Goal: Task Accomplishment & Management: Use online tool/utility

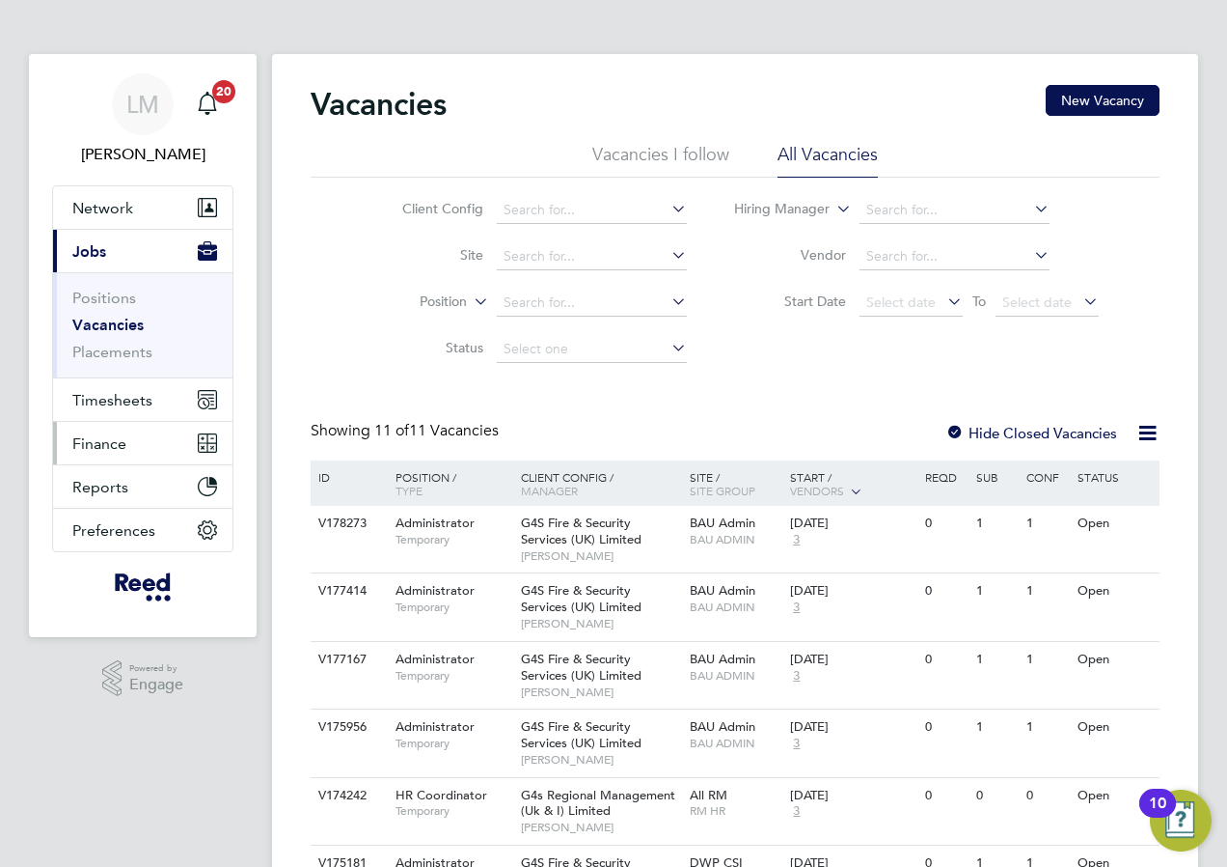
click at [86, 443] on span "Finance" at bounding box center [99, 443] width 54 height 18
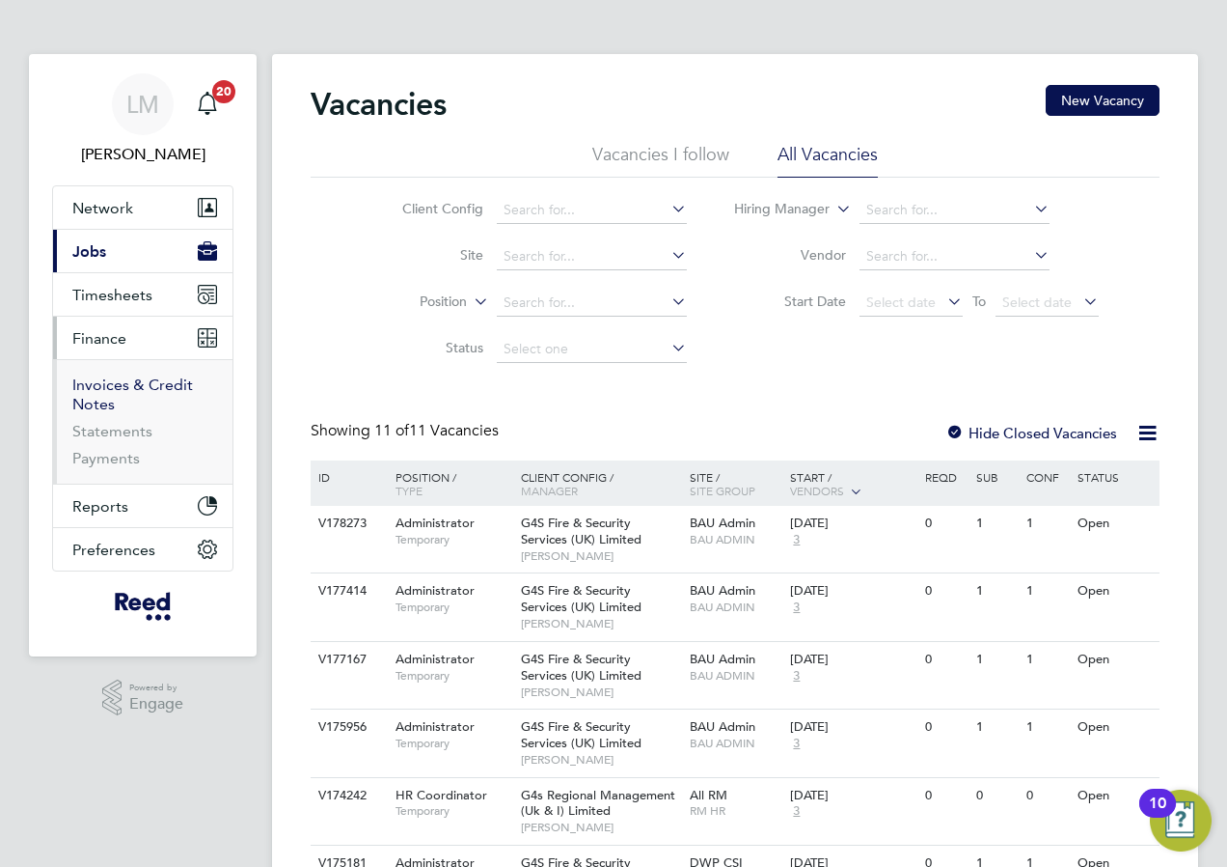
click at [106, 375] on link "Invoices & Credit Notes" at bounding box center [132, 394] width 121 height 38
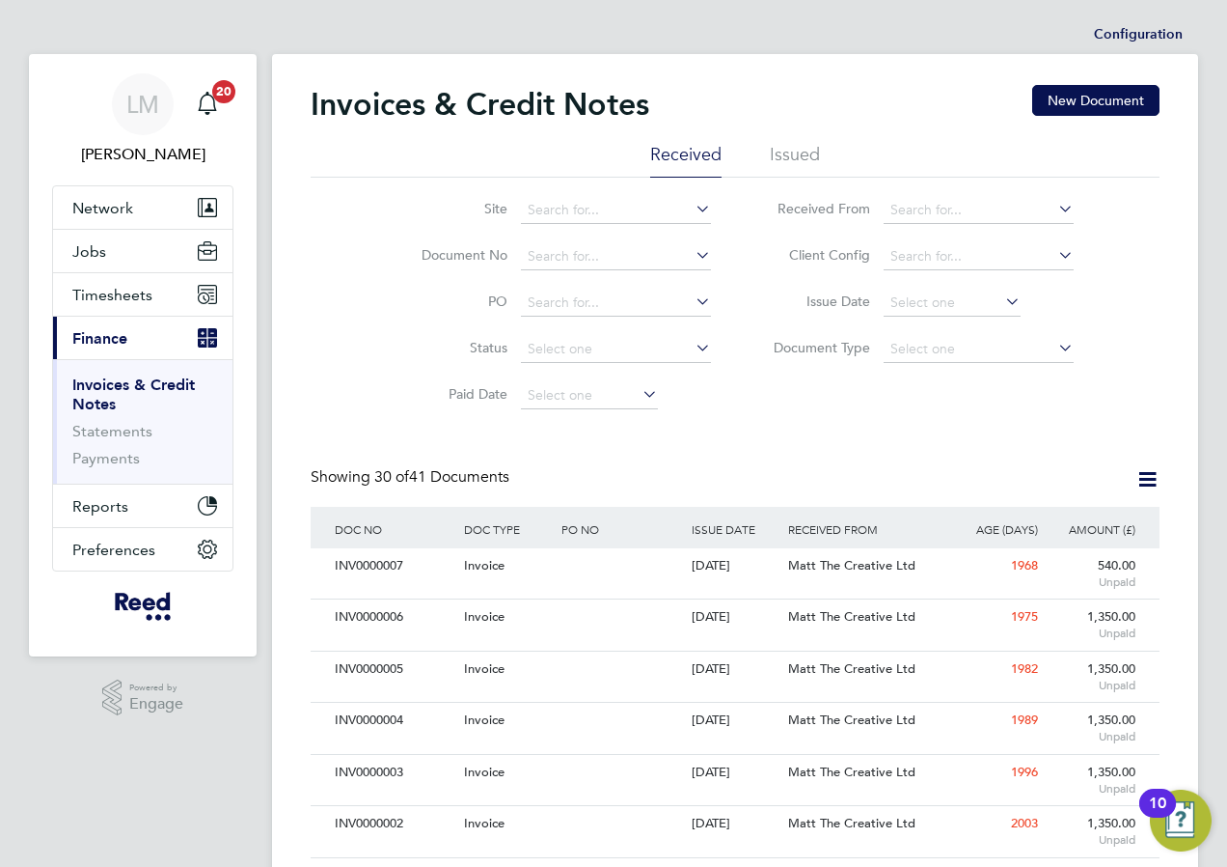
click at [784, 162] on li "Issued" at bounding box center [795, 160] width 50 height 35
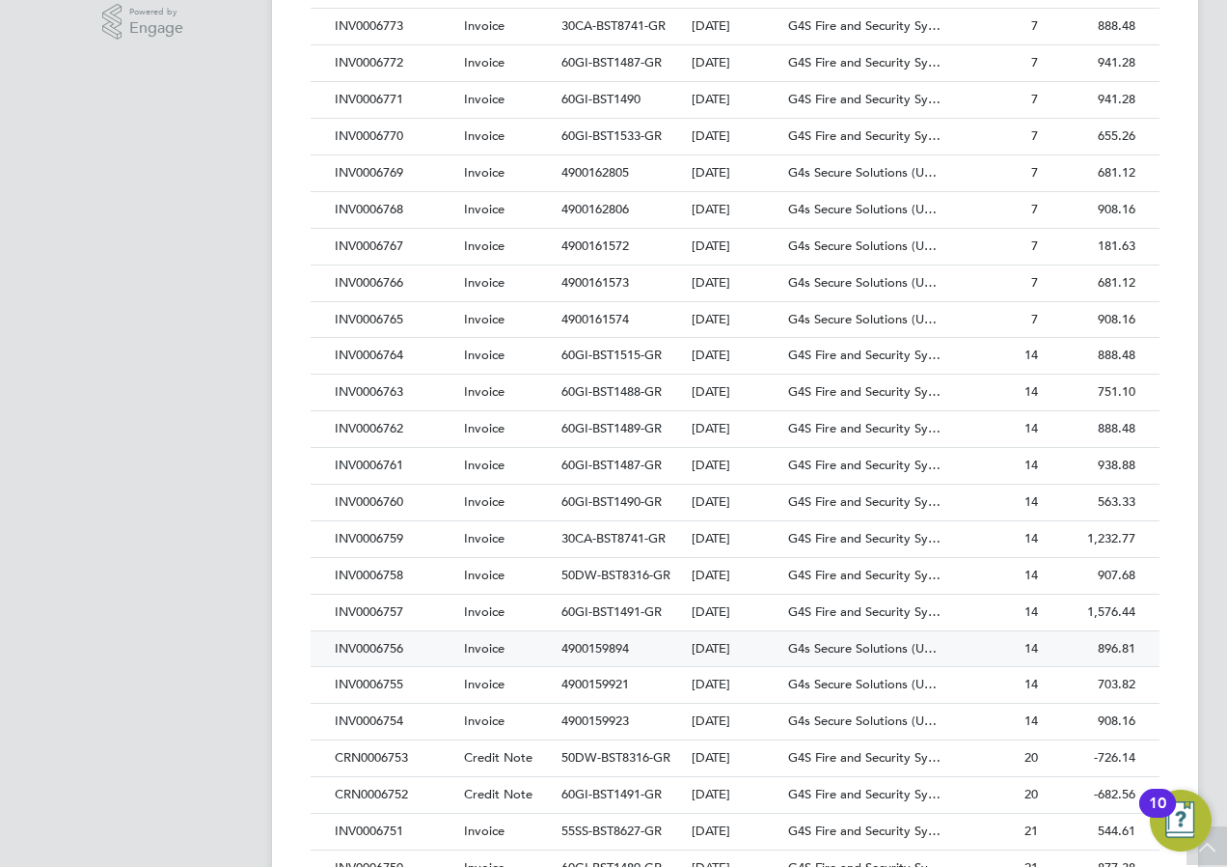
click at [371, 642] on div "INV0006756" at bounding box center [394, 649] width 129 height 36
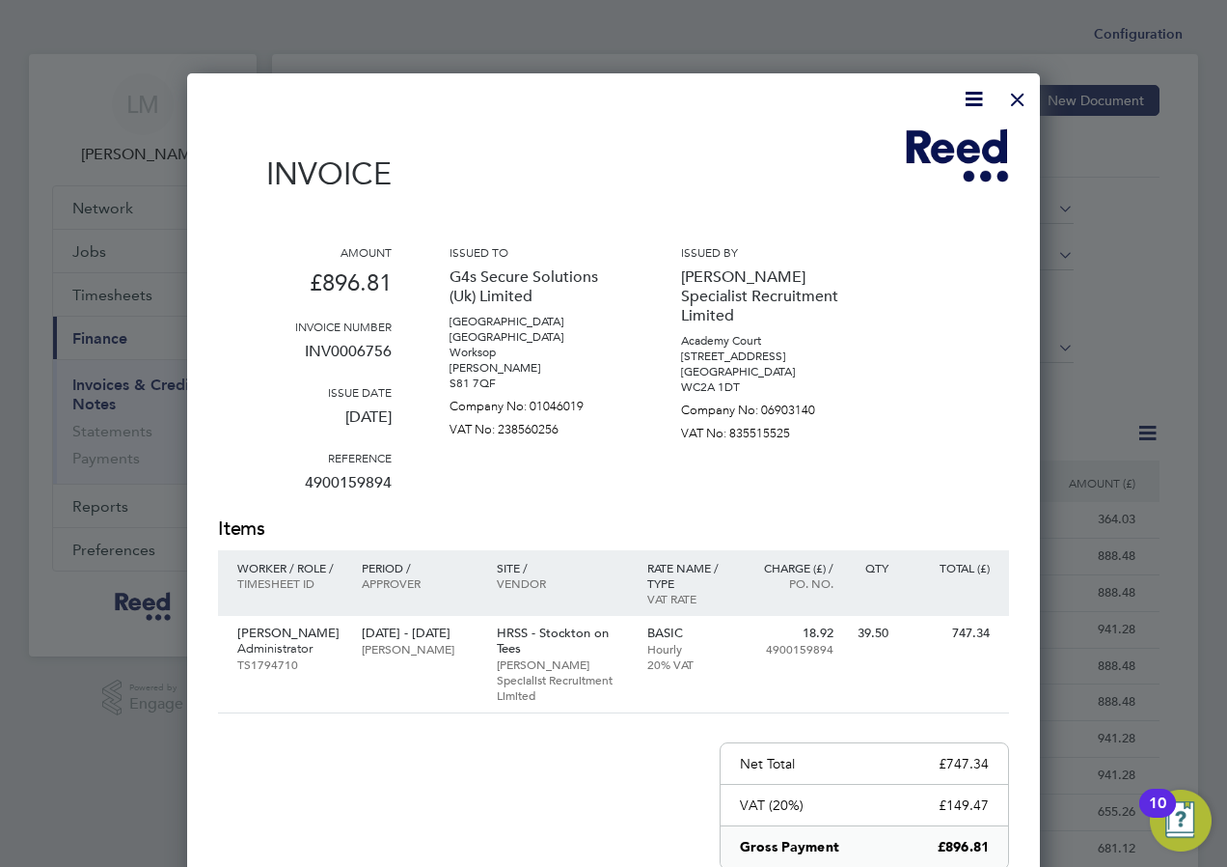
click at [1010, 98] on div at bounding box center [1018, 94] width 35 height 35
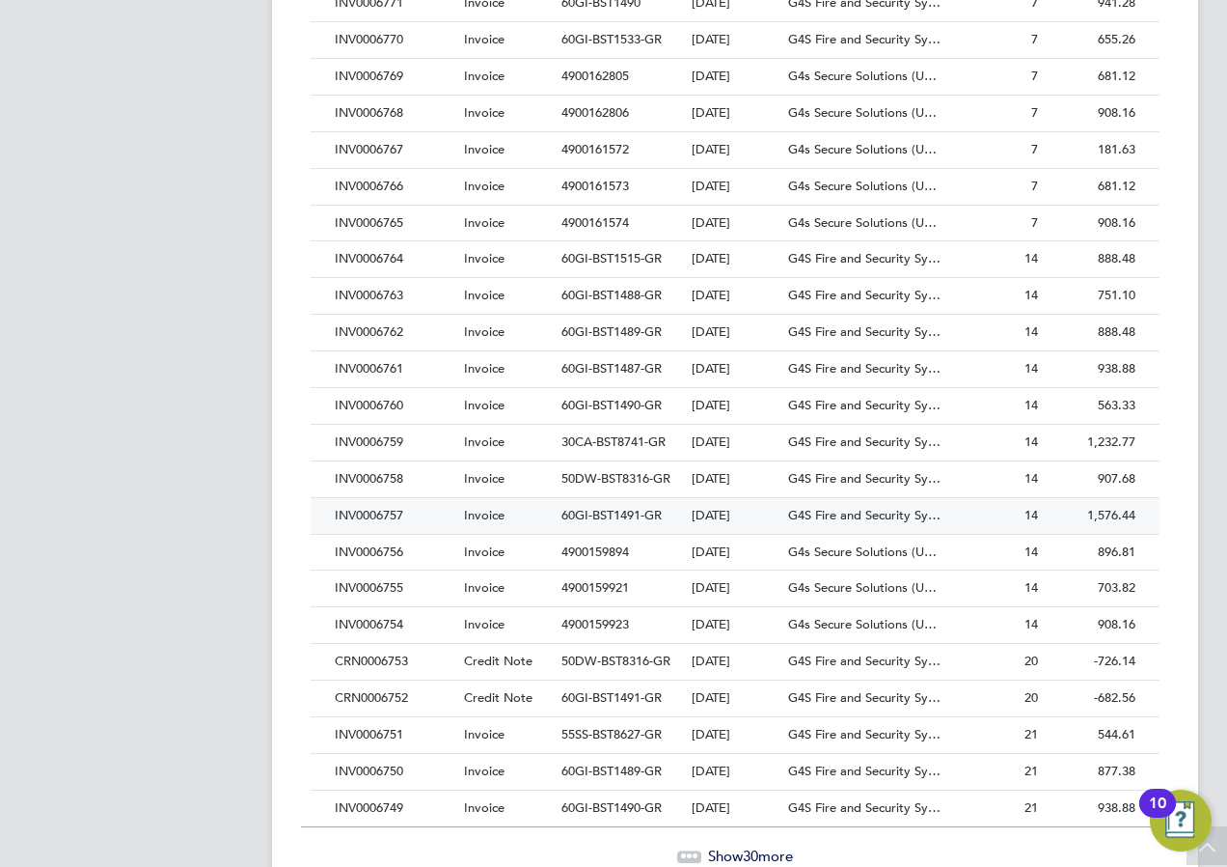
click at [390, 512] on div "INV0006757" at bounding box center [394, 516] width 129 height 36
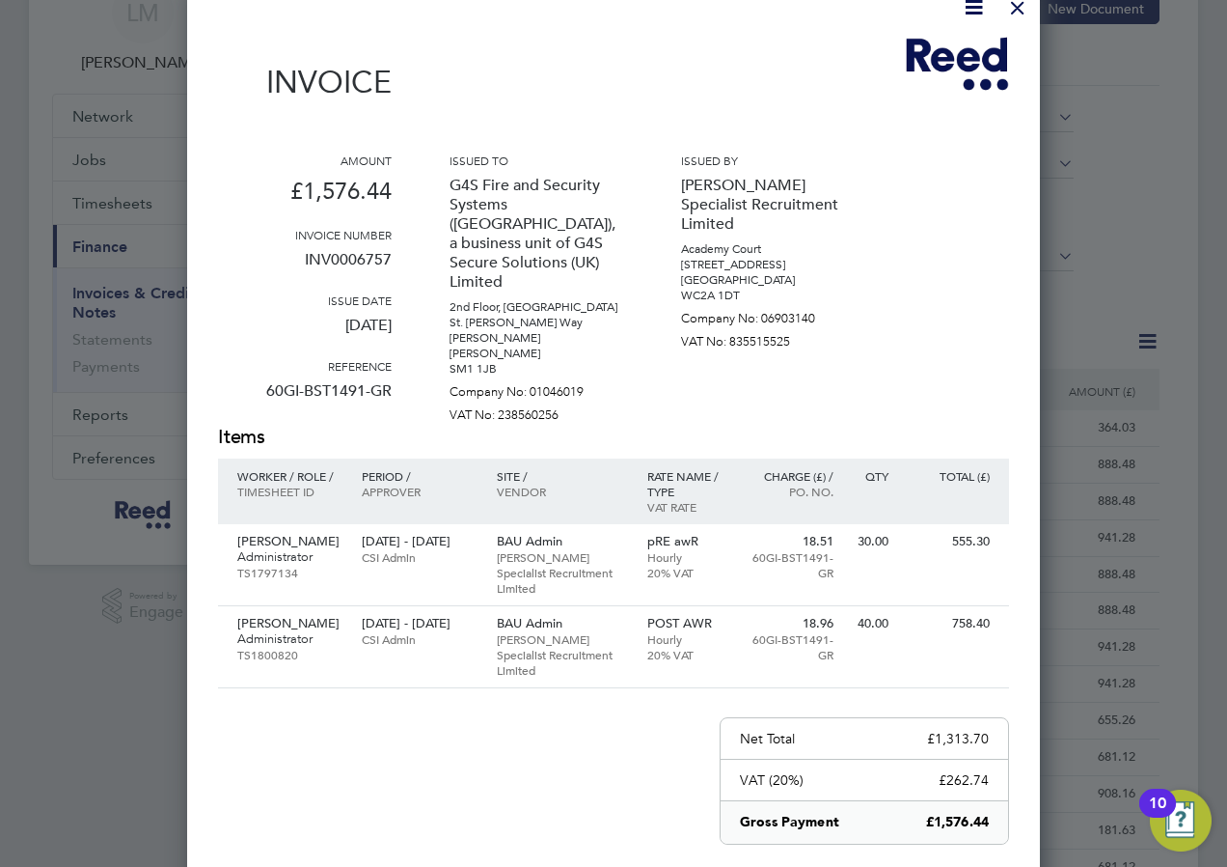
scroll to position [289, 0]
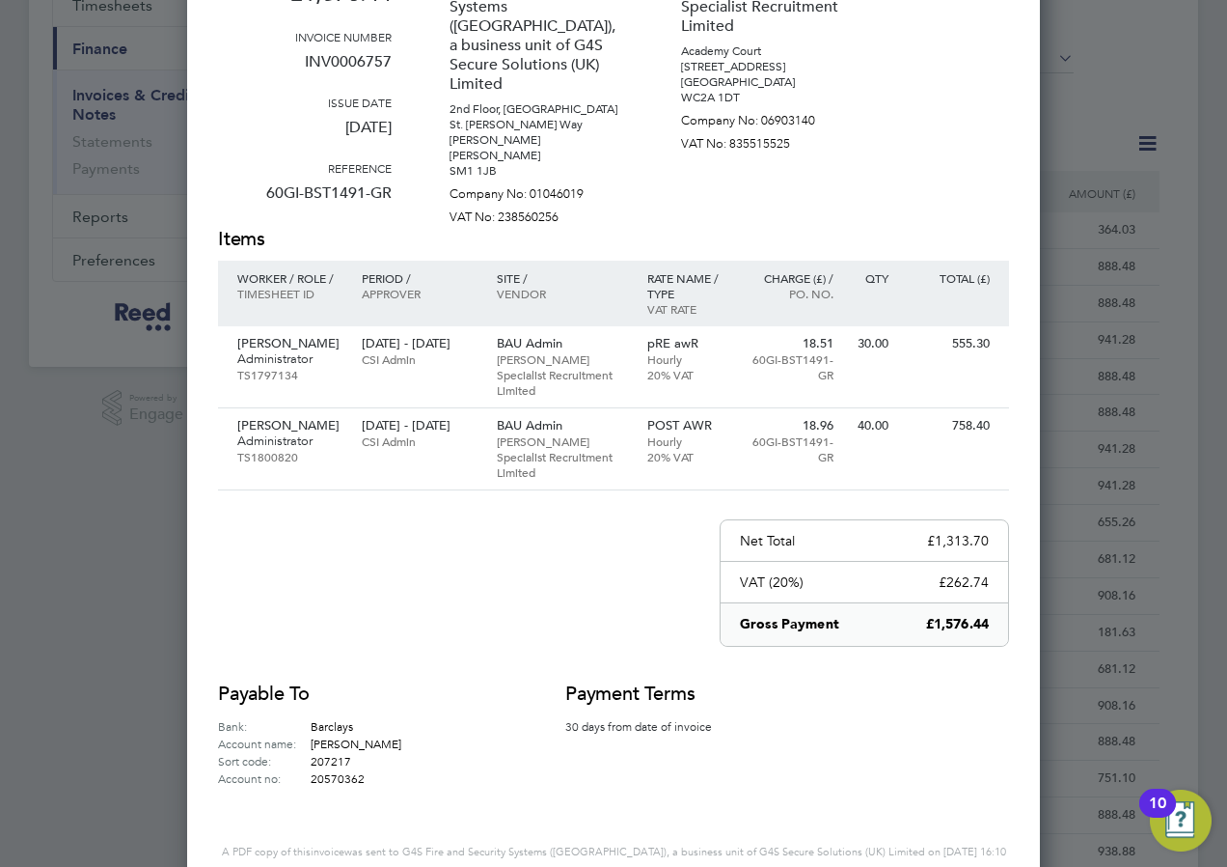
click at [897, 170] on div "Amount £1,576.44 Invoice number INV0006757 Issue date 12 Aug 2025 Reference 60G…" at bounding box center [613, 90] width 791 height 271
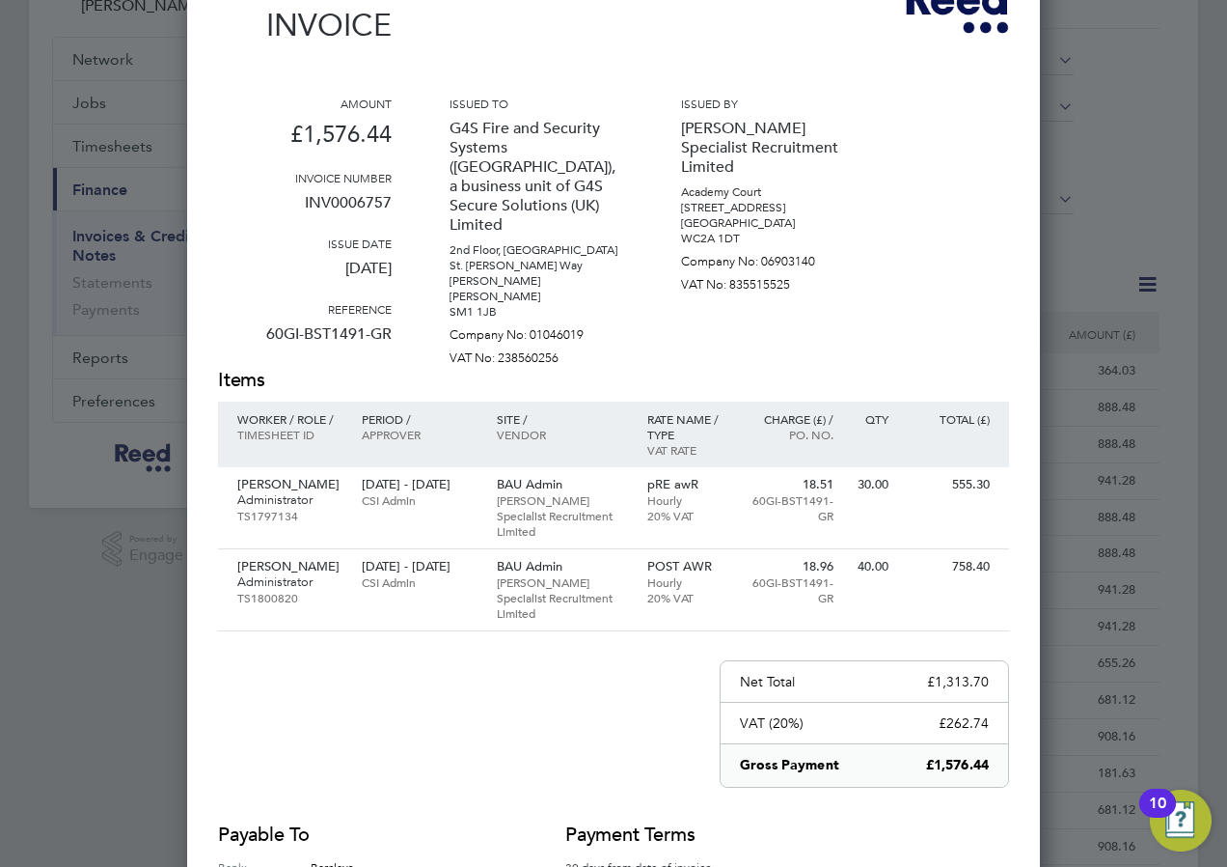
scroll to position [0, 0]
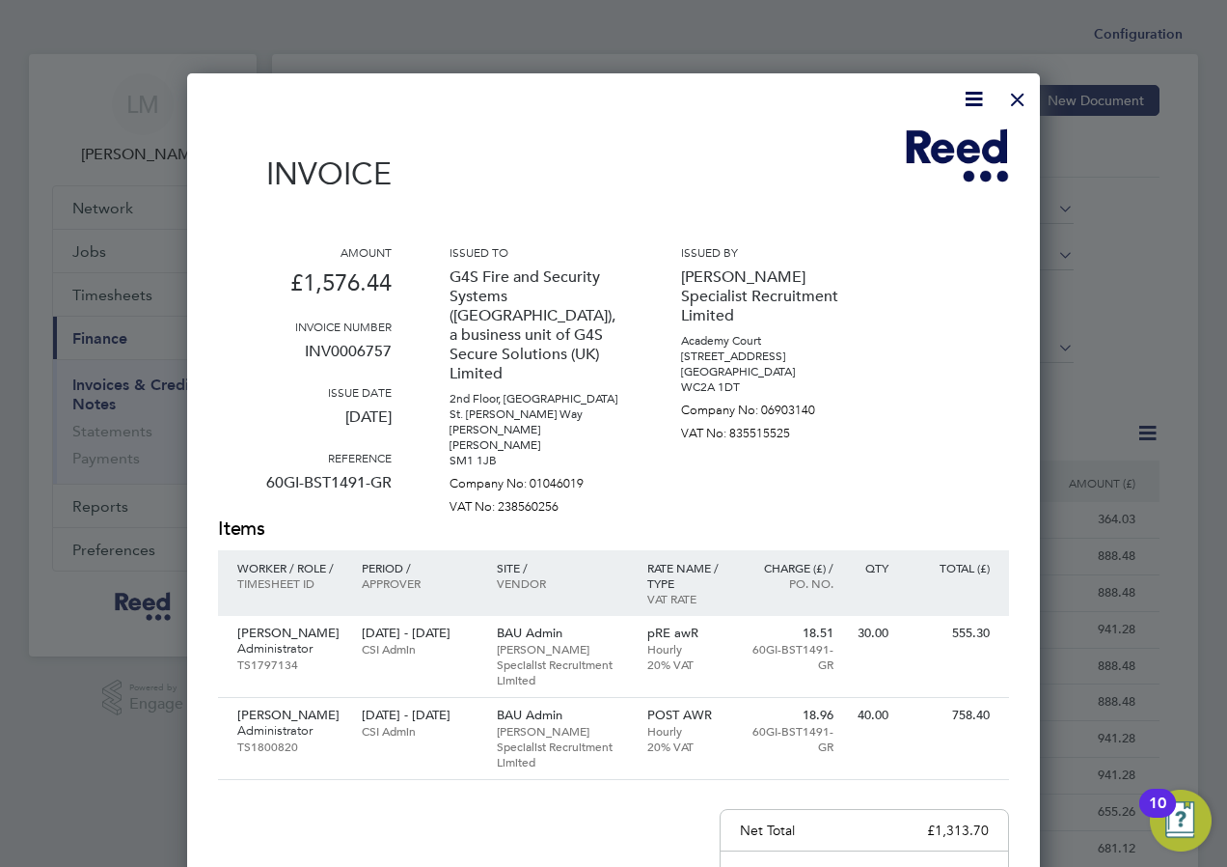
click at [1020, 98] on div at bounding box center [1018, 94] width 35 height 35
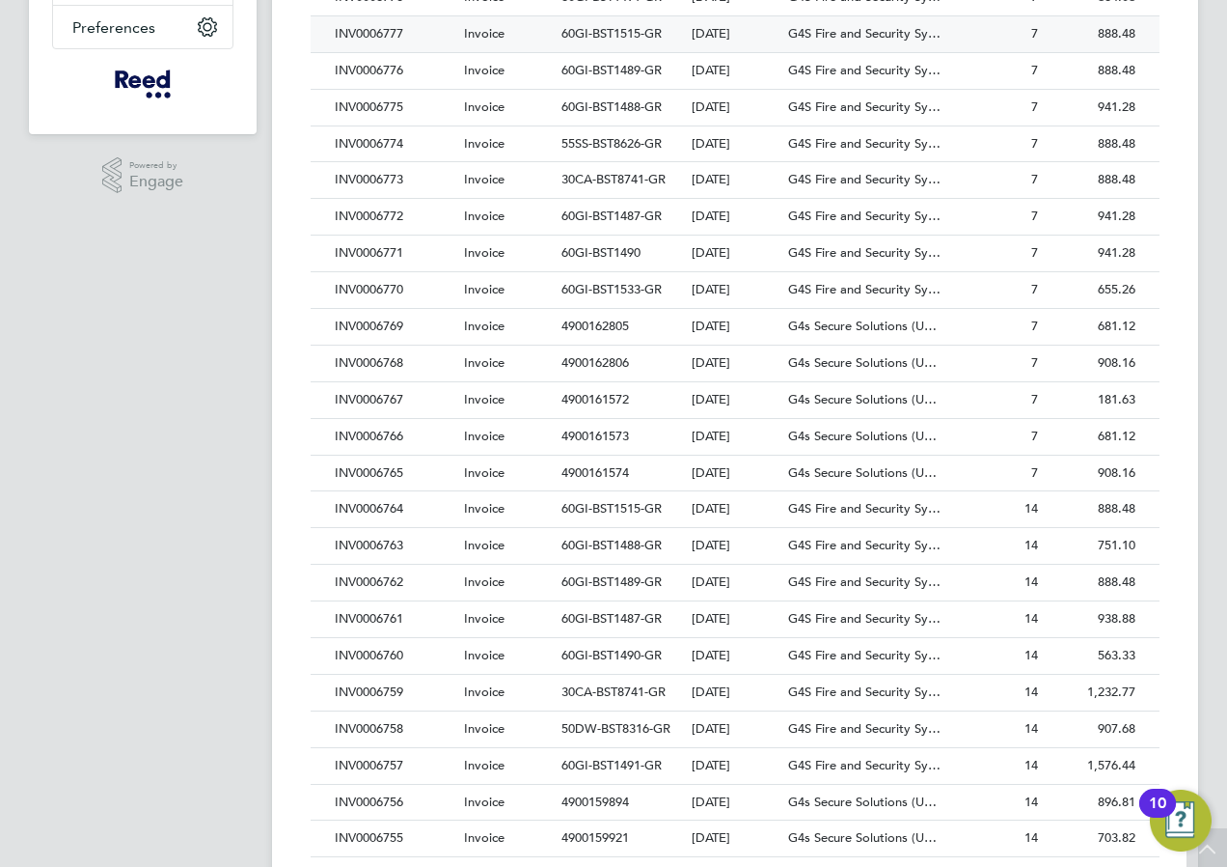
scroll to position [579, 0]
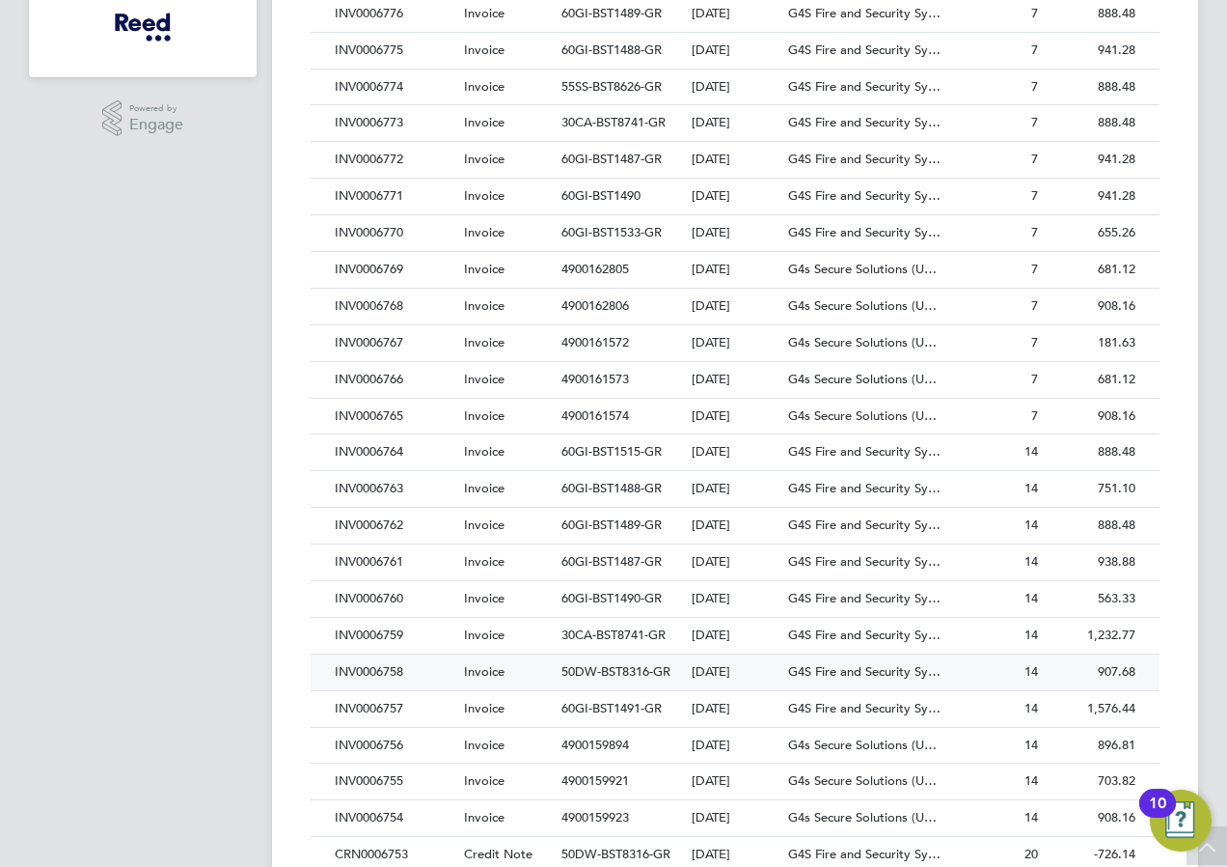
click at [399, 669] on div "INV0006758" at bounding box center [394, 672] width 129 height 36
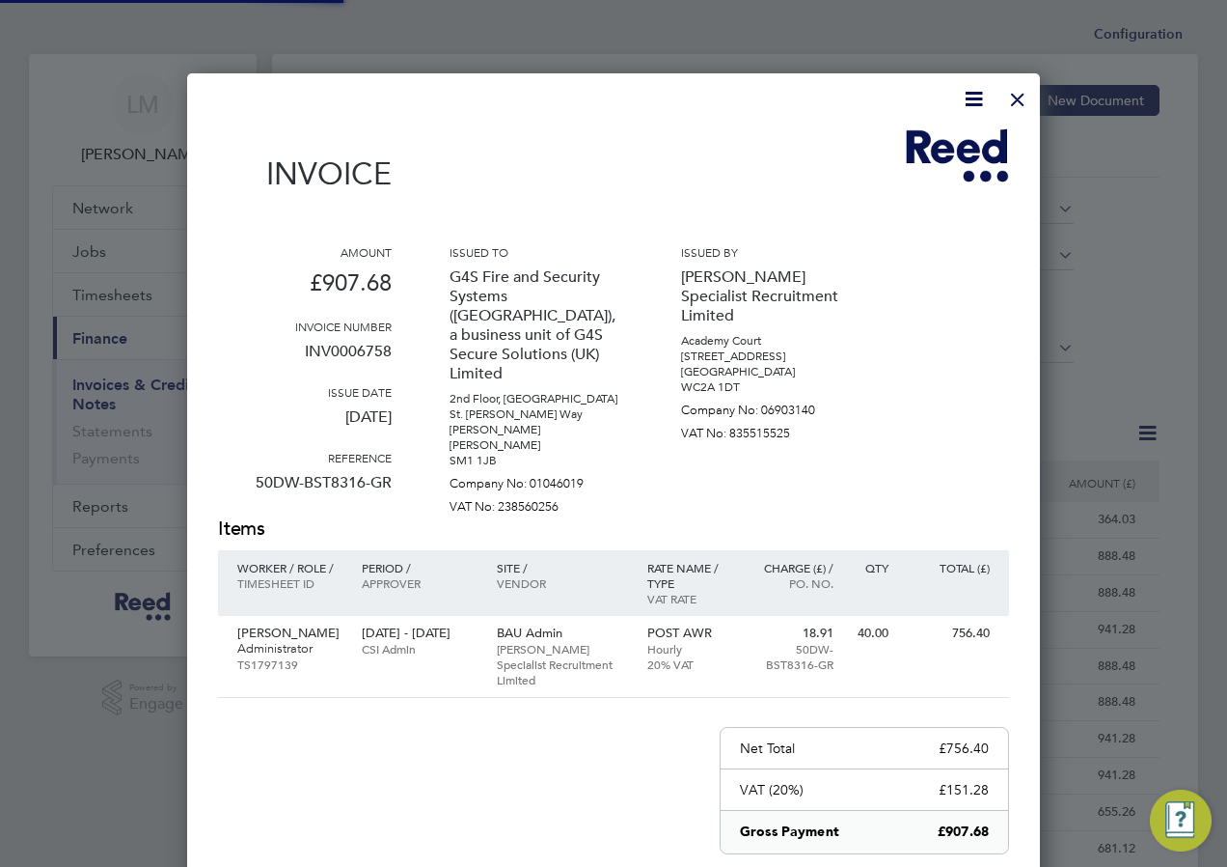
scroll to position [1011, 854]
click at [1017, 100] on div at bounding box center [1018, 94] width 35 height 35
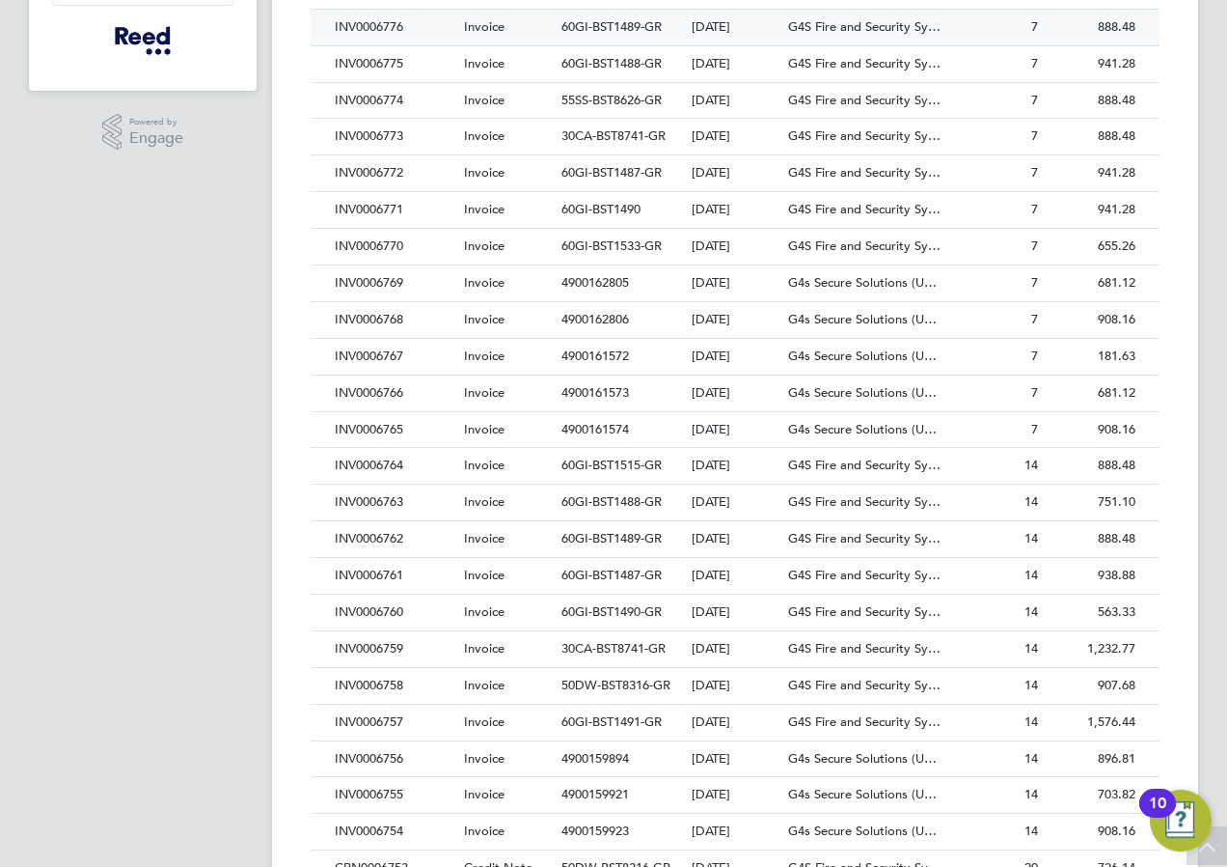
scroll to position [579, 0]
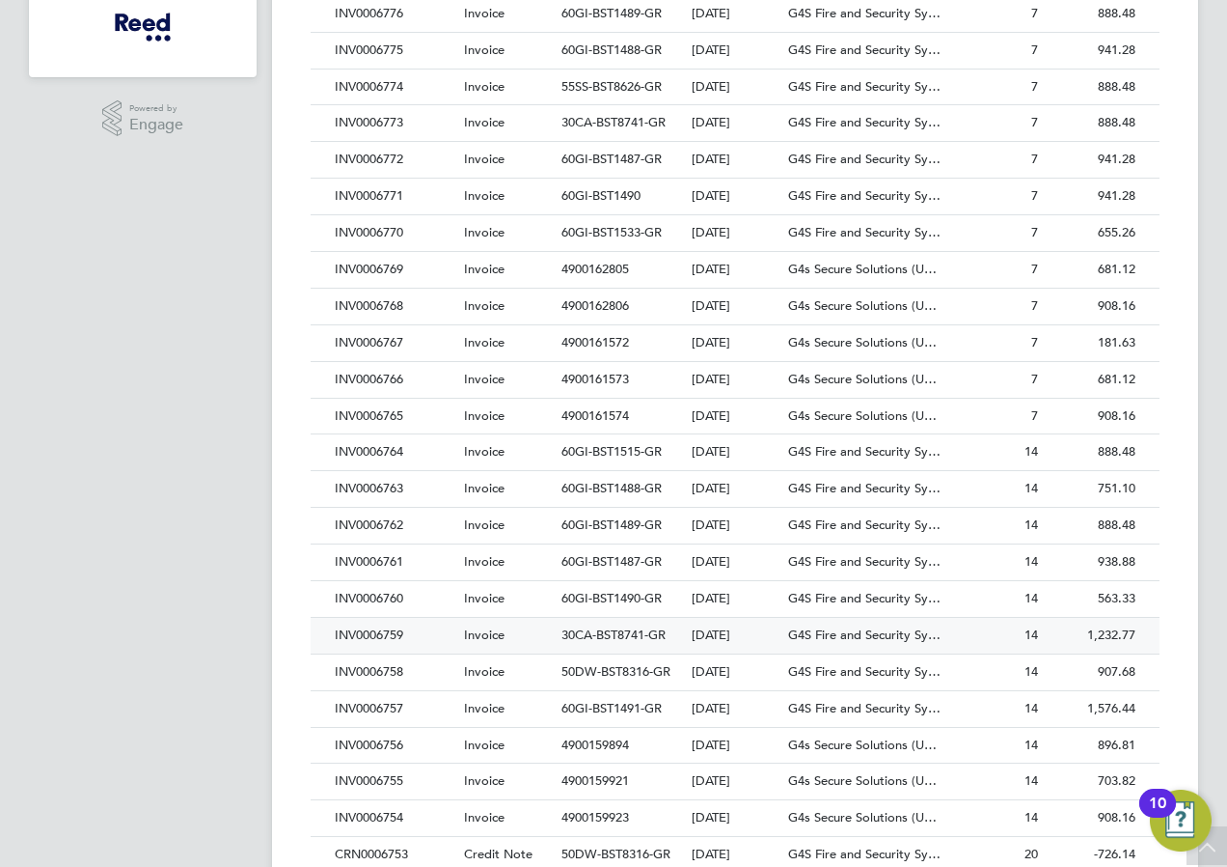
click at [386, 634] on div "INV0006759" at bounding box center [394, 636] width 129 height 36
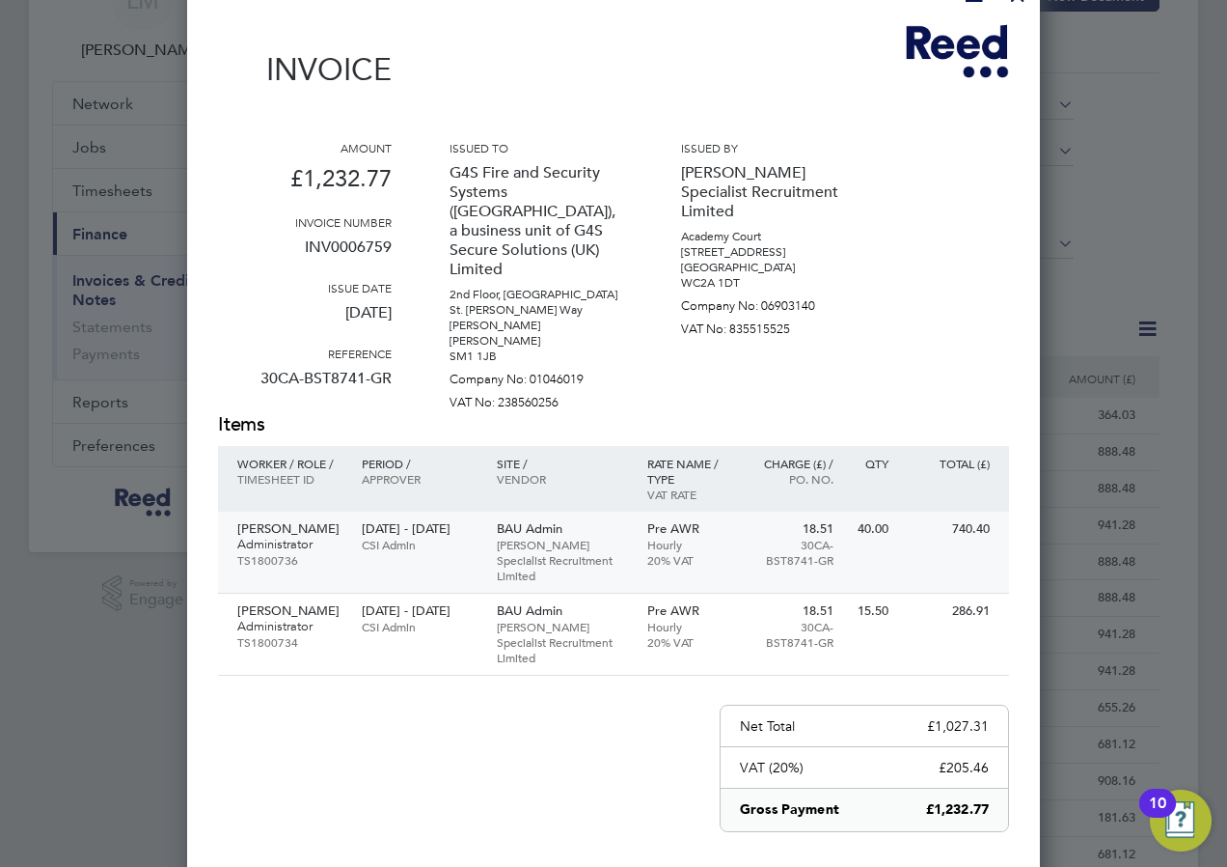
scroll to position [193, 0]
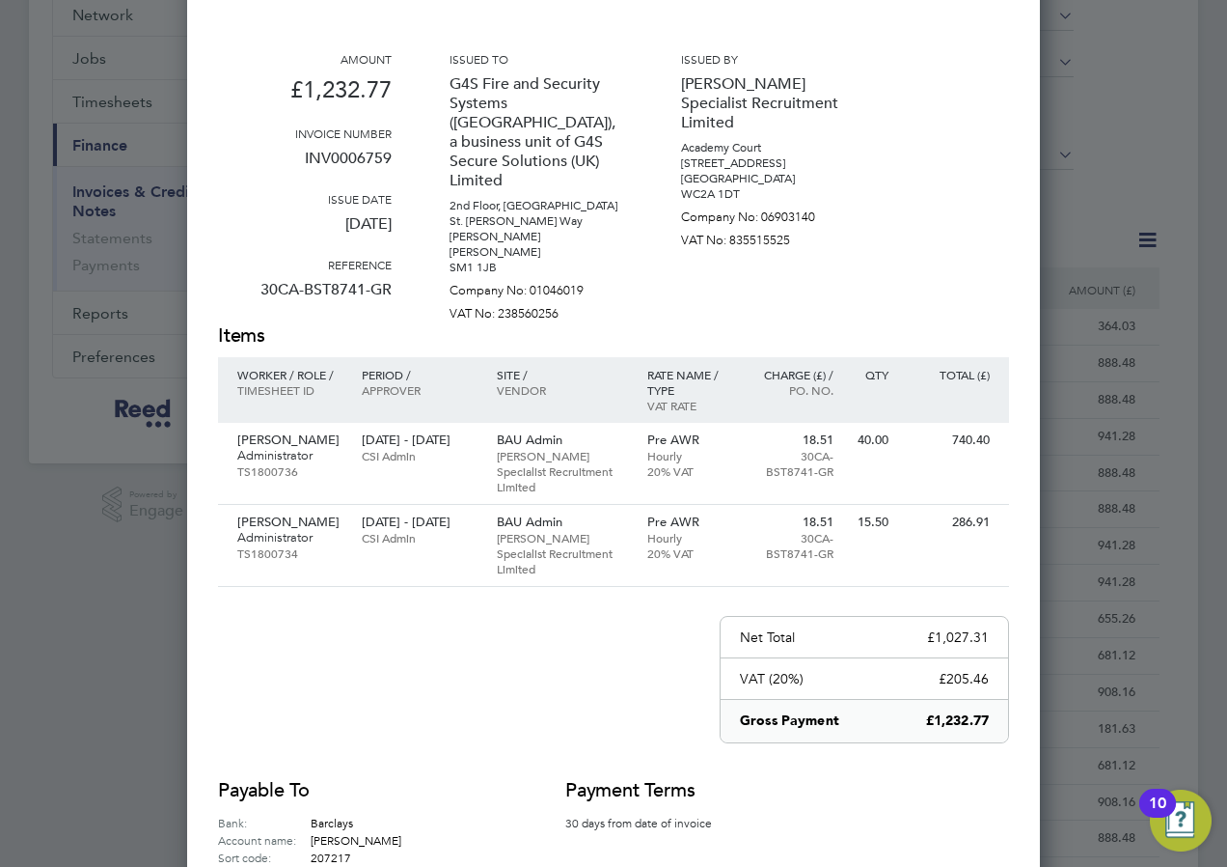
click at [991, 81] on div "Amount £1,232.77 Invoice number INV0006759 Issue date 12 Aug 2025 Reference 30C…" at bounding box center [613, 186] width 791 height 271
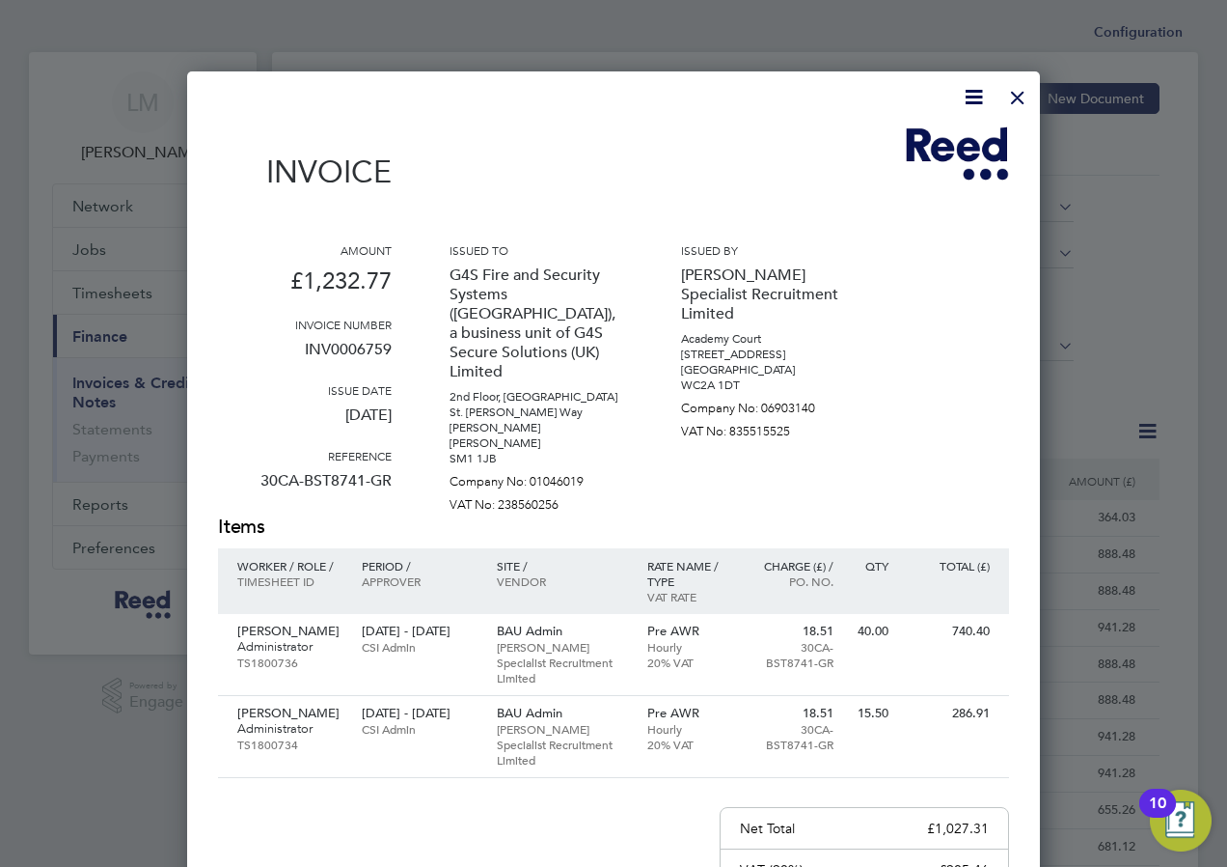
scroll to position [0, 0]
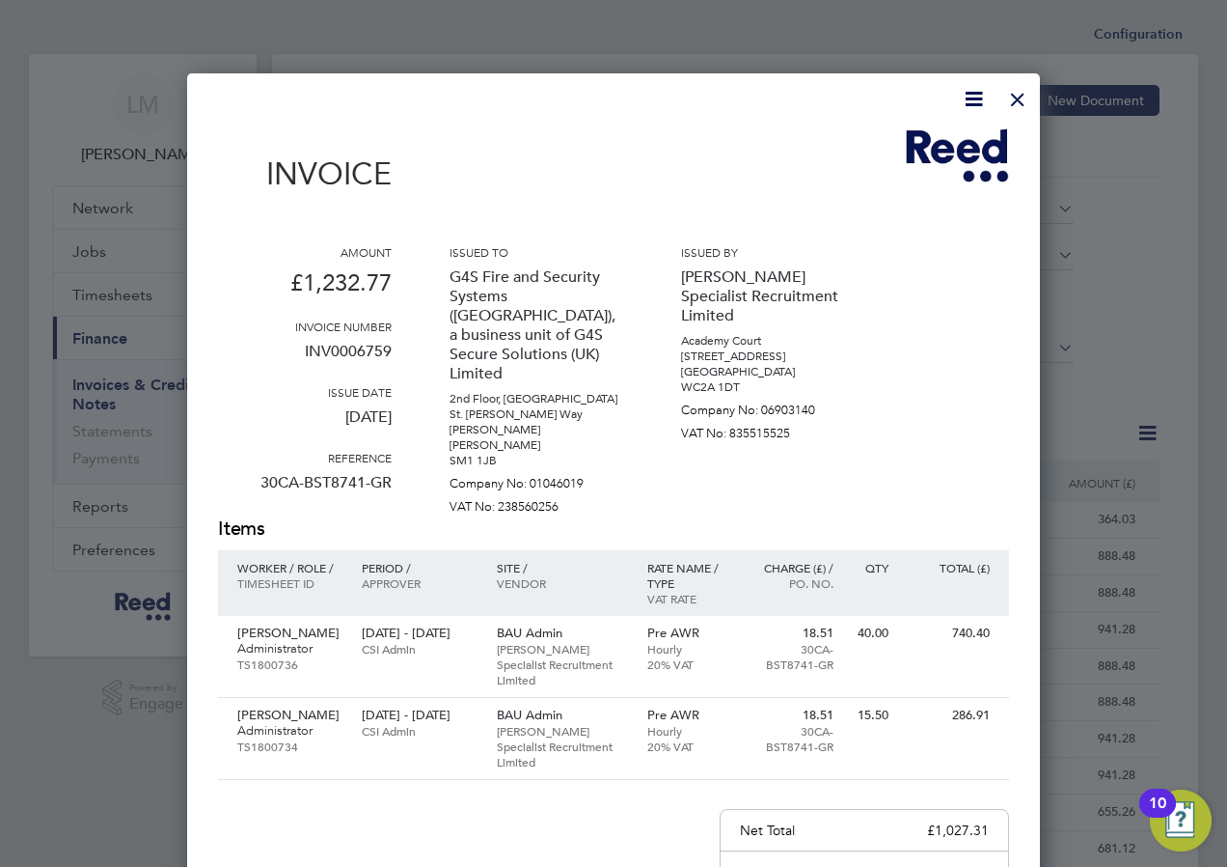
click at [1014, 91] on div at bounding box center [1018, 94] width 35 height 35
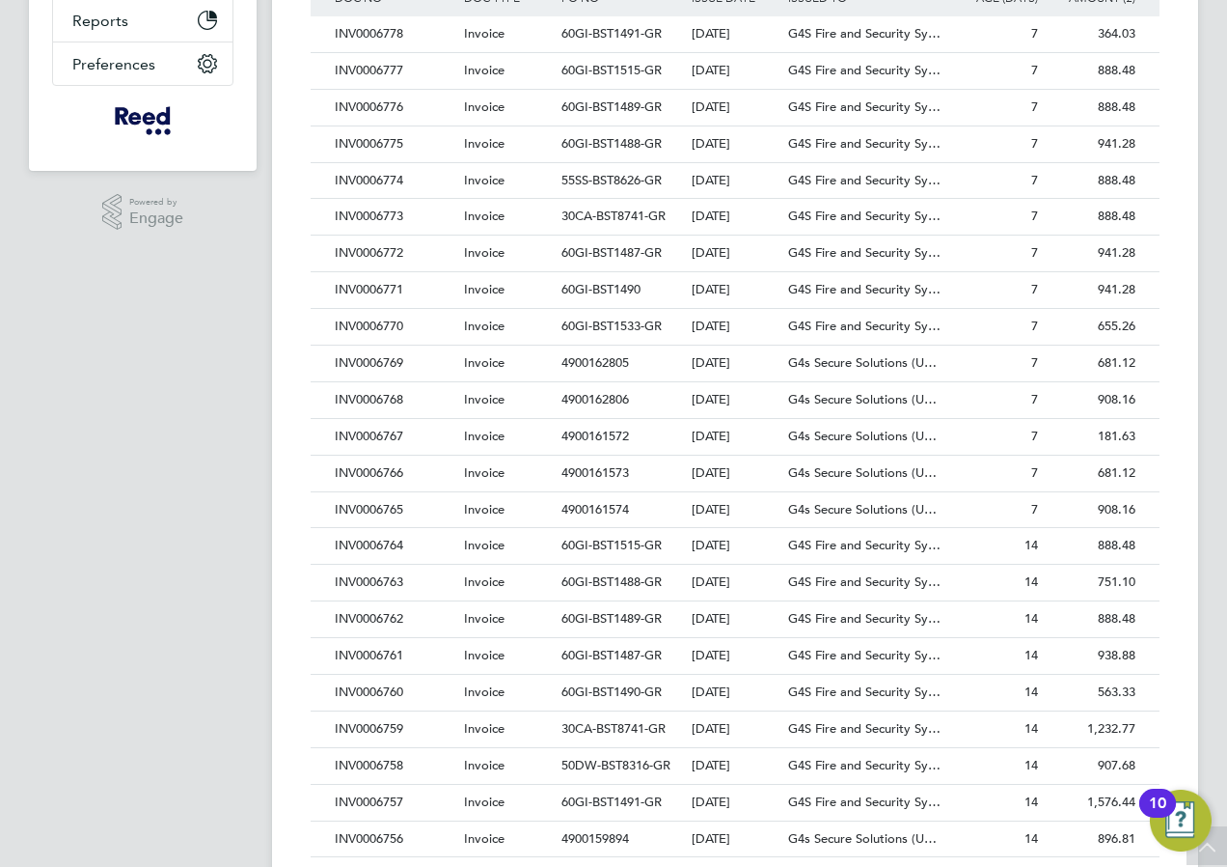
scroll to position [579, 0]
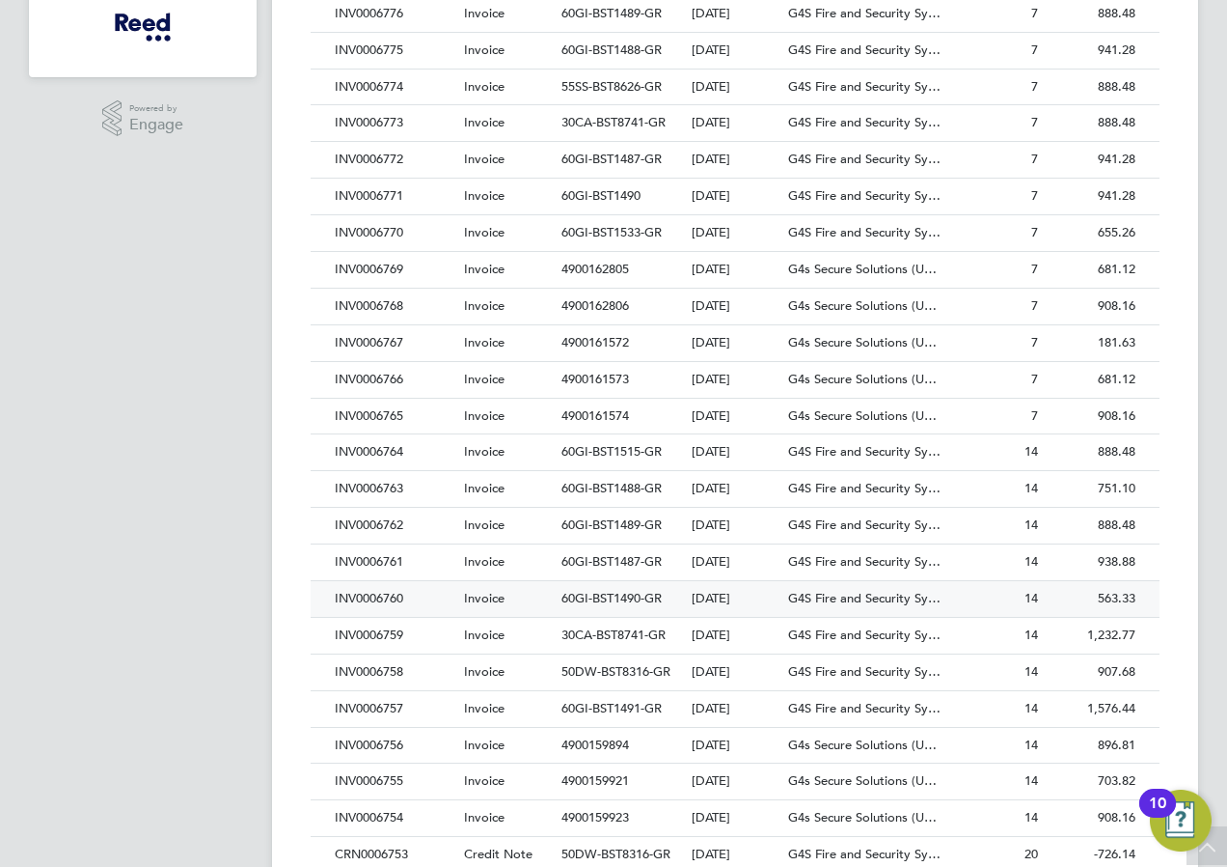
click at [375, 591] on div "INV0006760" at bounding box center [394, 599] width 129 height 36
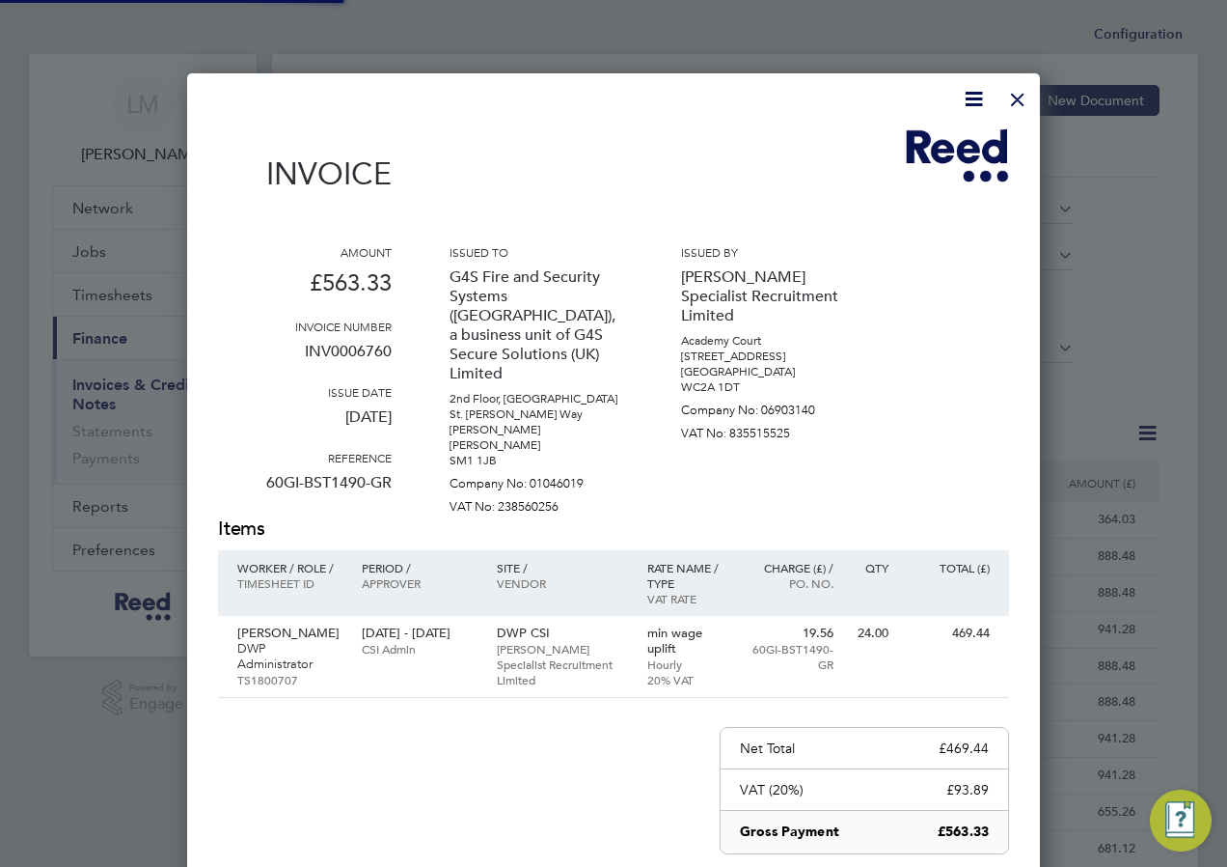
scroll to position [1027, 854]
click at [1019, 96] on div at bounding box center [1018, 94] width 35 height 35
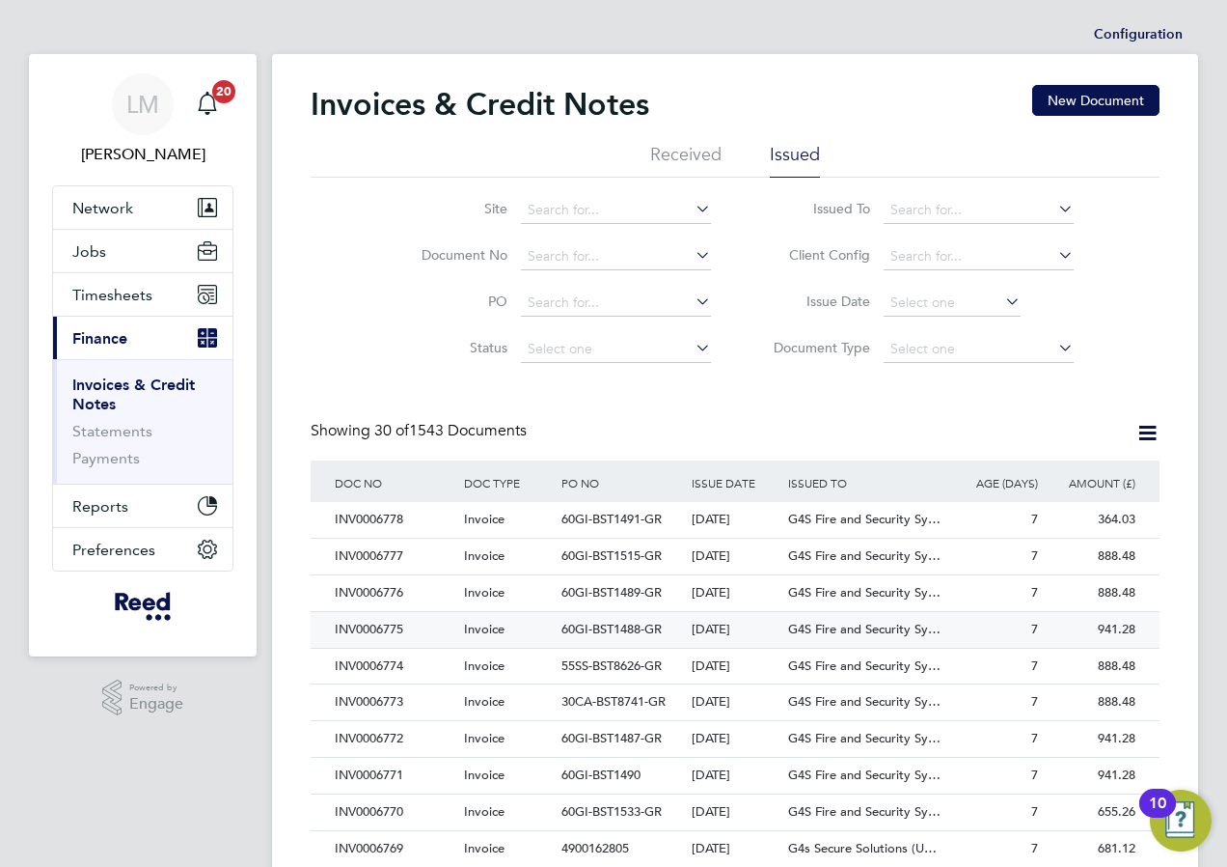
scroll to position [482, 0]
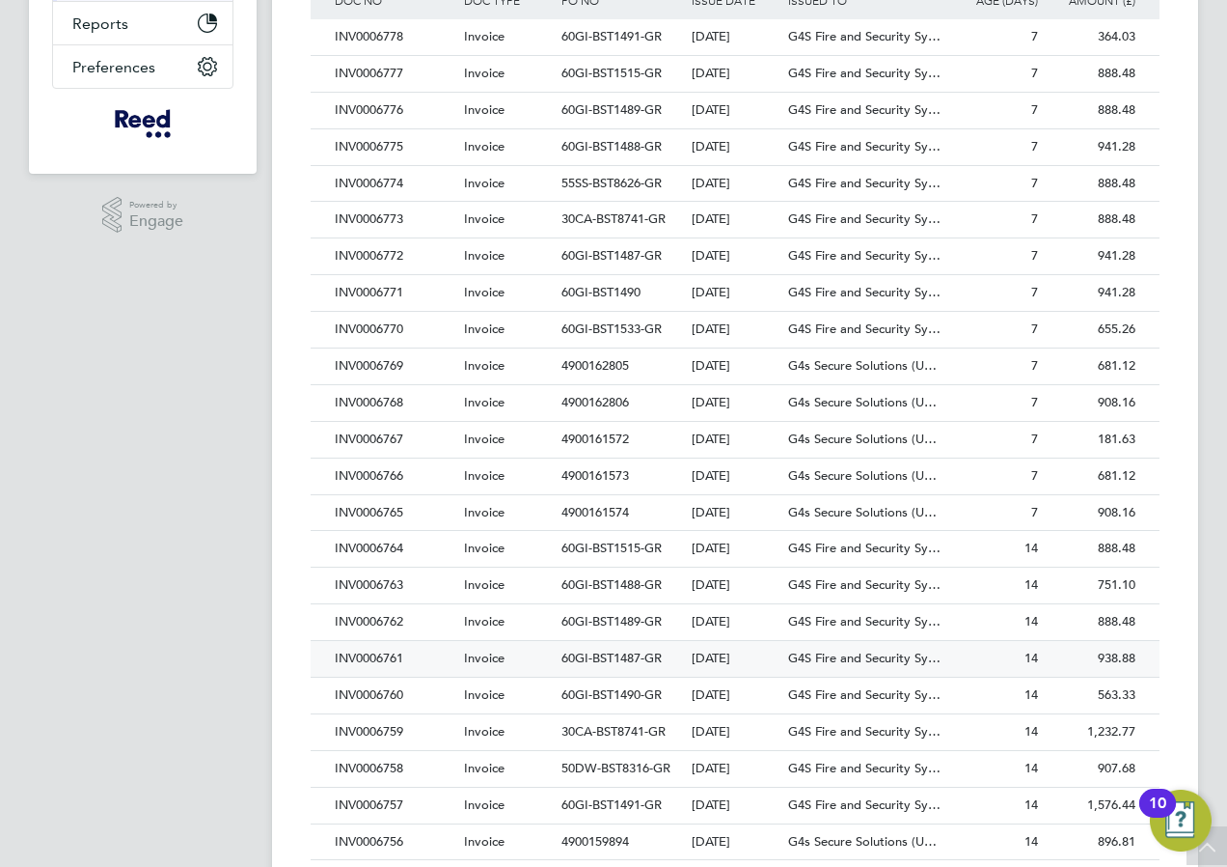
click at [388, 657] on div "INV0006761" at bounding box center [394, 659] width 129 height 36
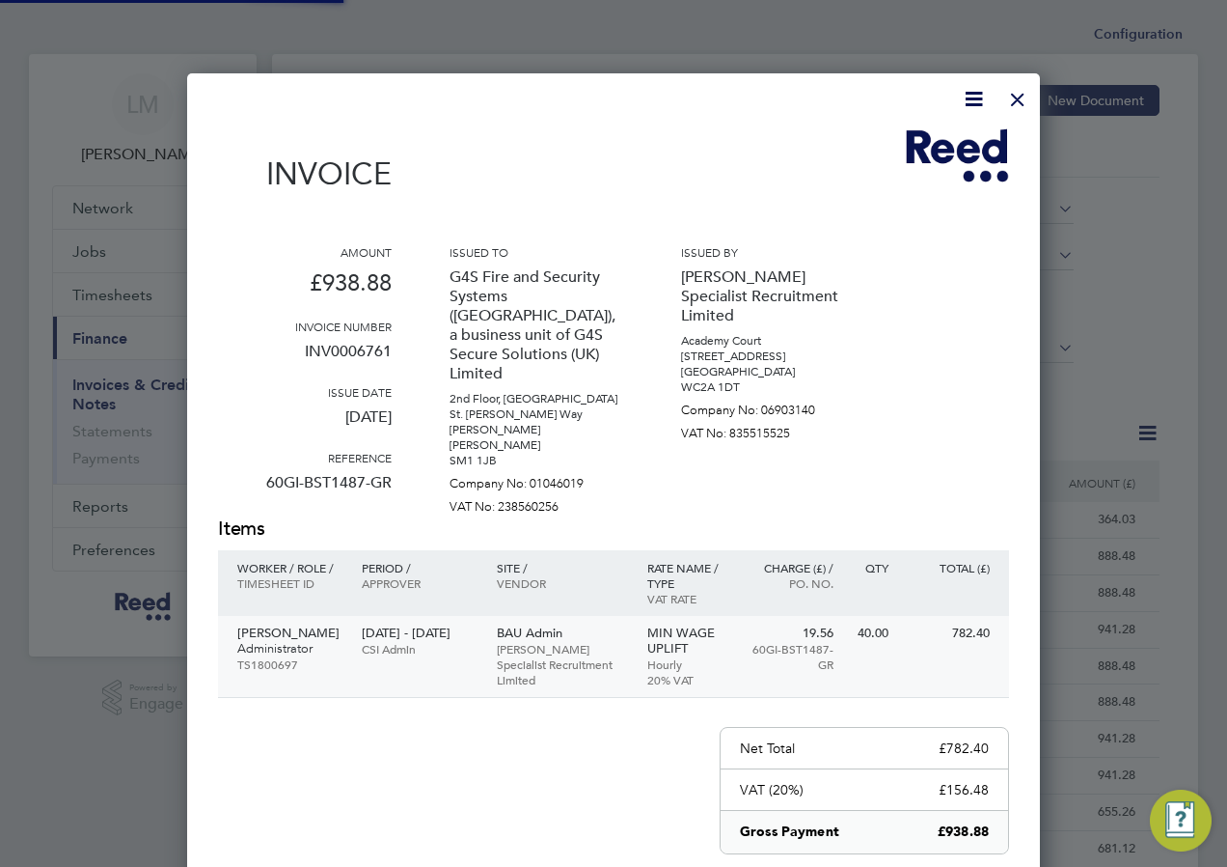
scroll to position [1027, 854]
click at [1020, 98] on div at bounding box center [1018, 94] width 35 height 35
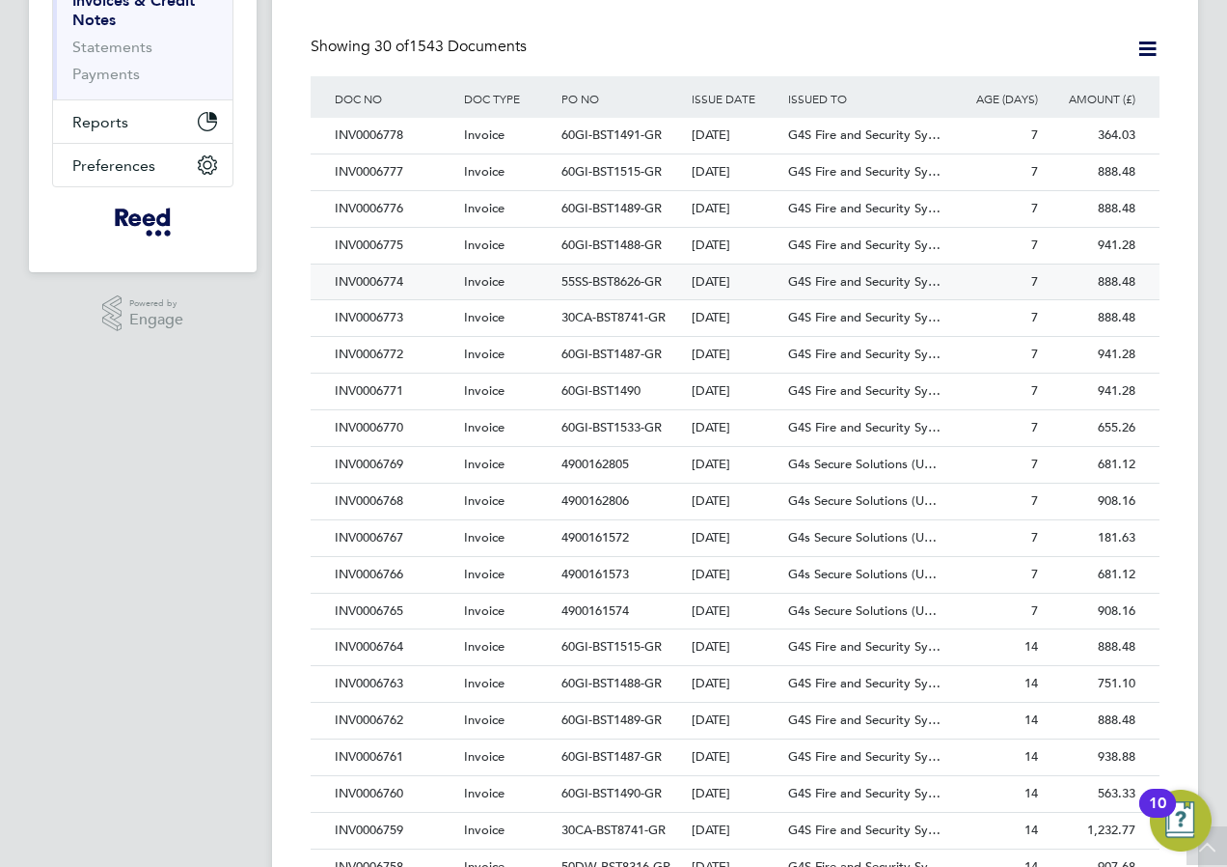
scroll to position [386, 0]
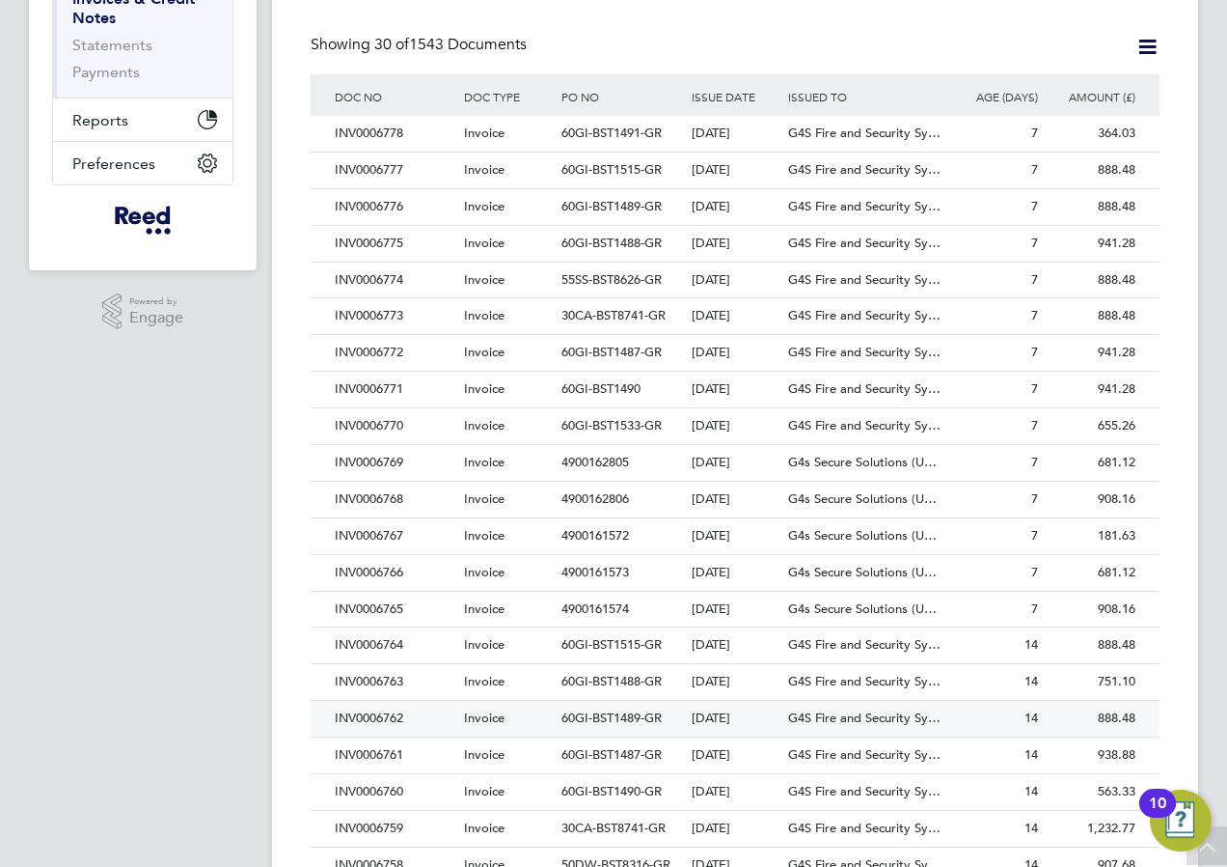
click at [381, 714] on div "INV0006762" at bounding box center [394, 719] width 129 height 36
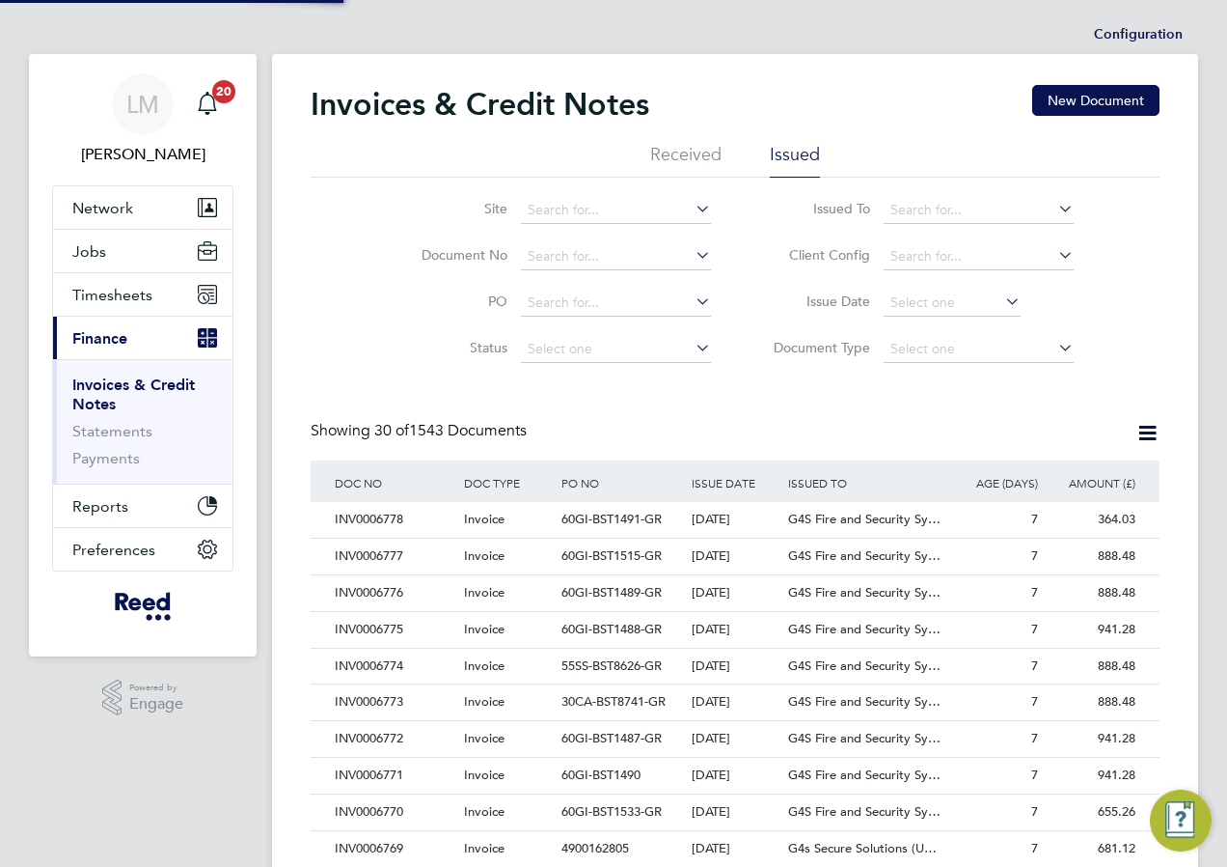
scroll to position [1011, 854]
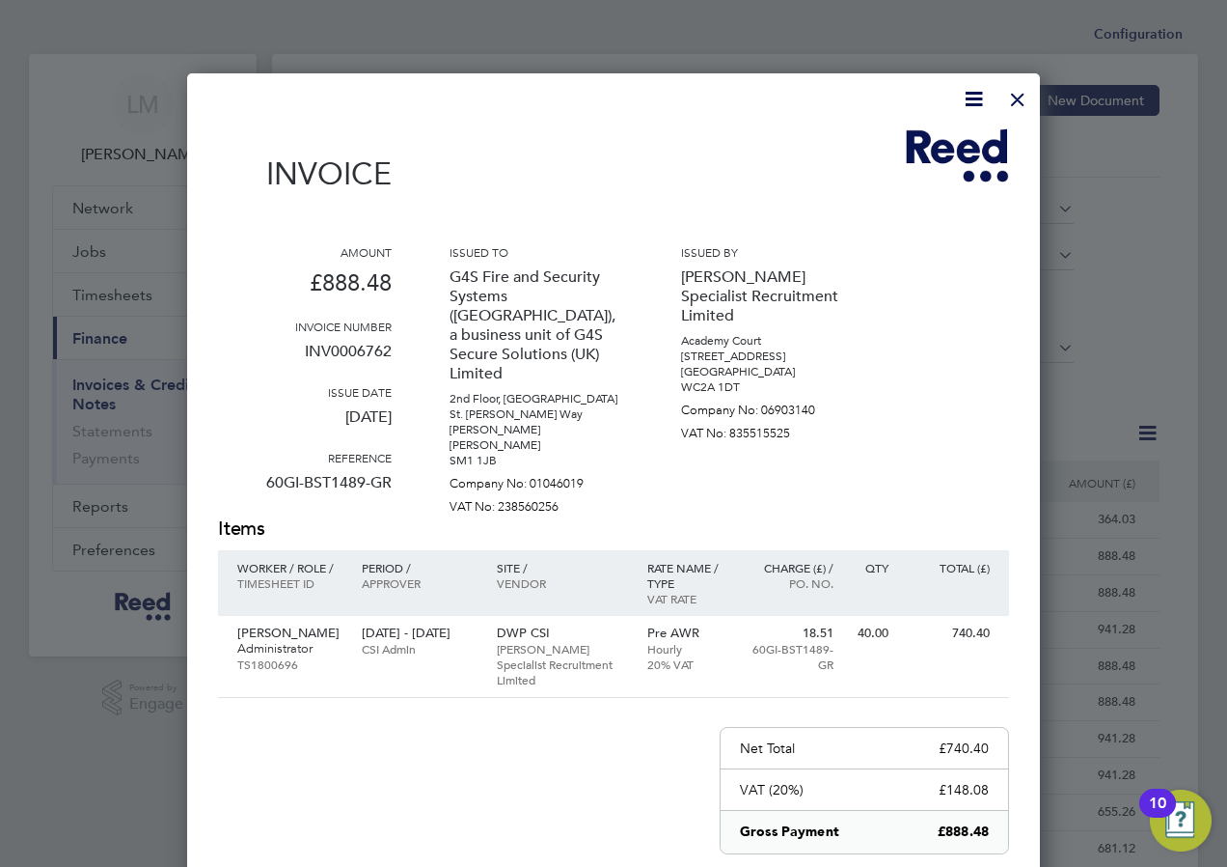
drag, startPoint x: 1019, startPoint y: 96, endPoint x: 994, endPoint y: 96, distance: 25.1
click at [1019, 96] on div at bounding box center [1018, 94] width 35 height 35
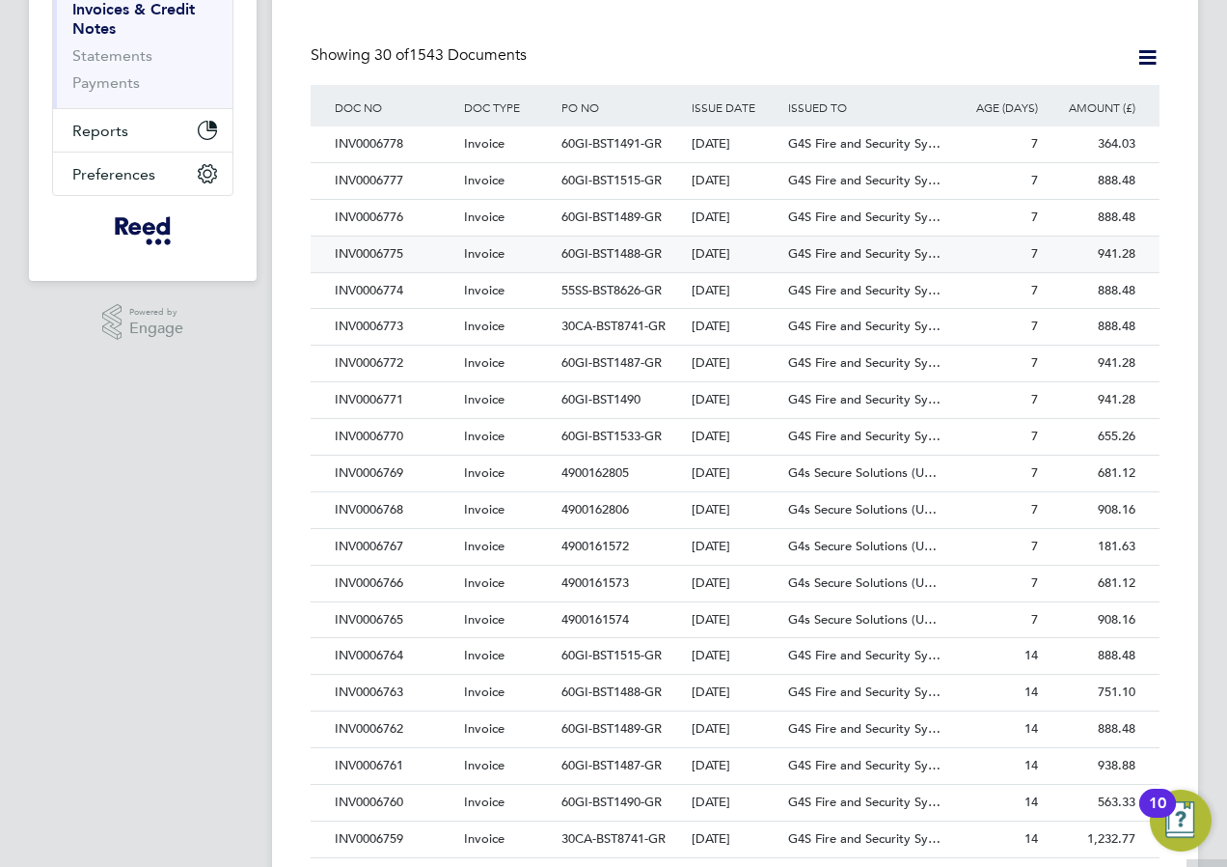
scroll to position [386, 0]
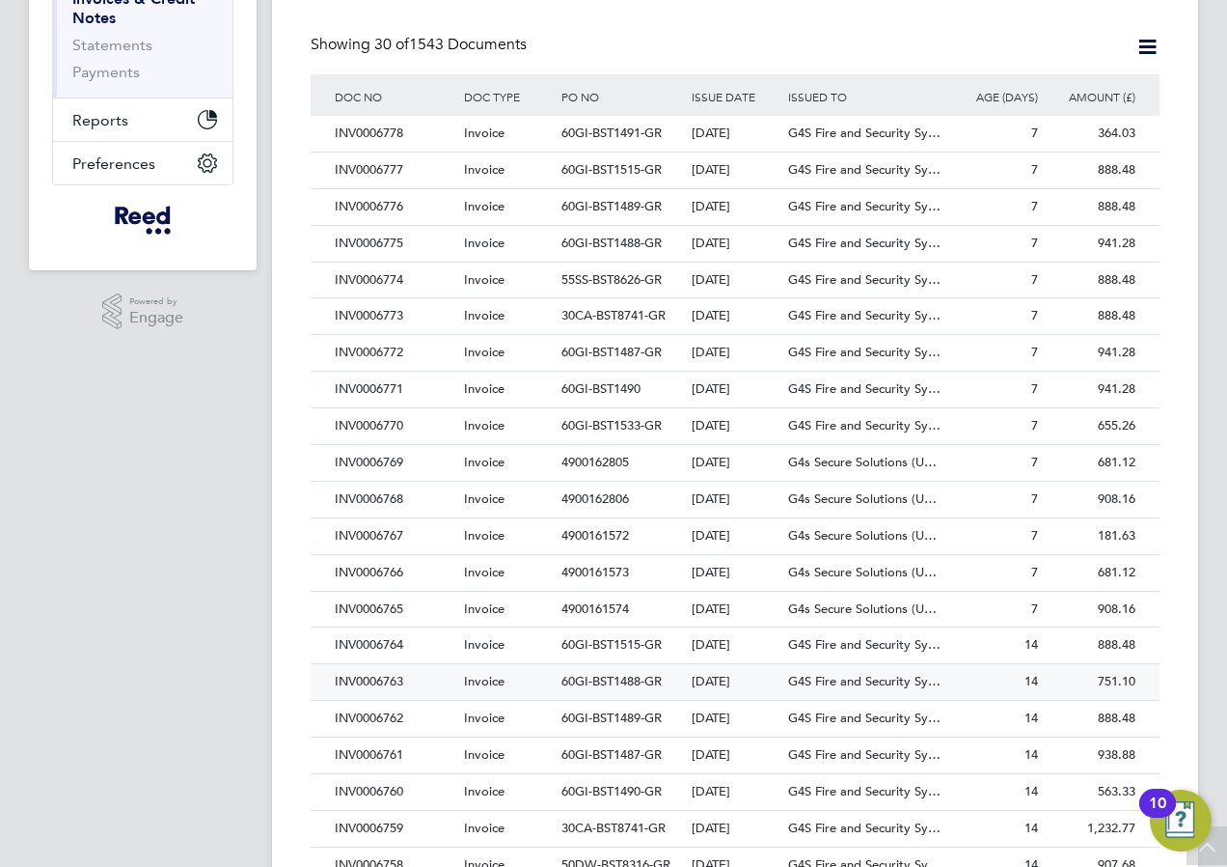
click at [369, 675] on div "INV0006763" at bounding box center [394, 682] width 129 height 36
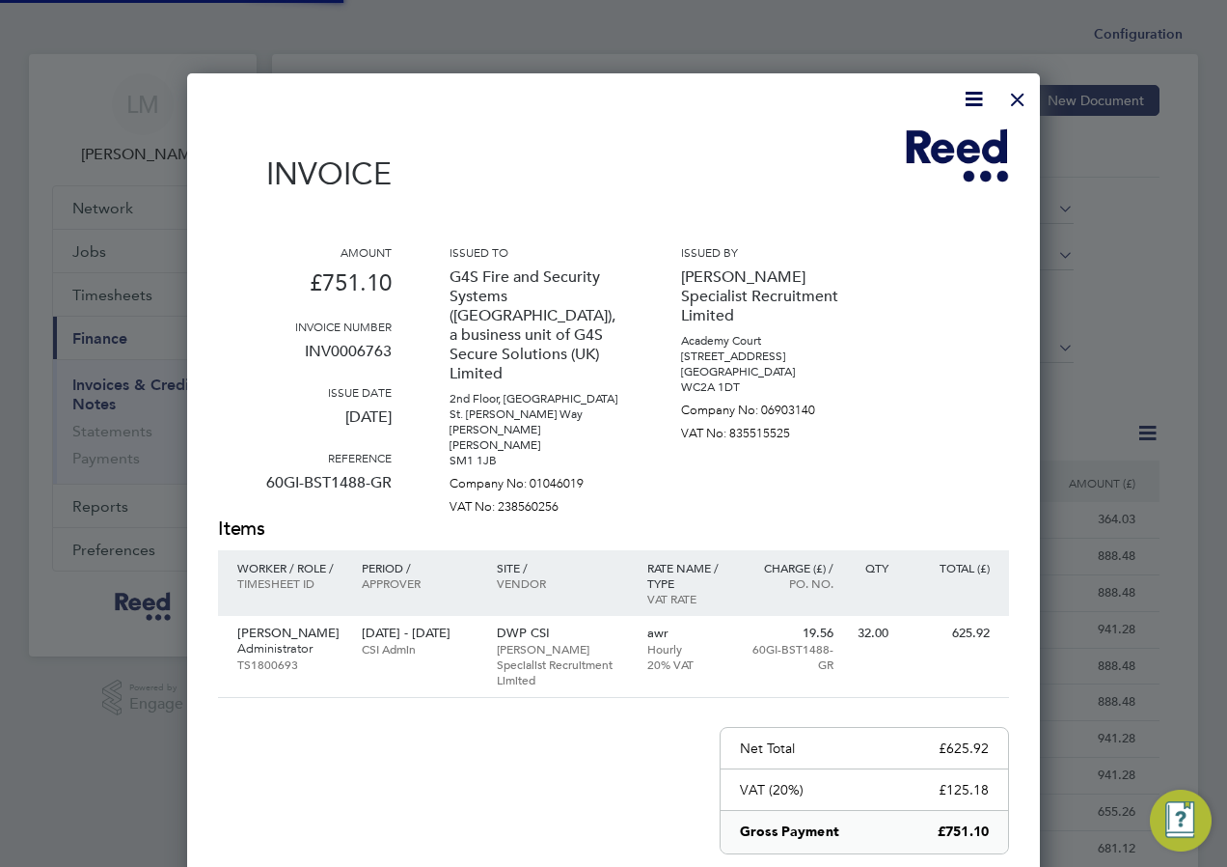
scroll to position [1011, 854]
click at [1010, 99] on div at bounding box center [1018, 94] width 35 height 35
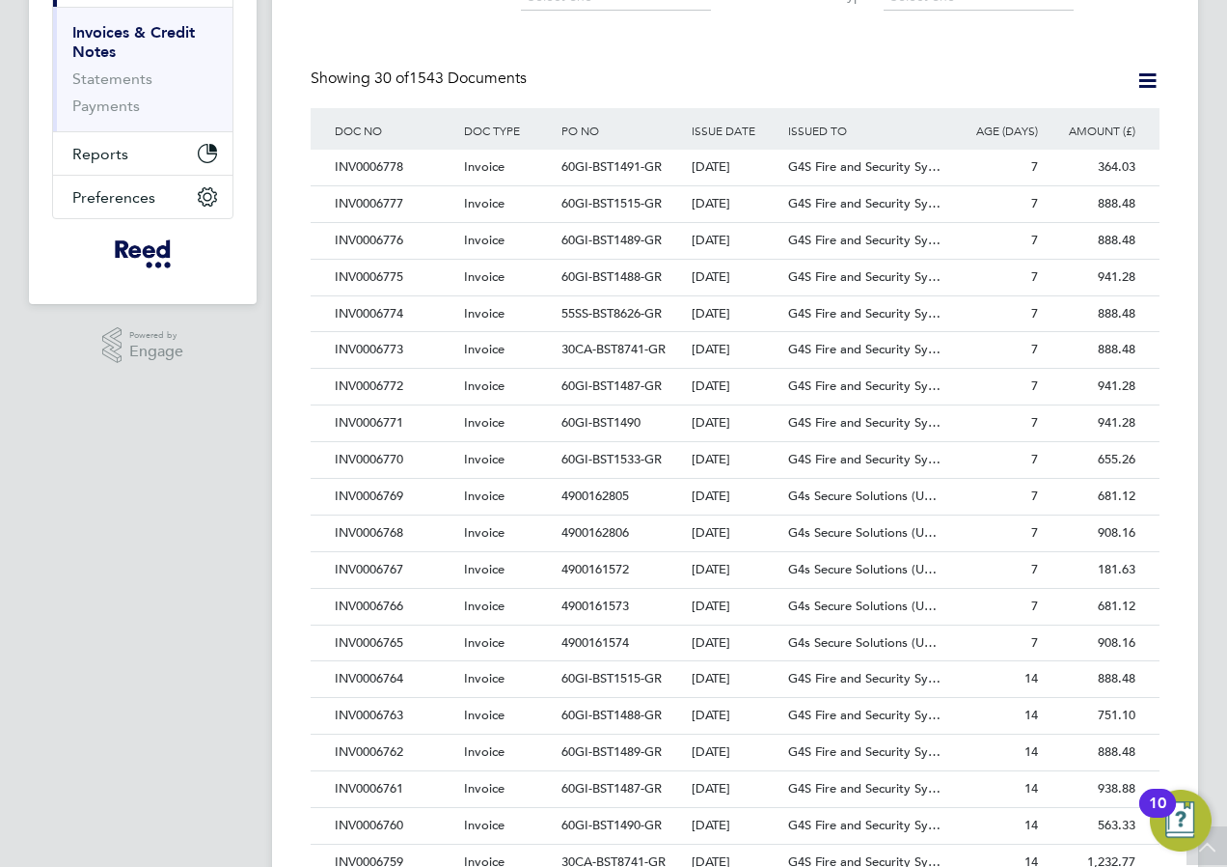
scroll to position [386, 0]
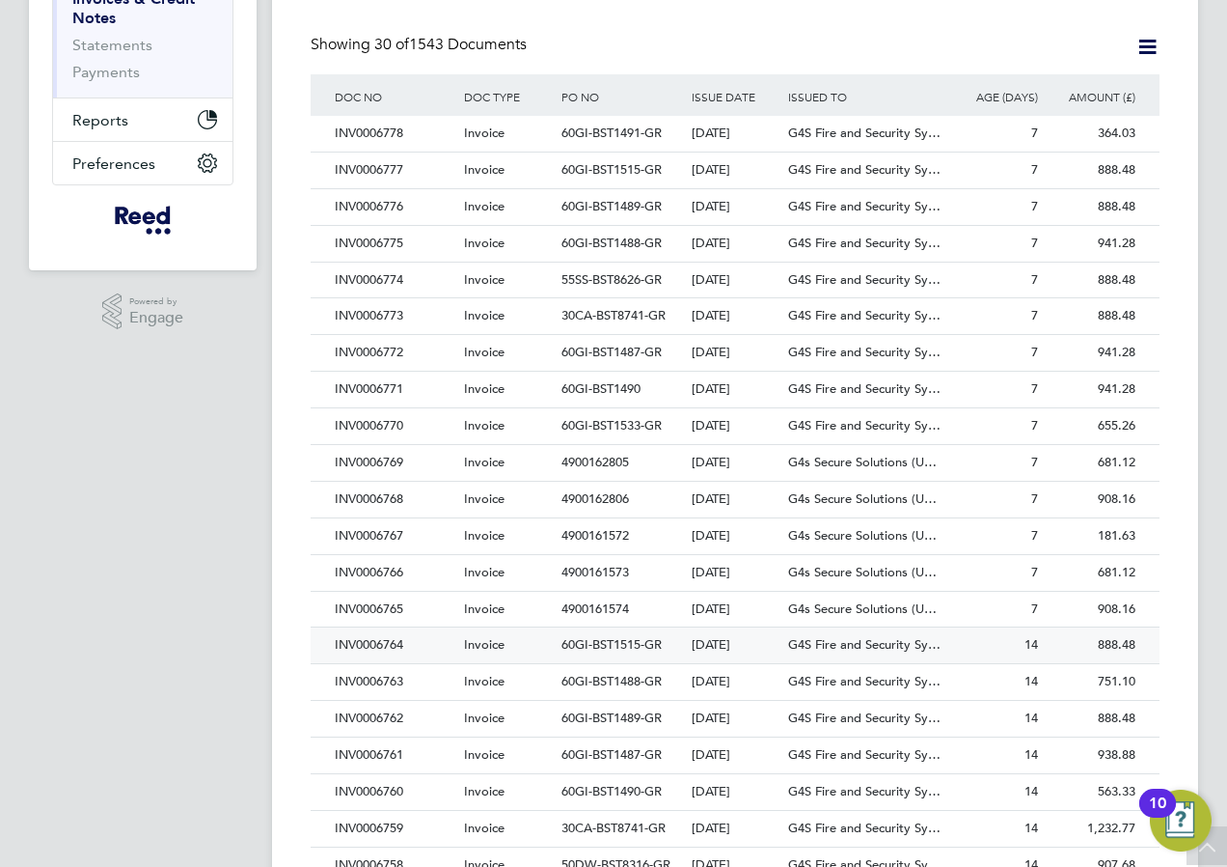
click at [381, 643] on div "INV0006764" at bounding box center [394, 645] width 129 height 36
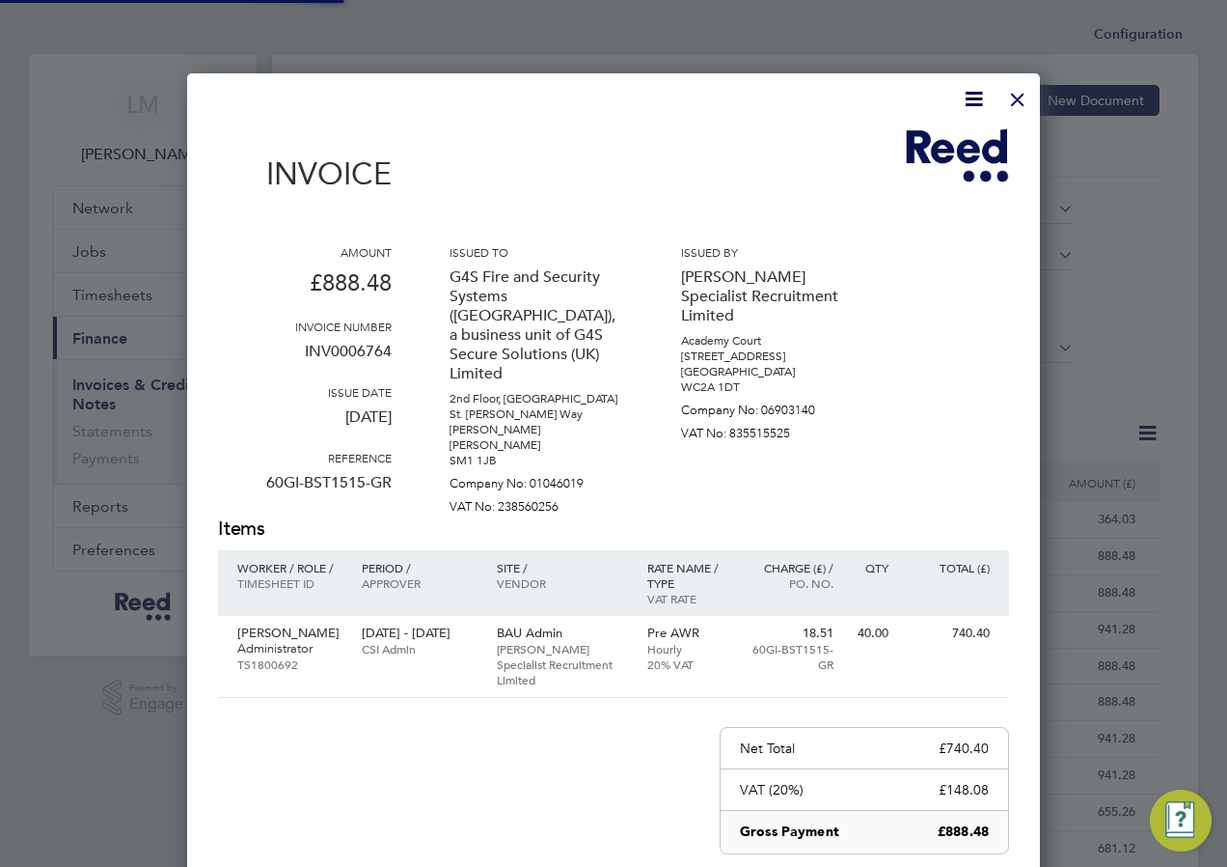
scroll to position [1011, 854]
click at [1028, 98] on div at bounding box center [1018, 94] width 35 height 35
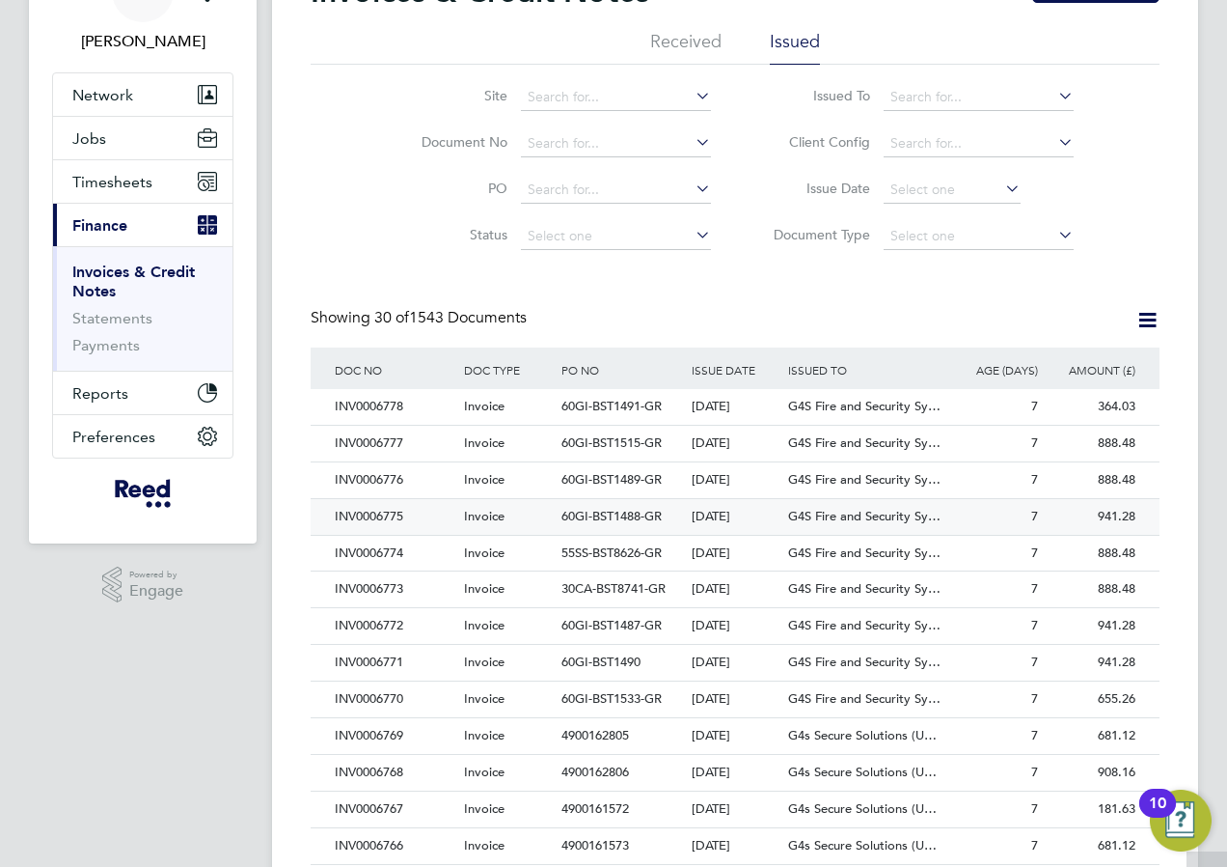
scroll to position [386, 0]
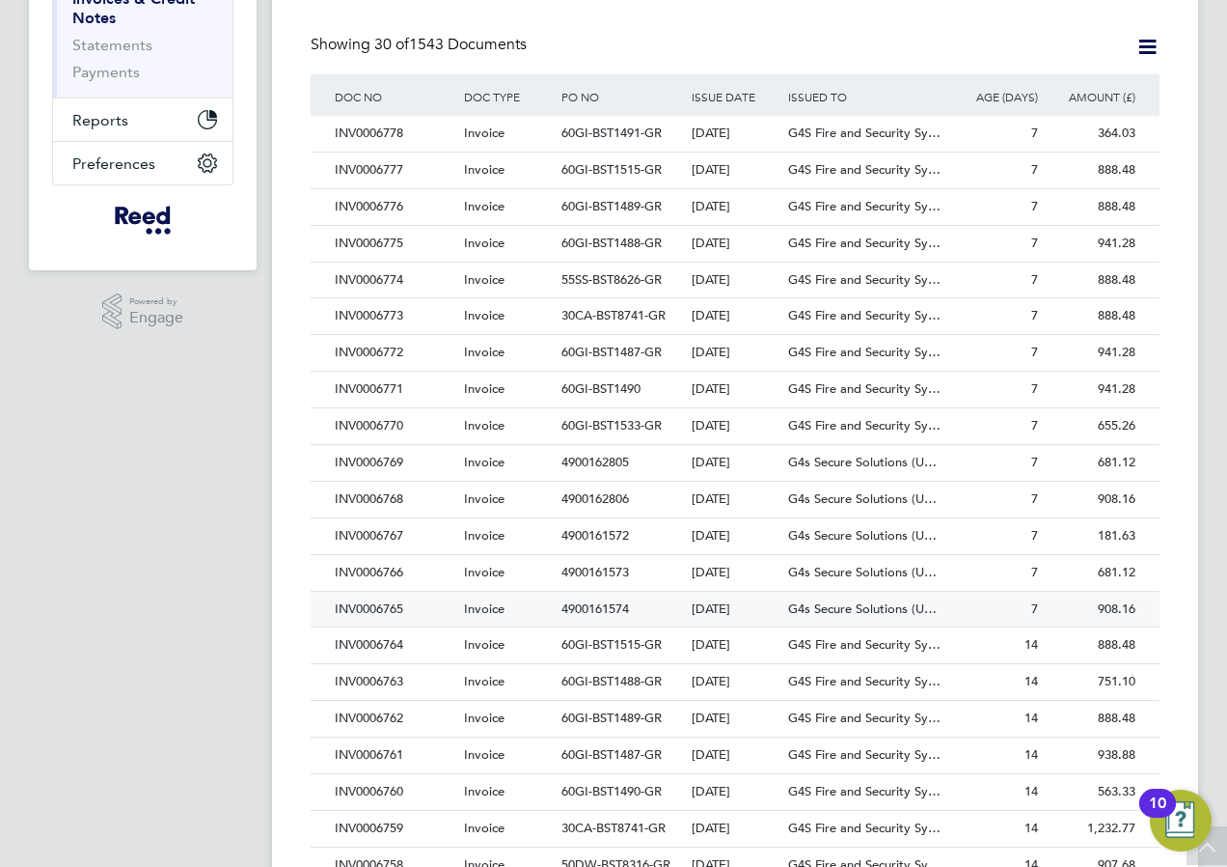
click at [378, 601] on div "INV0006765" at bounding box center [394, 610] width 129 height 36
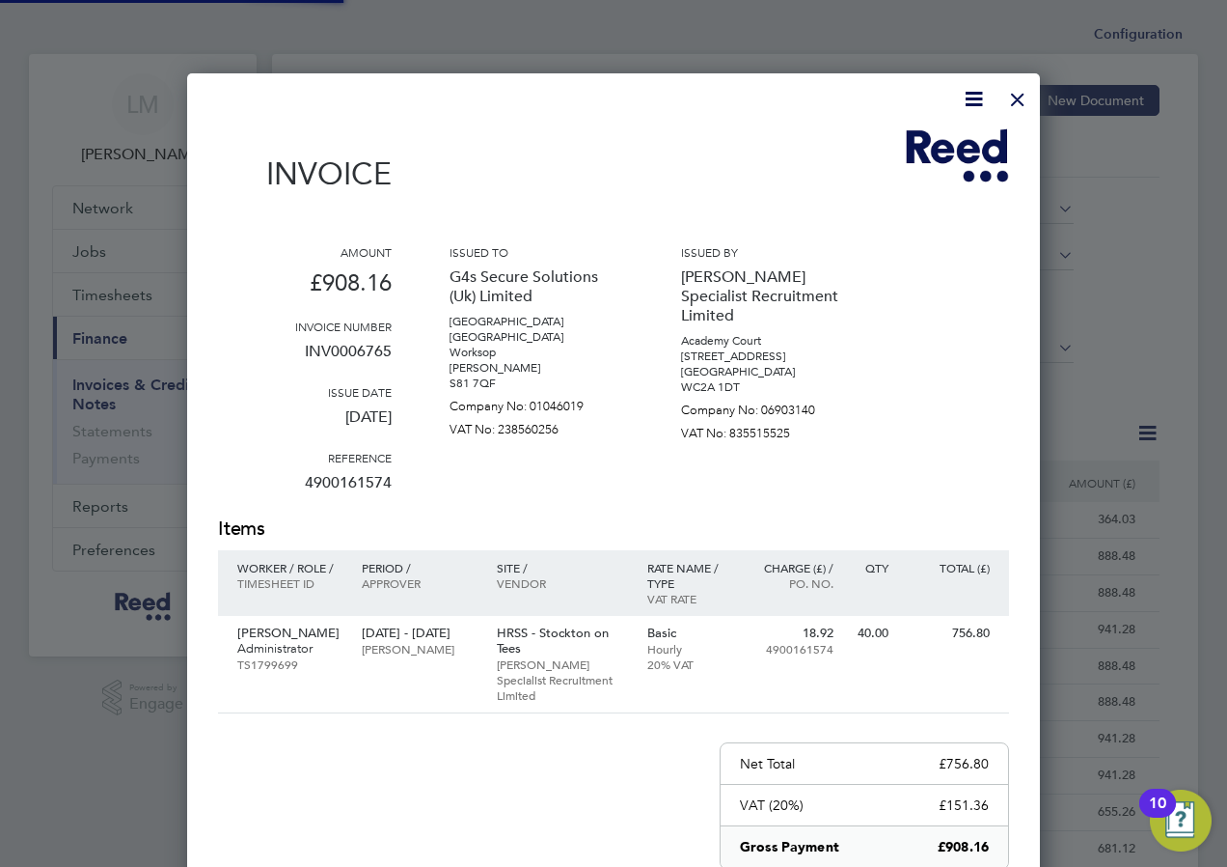
scroll to position [1027, 854]
click at [1019, 96] on div at bounding box center [1018, 94] width 35 height 35
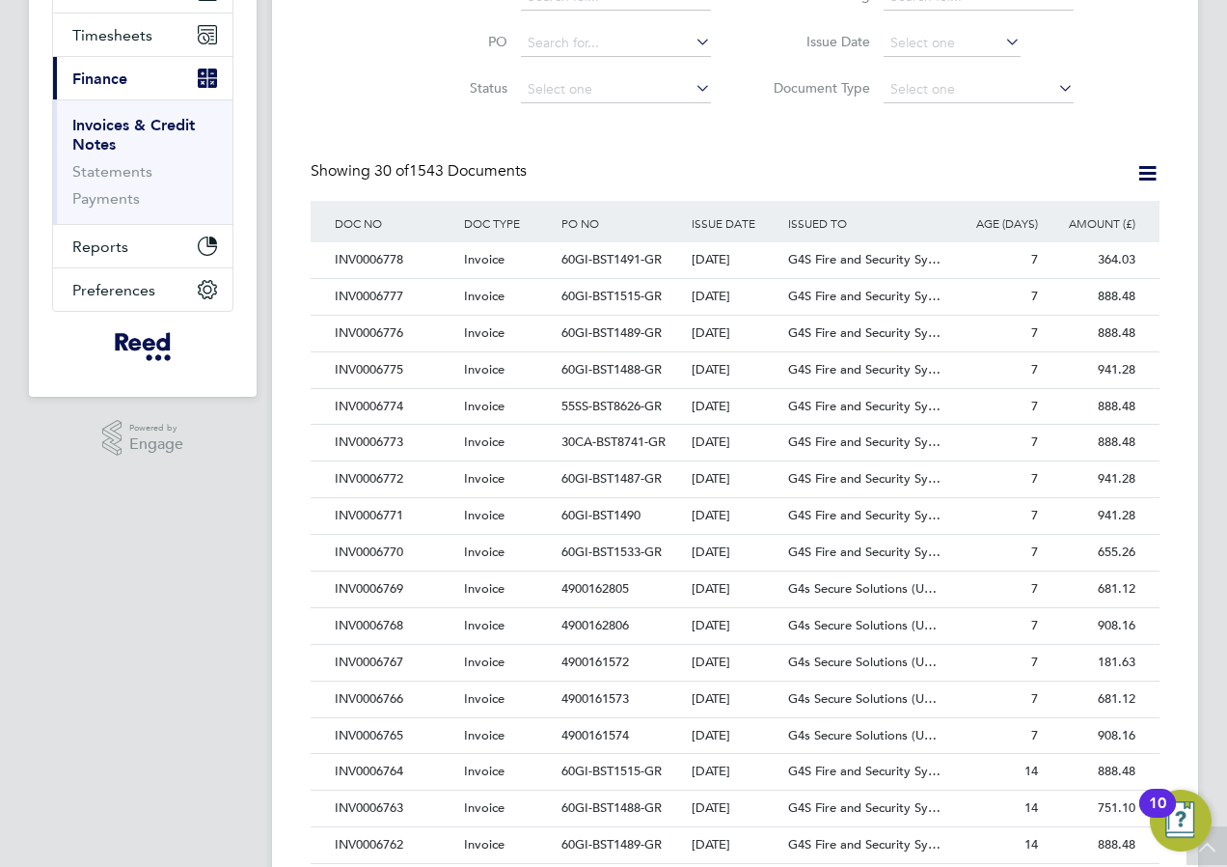
scroll to position [289, 0]
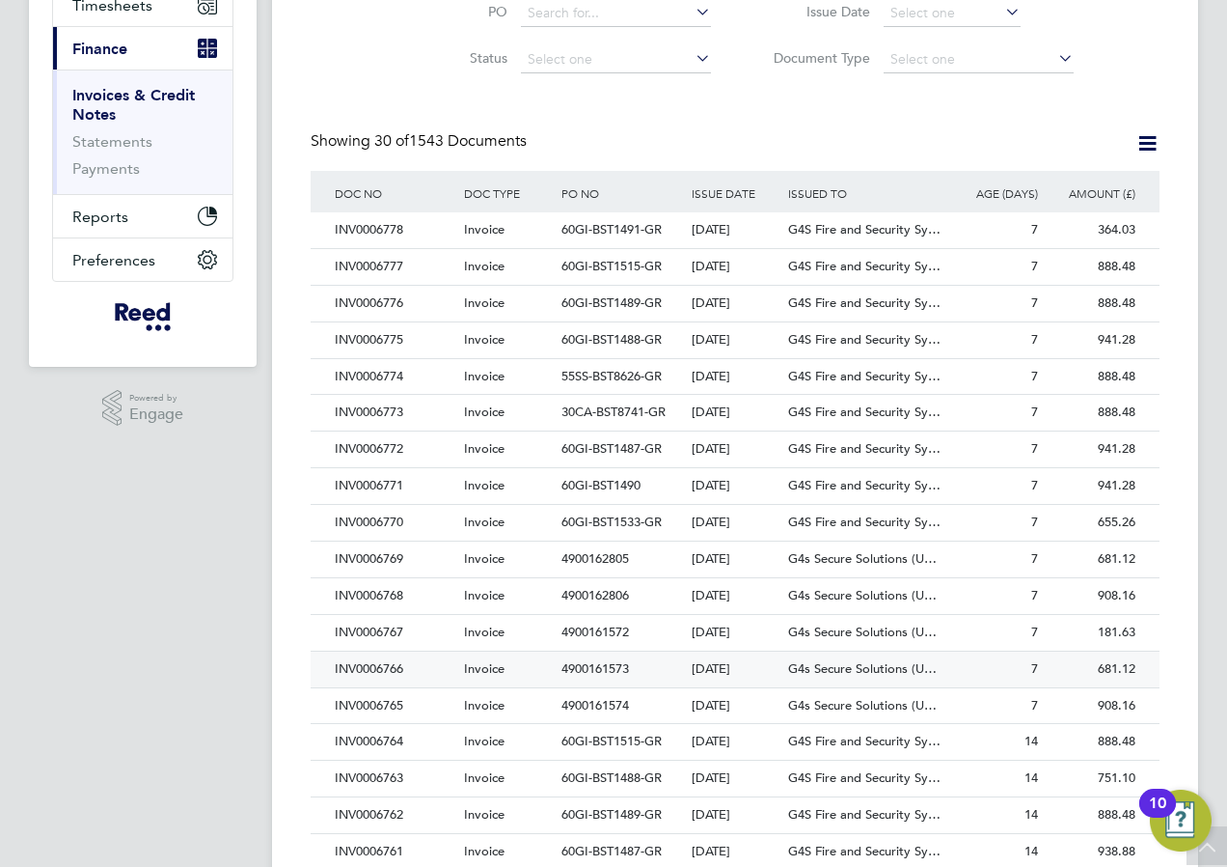
click at [397, 661] on div "INV0006766" at bounding box center [394, 669] width 129 height 36
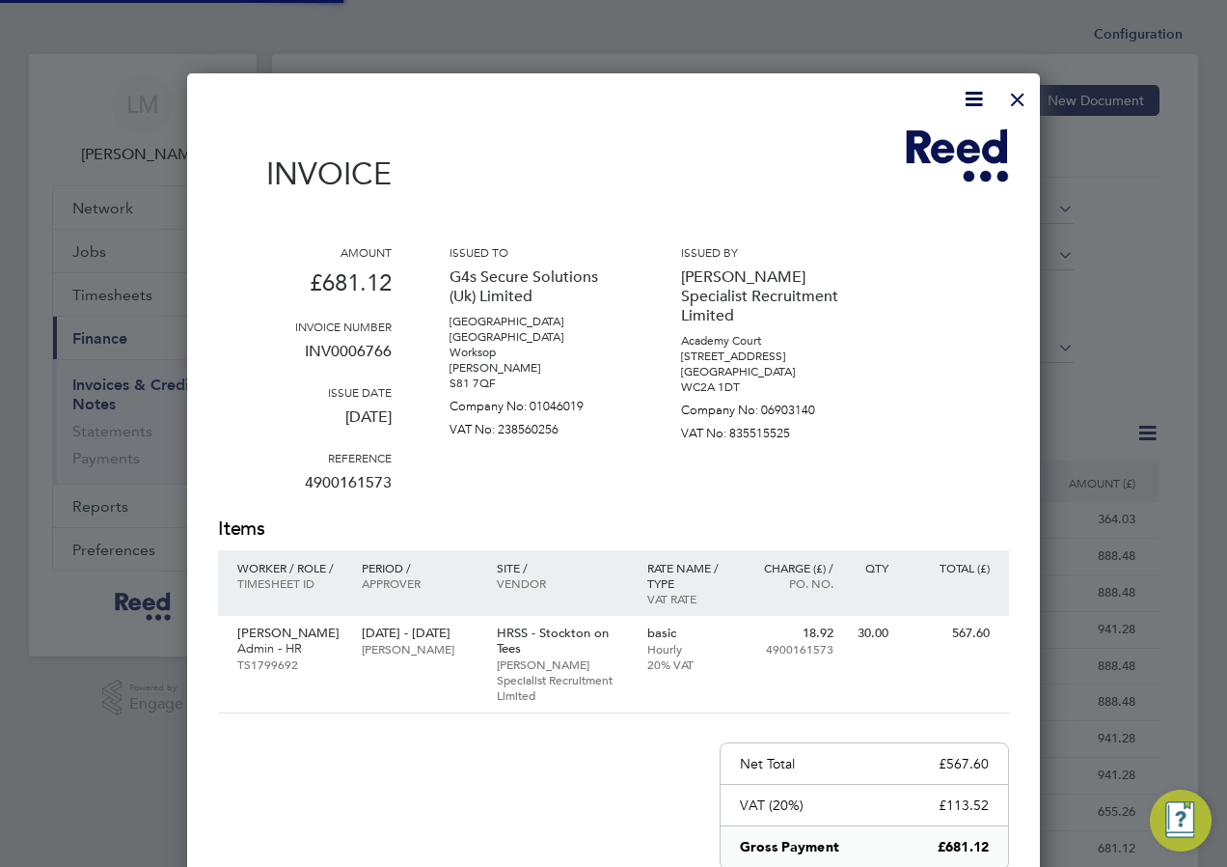
scroll to position [1027, 854]
click at [1017, 99] on div at bounding box center [1018, 94] width 35 height 35
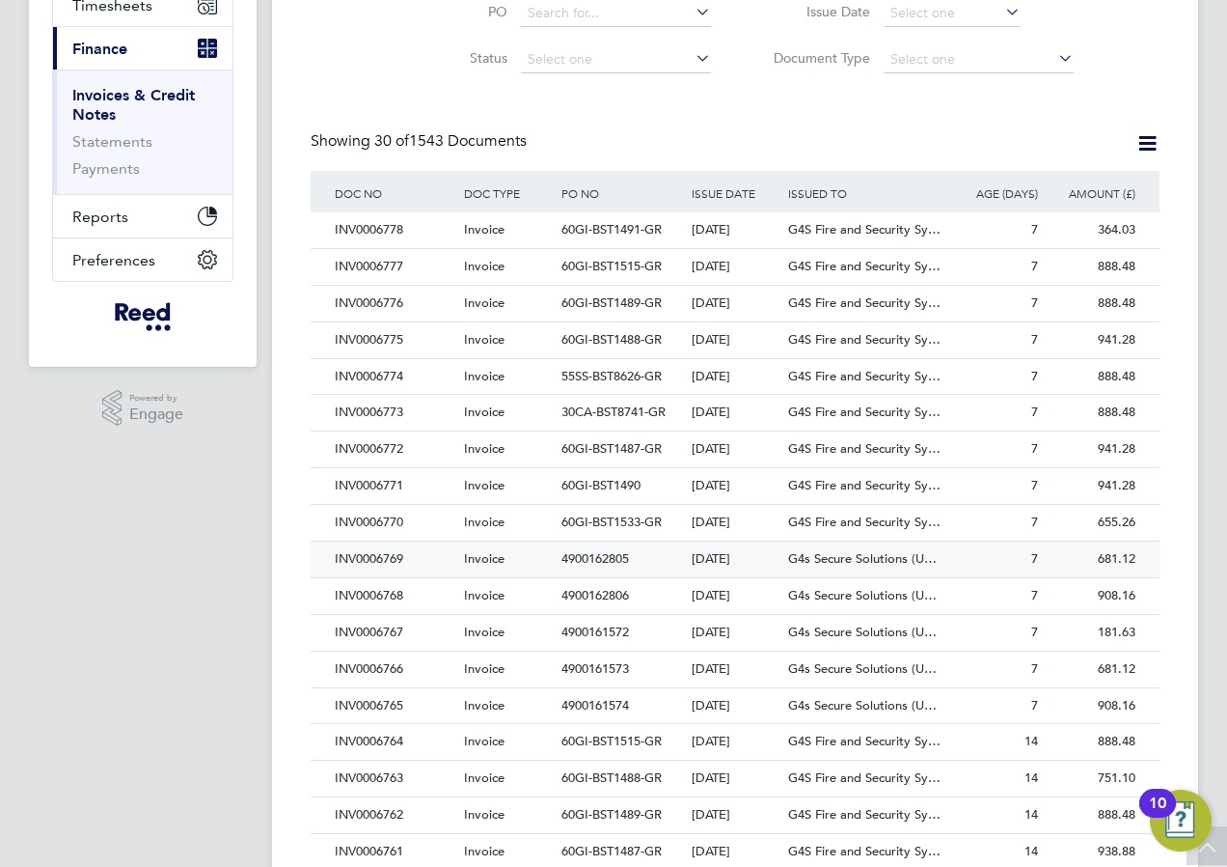
scroll to position [386, 0]
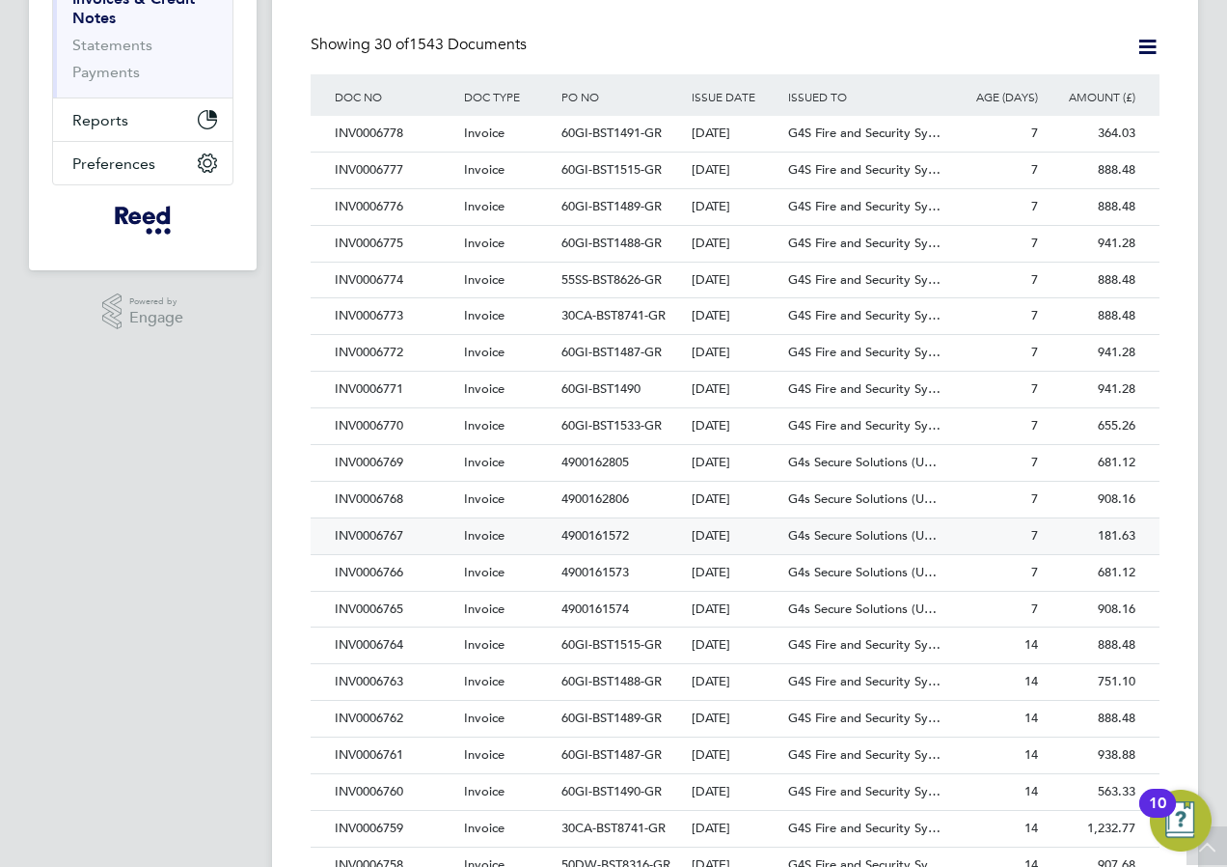
click at [385, 530] on div "INV0006767" at bounding box center [394, 536] width 129 height 36
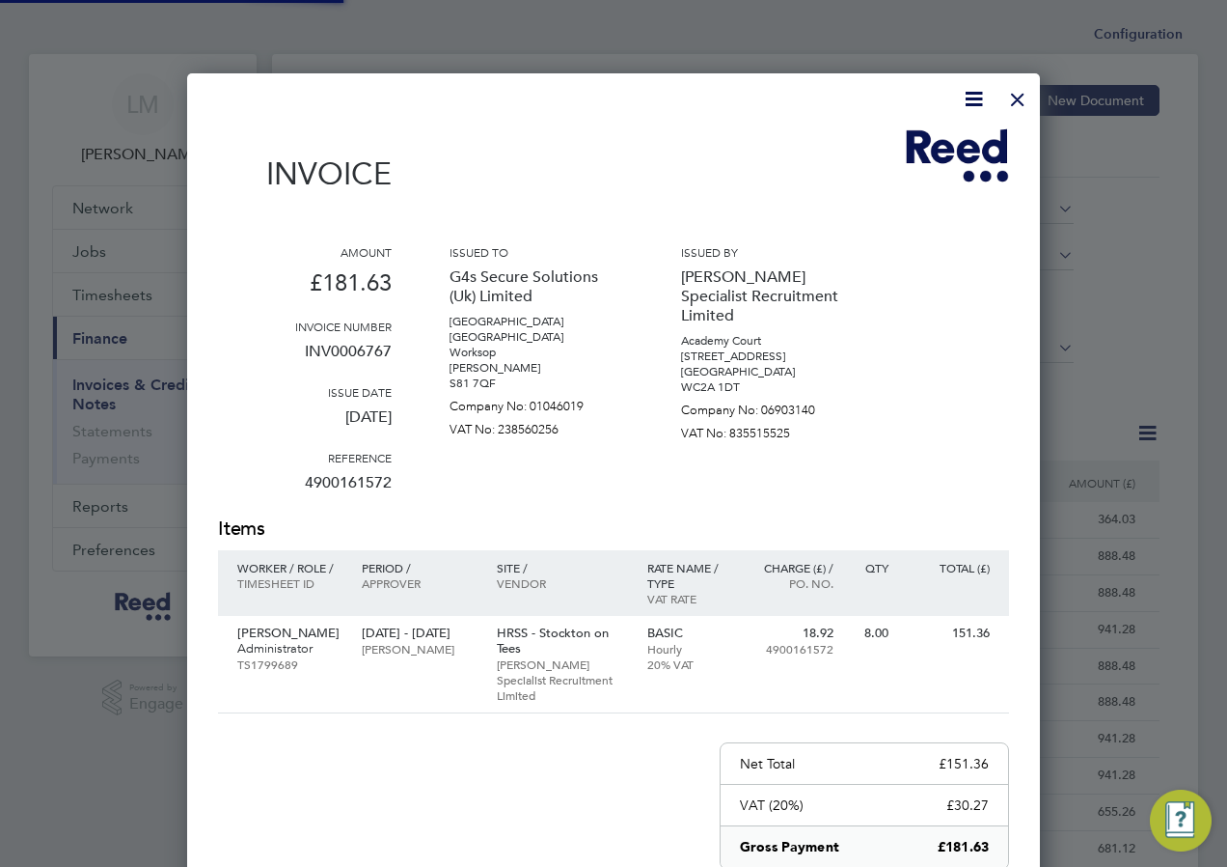
scroll to position [1027, 854]
drag, startPoint x: 878, startPoint y: 298, endPoint x: 959, endPoint y: 193, distance: 132.8
click at [878, 295] on div "Amount £181.63 Invoice number INV0006767 Issue date 19 Aug 2025 Reference 49001…" at bounding box center [613, 379] width 791 height 271
click at [1012, 96] on div at bounding box center [1018, 94] width 35 height 35
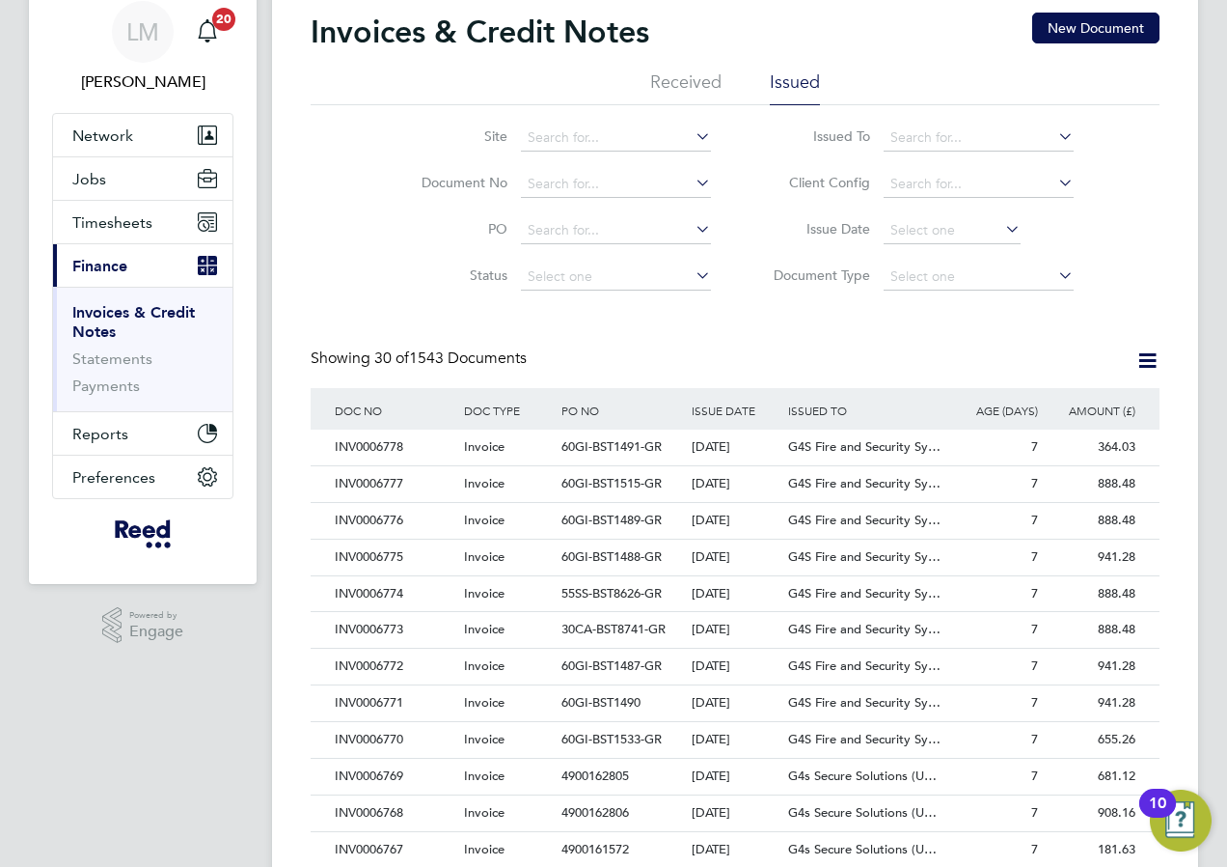
scroll to position [193, 0]
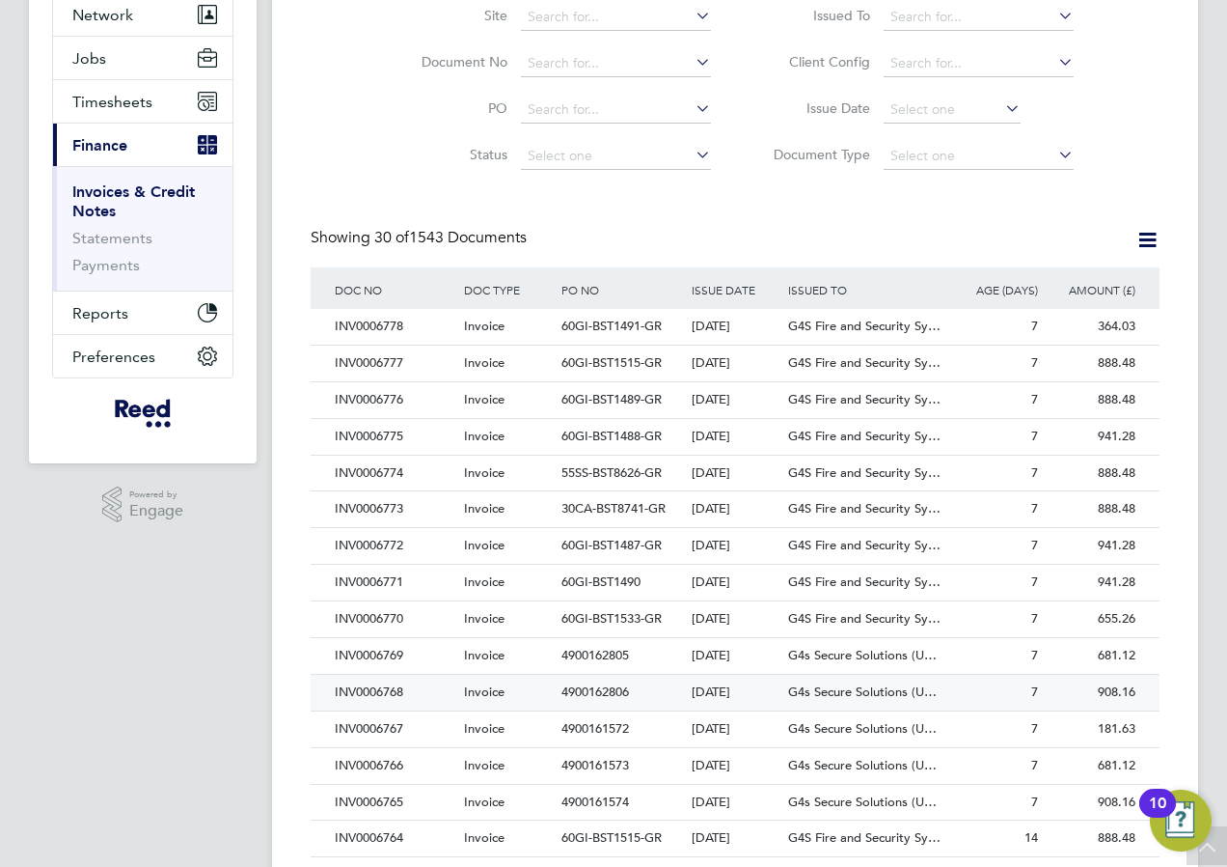
click at [389, 686] on div "INV0006768" at bounding box center [394, 693] width 129 height 36
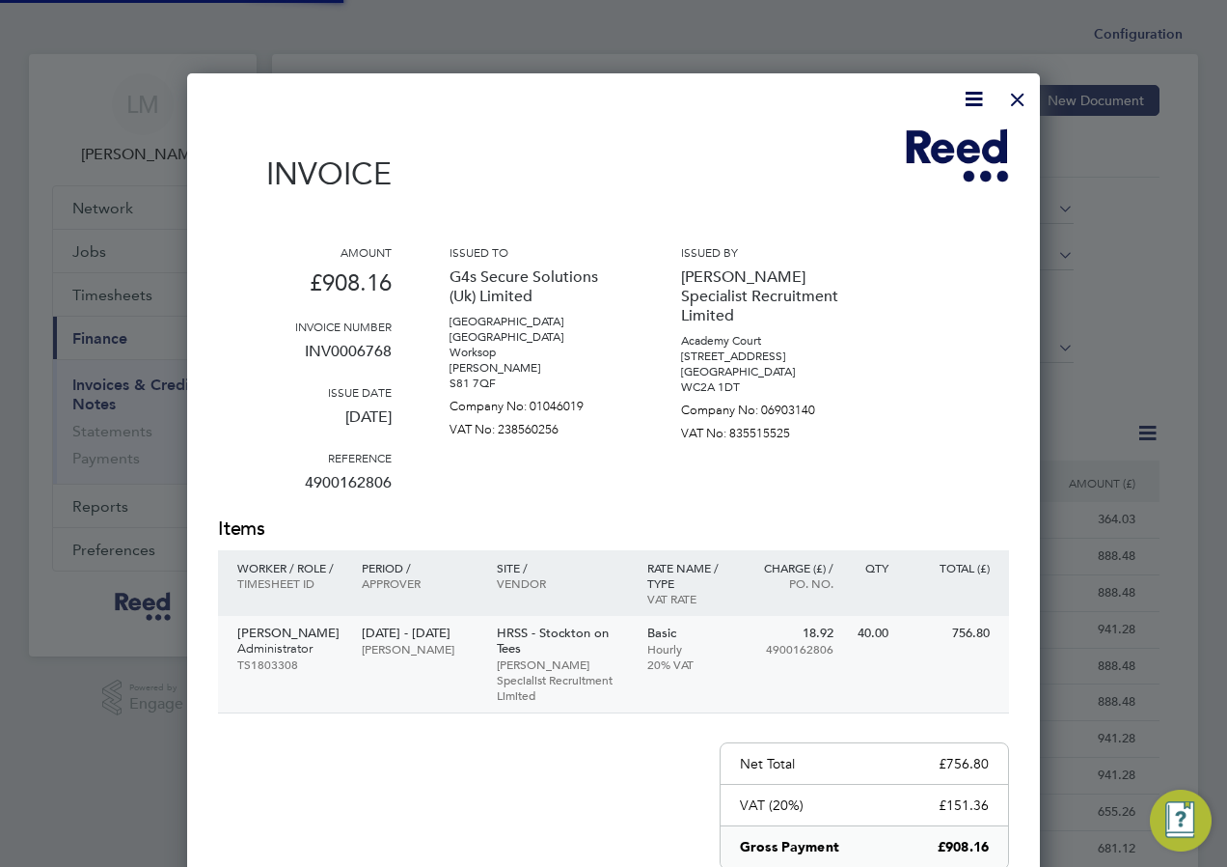
scroll to position [1027, 854]
click at [1016, 96] on div at bounding box center [1018, 94] width 35 height 35
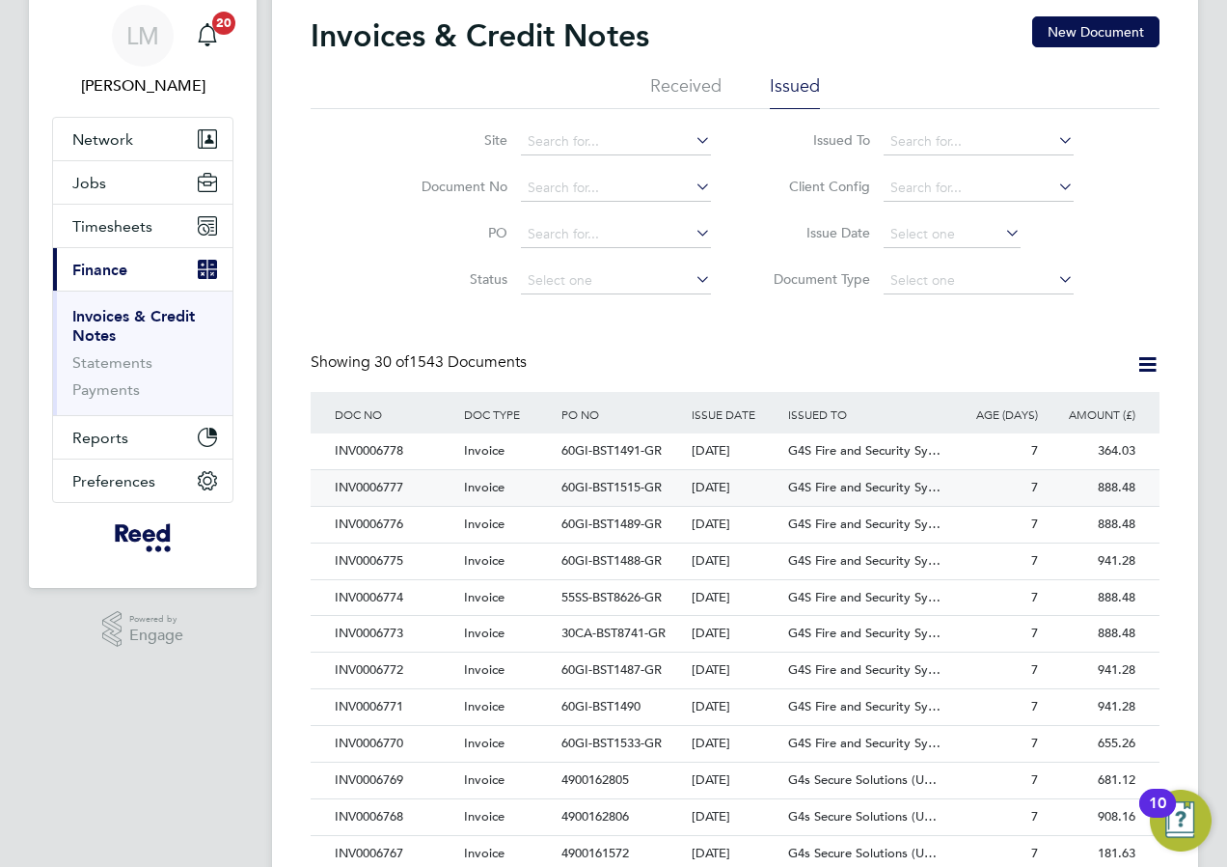
scroll to position [289, 0]
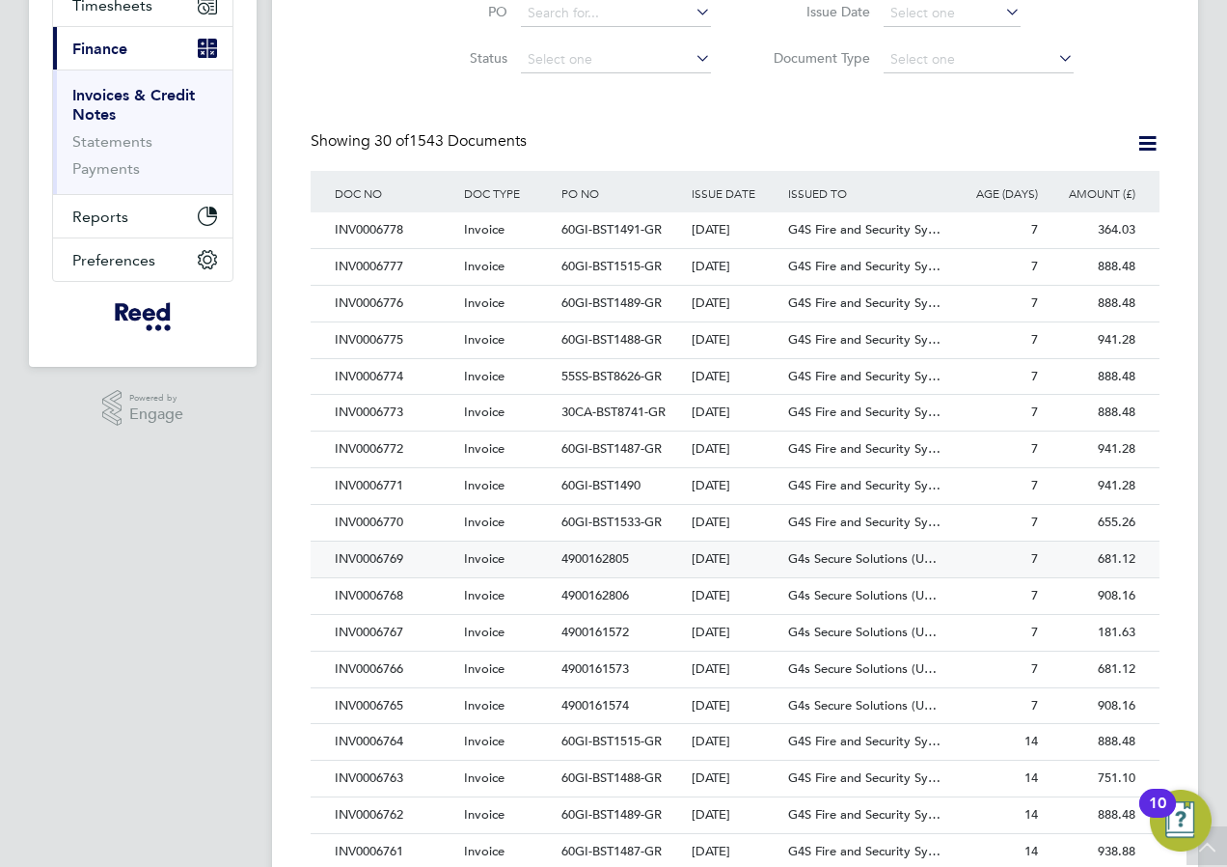
click at [373, 557] on div "INV0006769" at bounding box center [394, 559] width 129 height 36
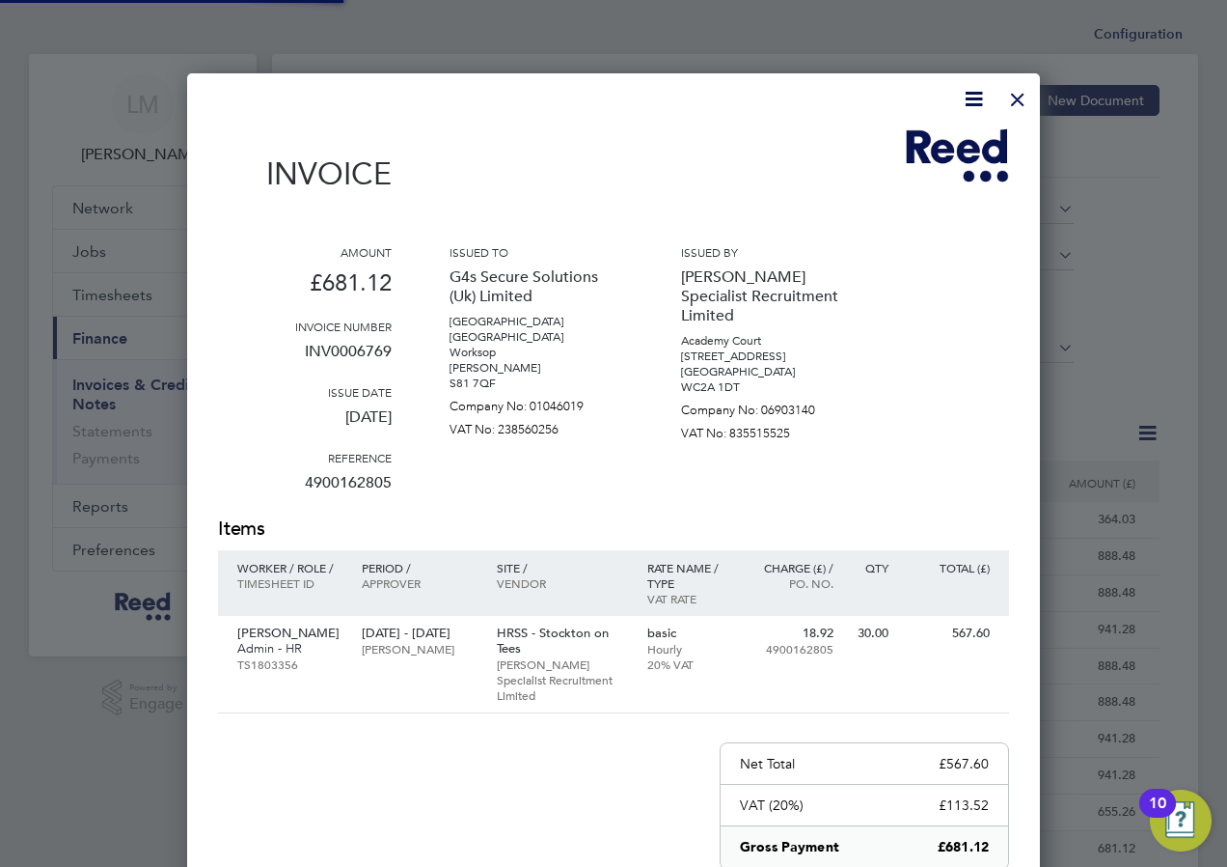
scroll to position [1027, 854]
click at [1015, 96] on div at bounding box center [1018, 94] width 35 height 35
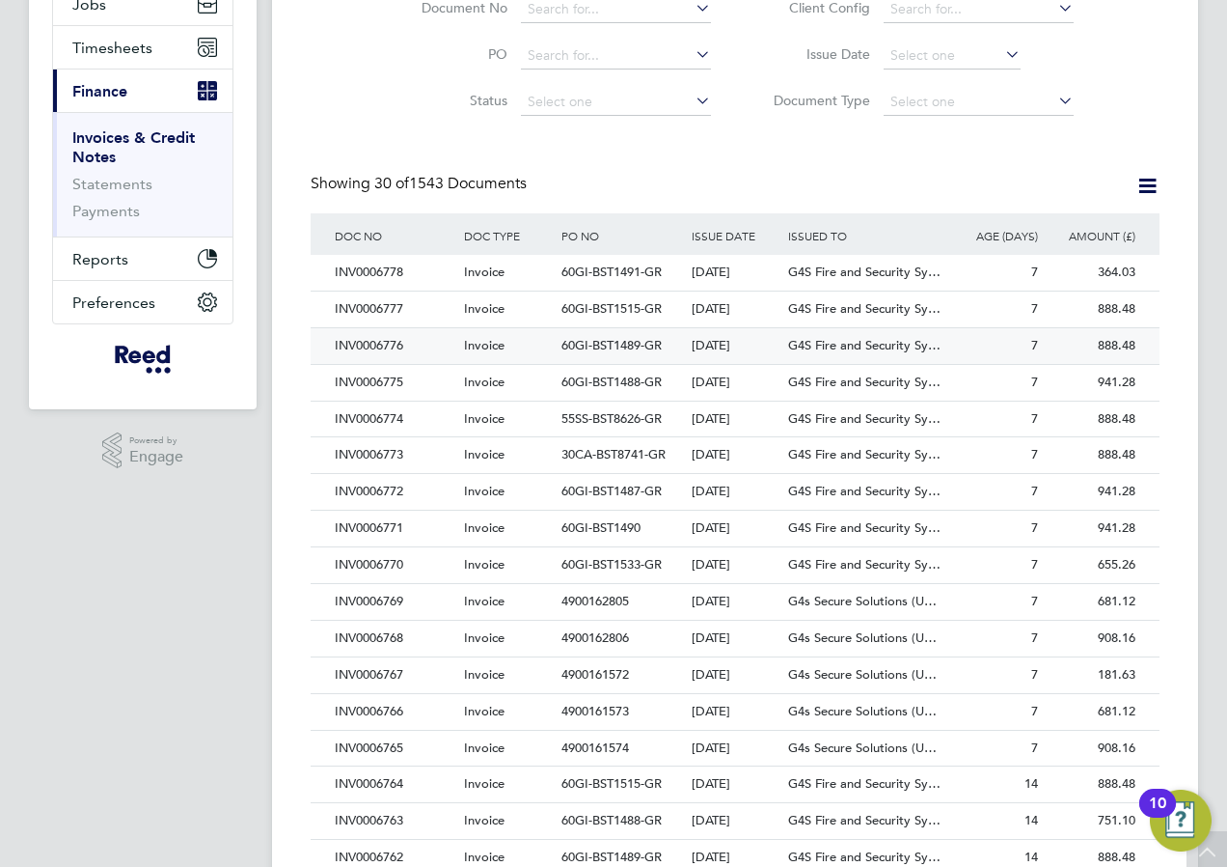
scroll to position [289, 0]
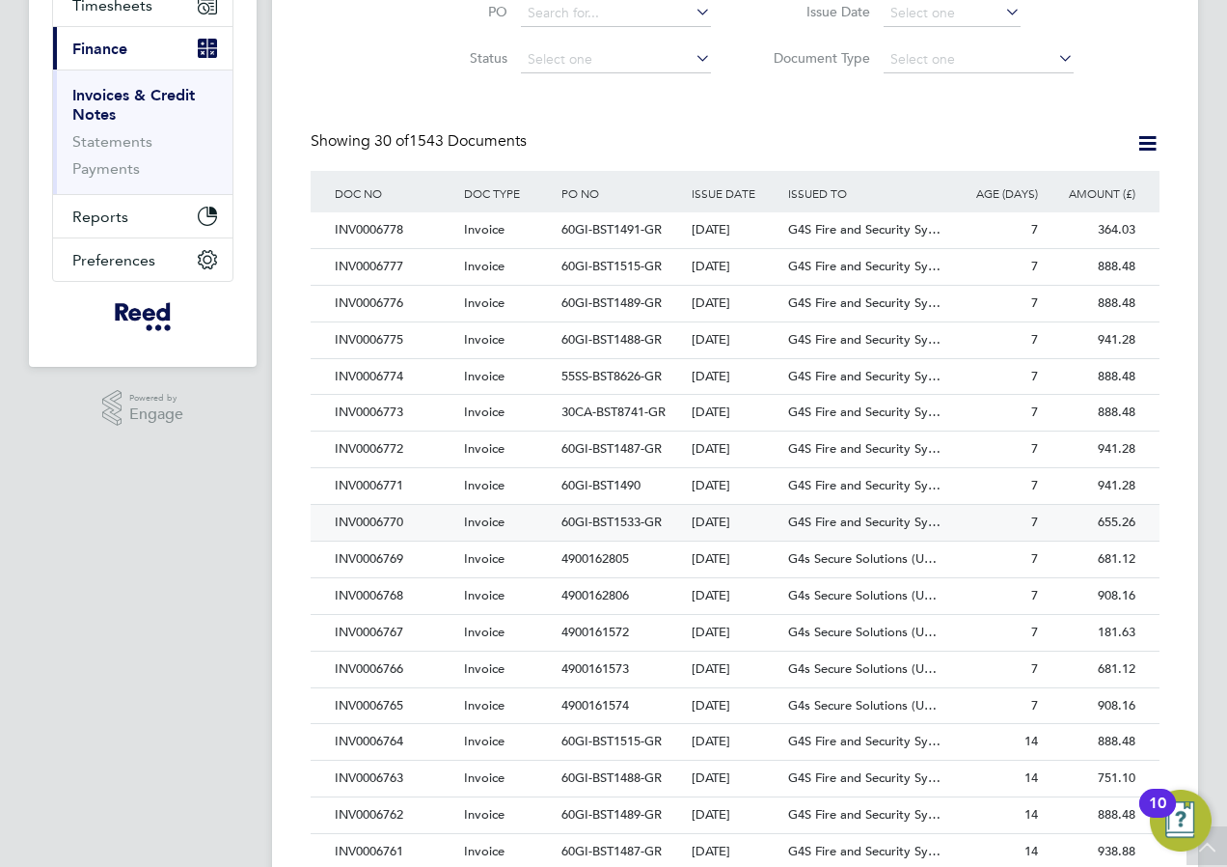
click at [384, 516] on div "INV0006770" at bounding box center [394, 523] width 129 height 36
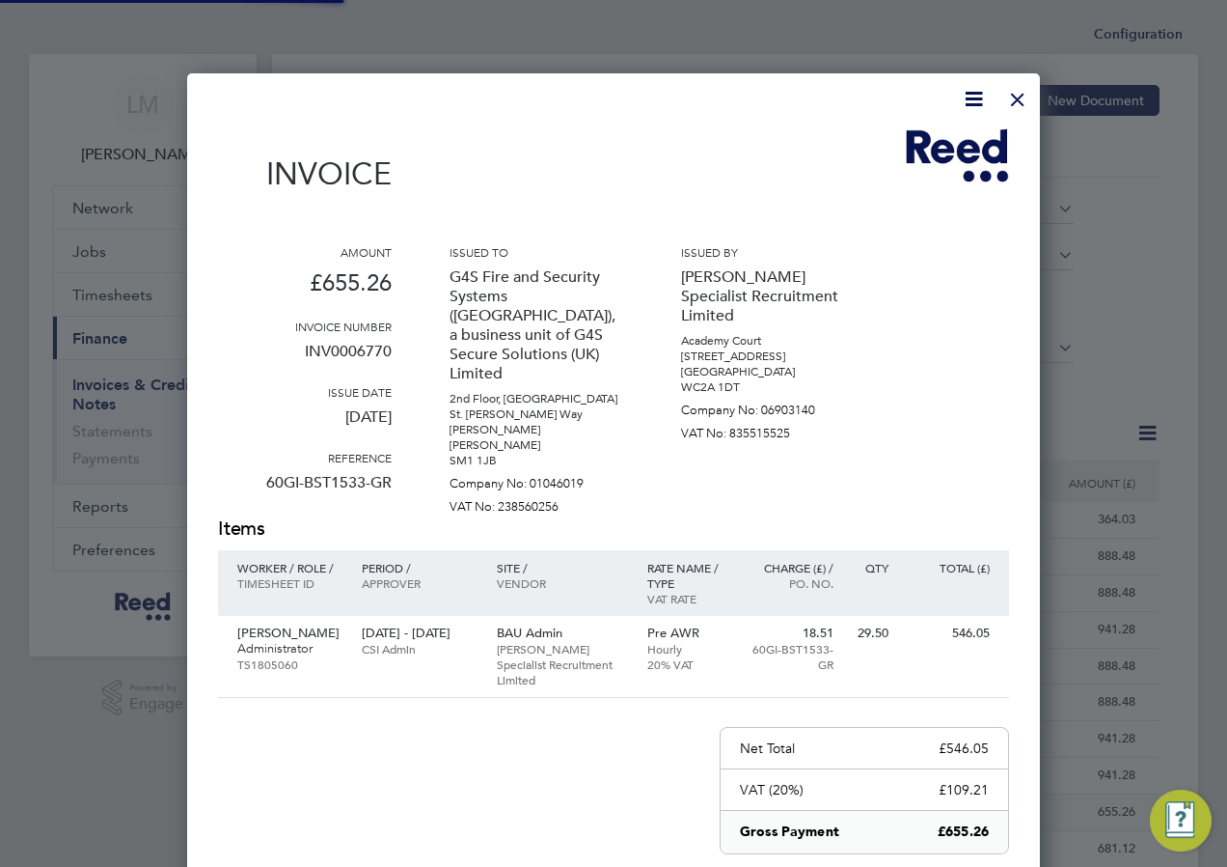
scroll to position [1011, 854]
click at [1016, 95] on div at bounding box center [1018, 94] width 35 height 35
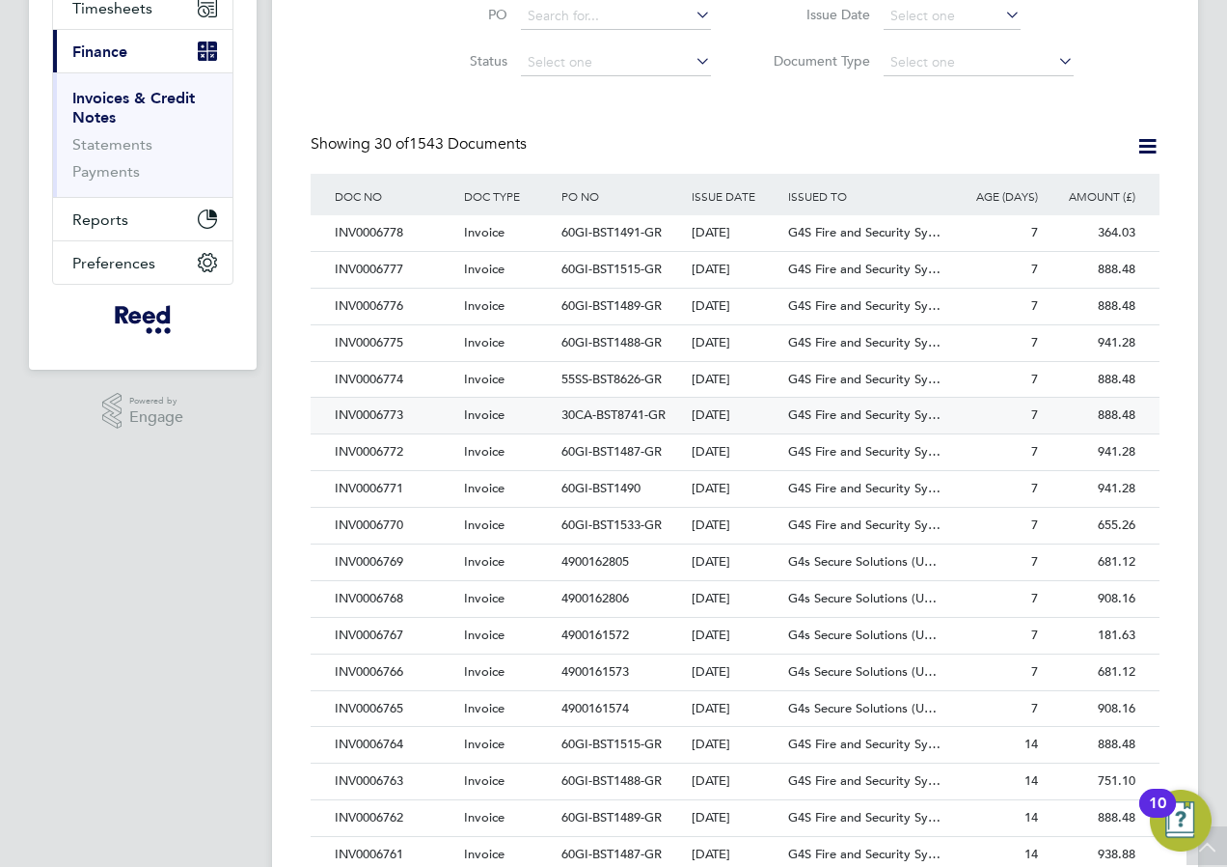
scroll to position [289, 0]
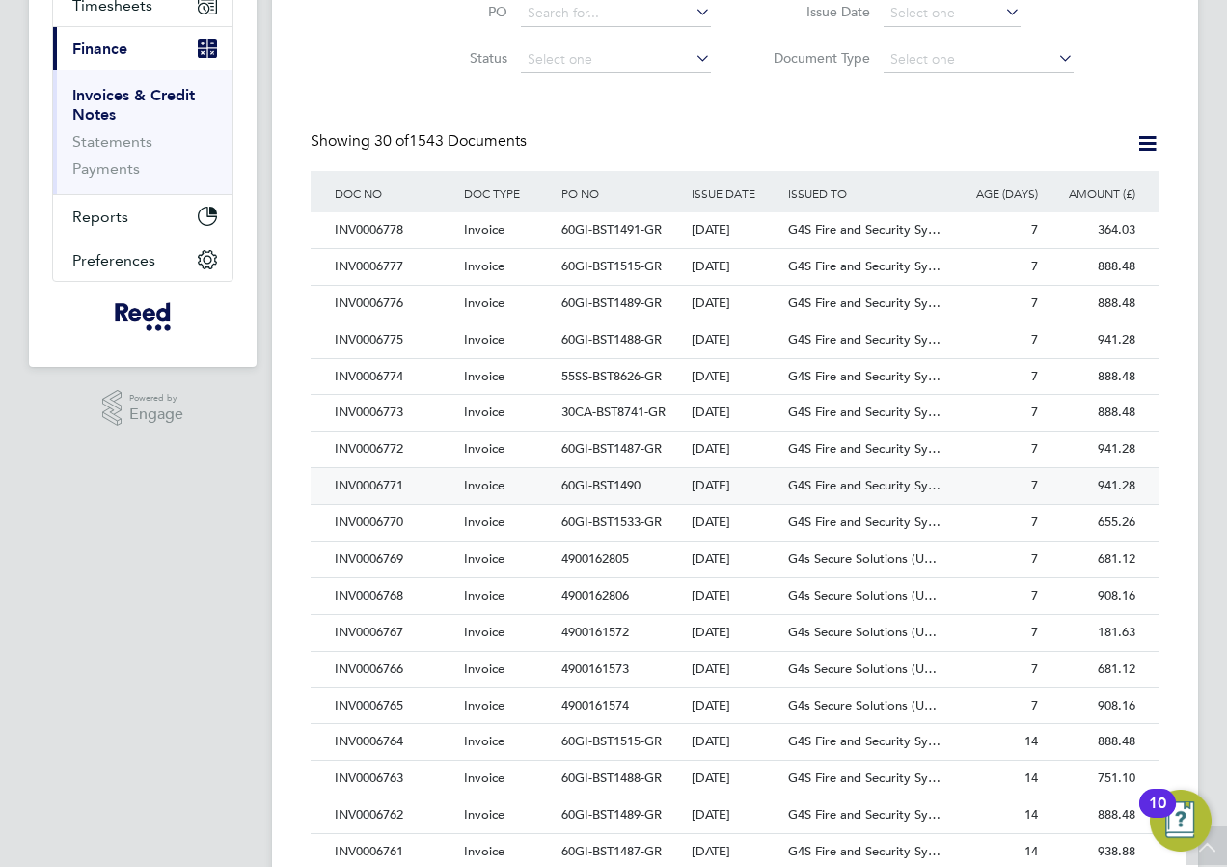
click at [385, 475] on div "INV0006771" at bounding box center [394, 486] width 129 height 36
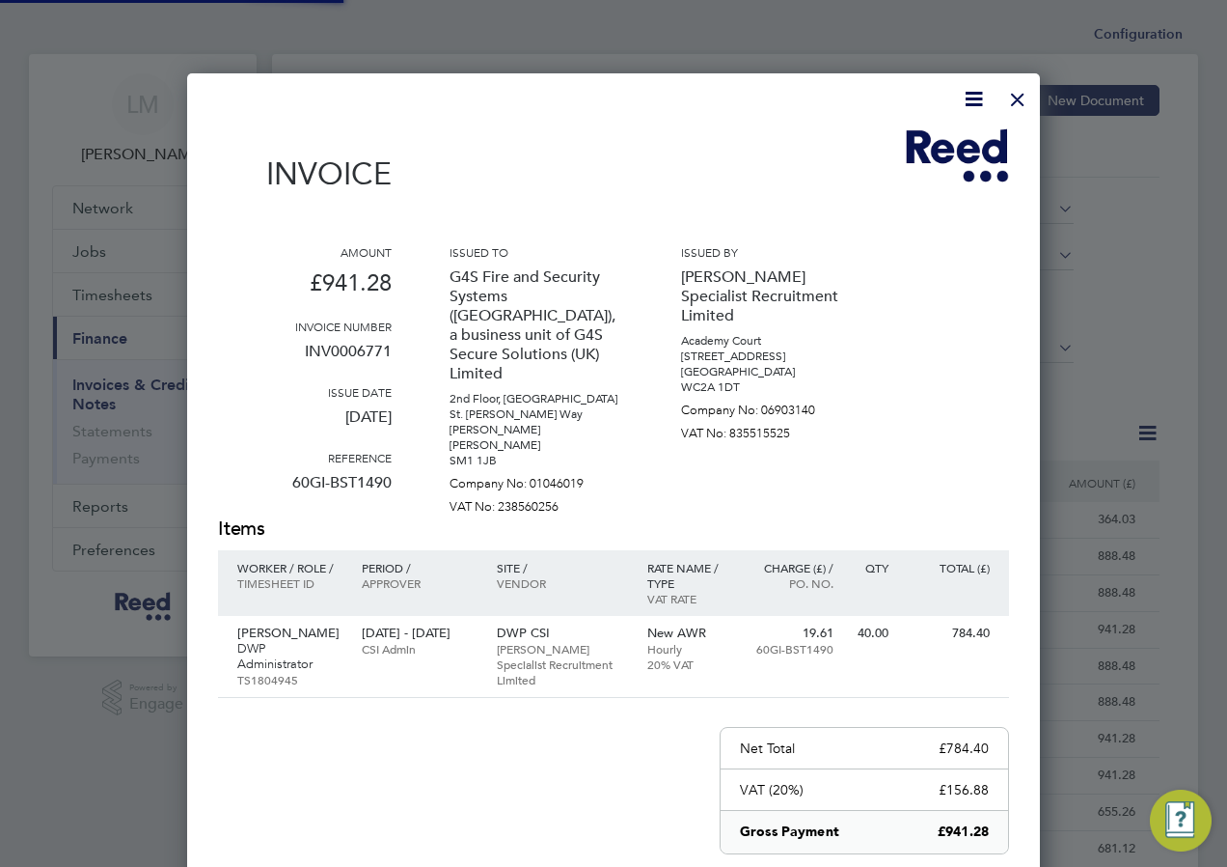
scroll to position [1027, 854]
click at [1012, 100] on div at bounding box center [1018, 94] width 35 height 35
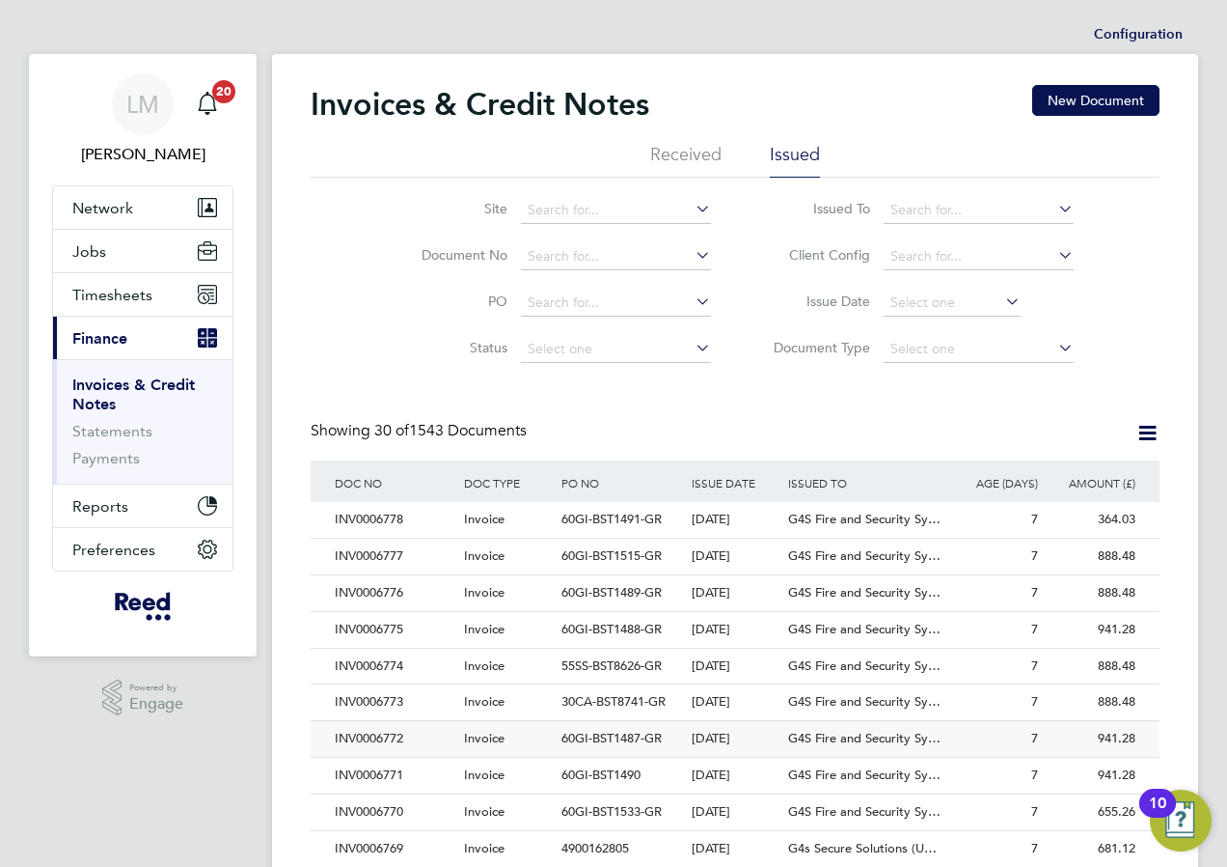
scroll to position [193, 0]
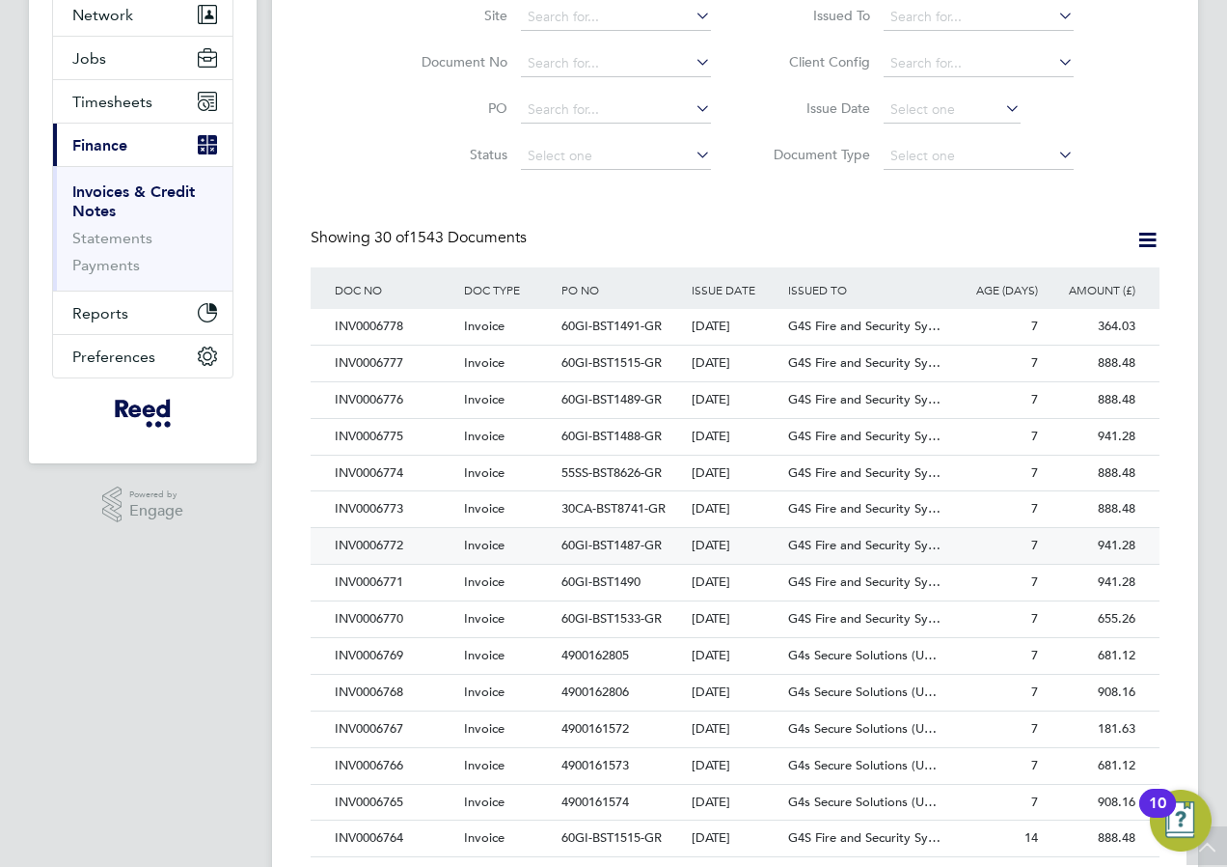
click at [378, 536] on div "INV0006772" at bounding box center [394, 546] width 129 height 36
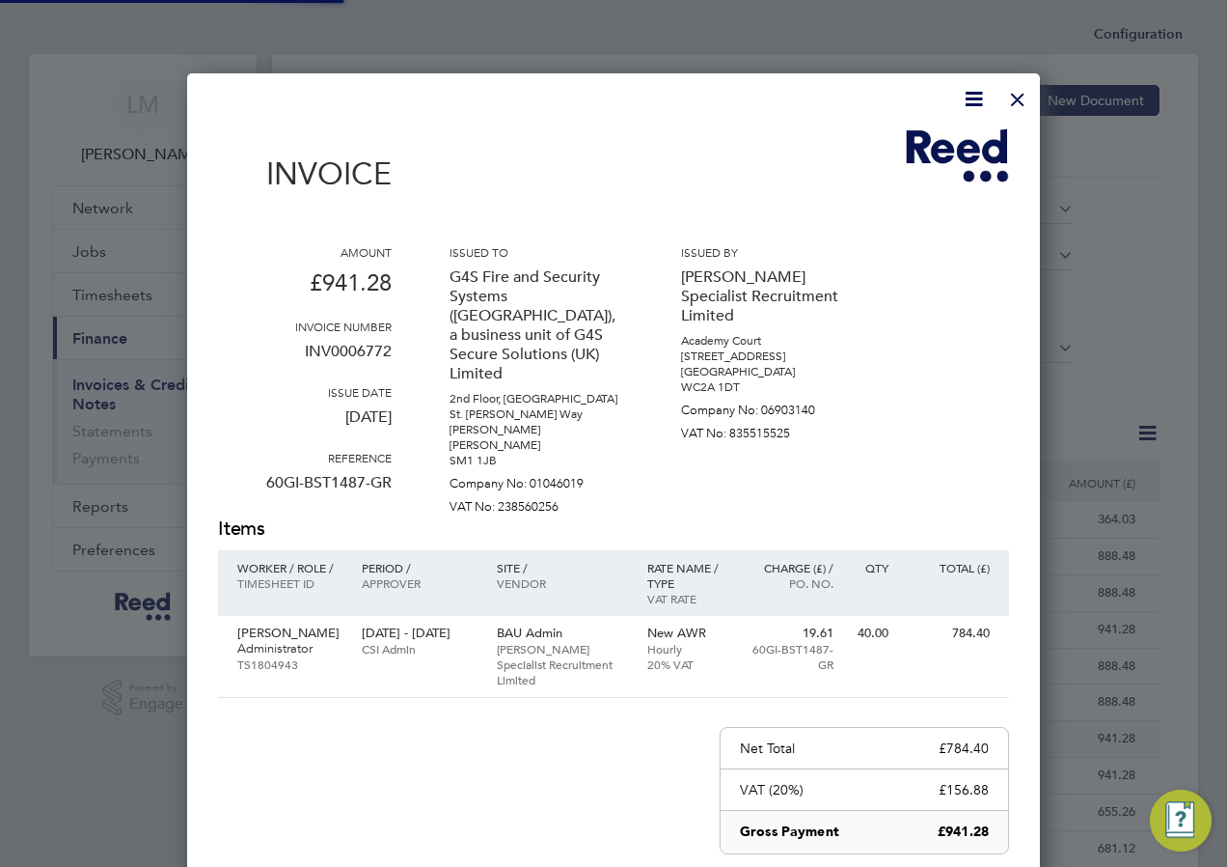
scroll to position [1011, 854]
click at [1015, 96] on div at bounding box center [1018, 94] width 35 height 35
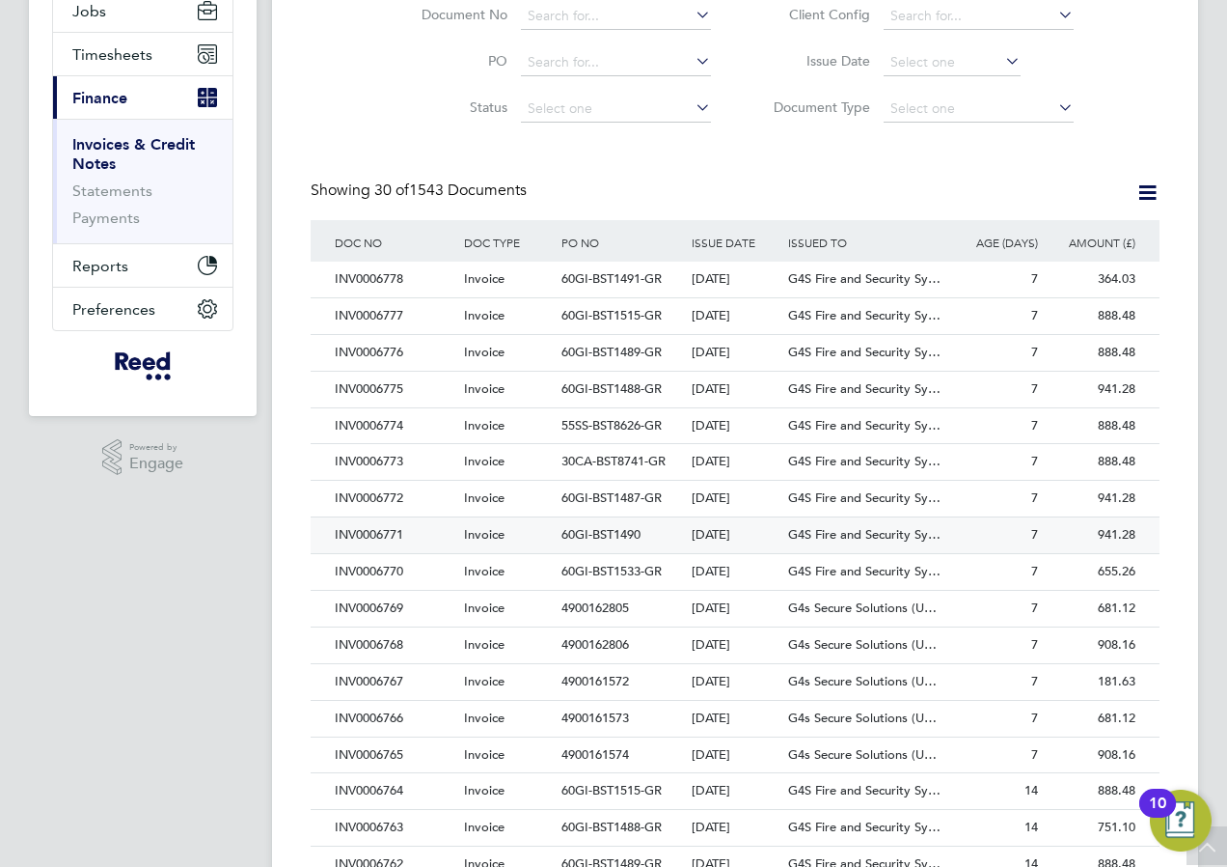
scroll to position [289, 0]
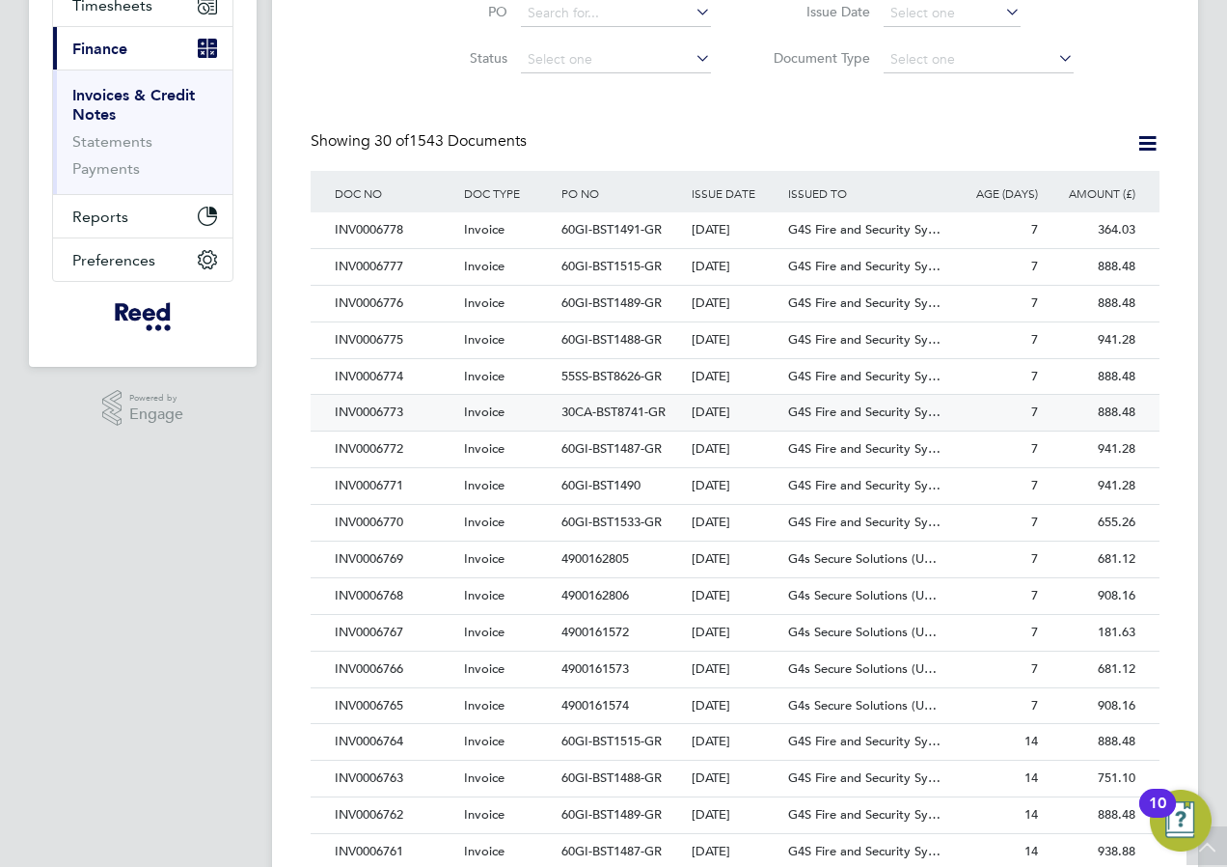
click at [390, 406] on div "INV0006773" at bounding box center [394, 413] width 129 height 36
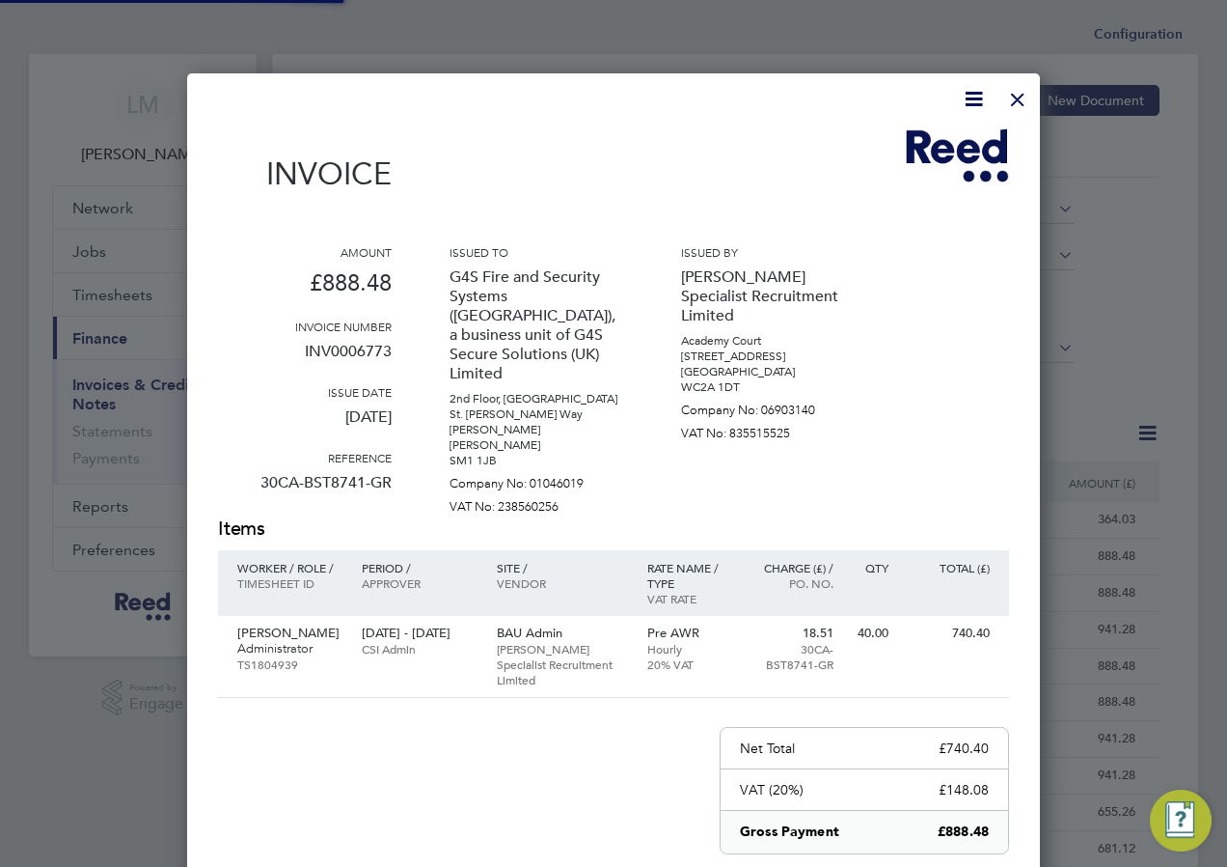
scroll to position [1011, 854]
click at [1021, 95] on div at bounding box center [1018, 94] width 35 height 35
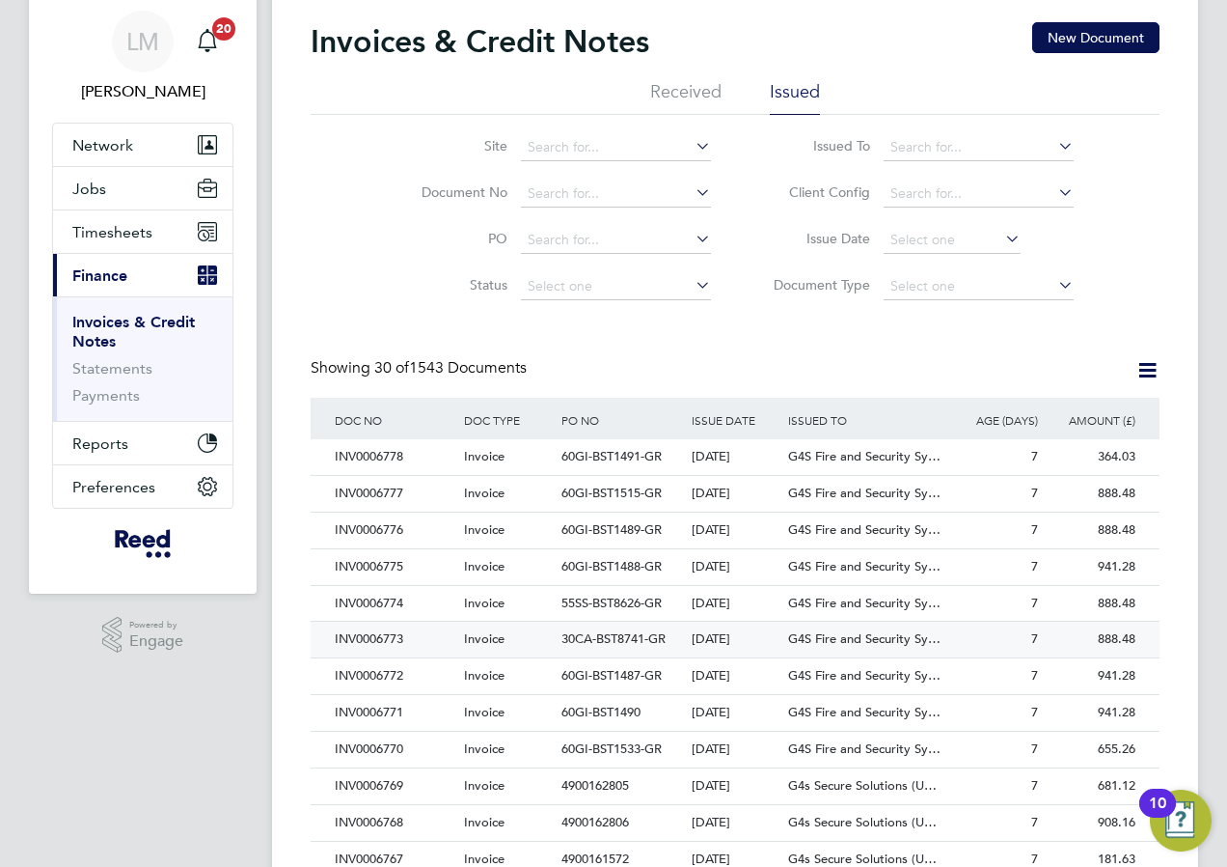
scroll to position [193, 0]
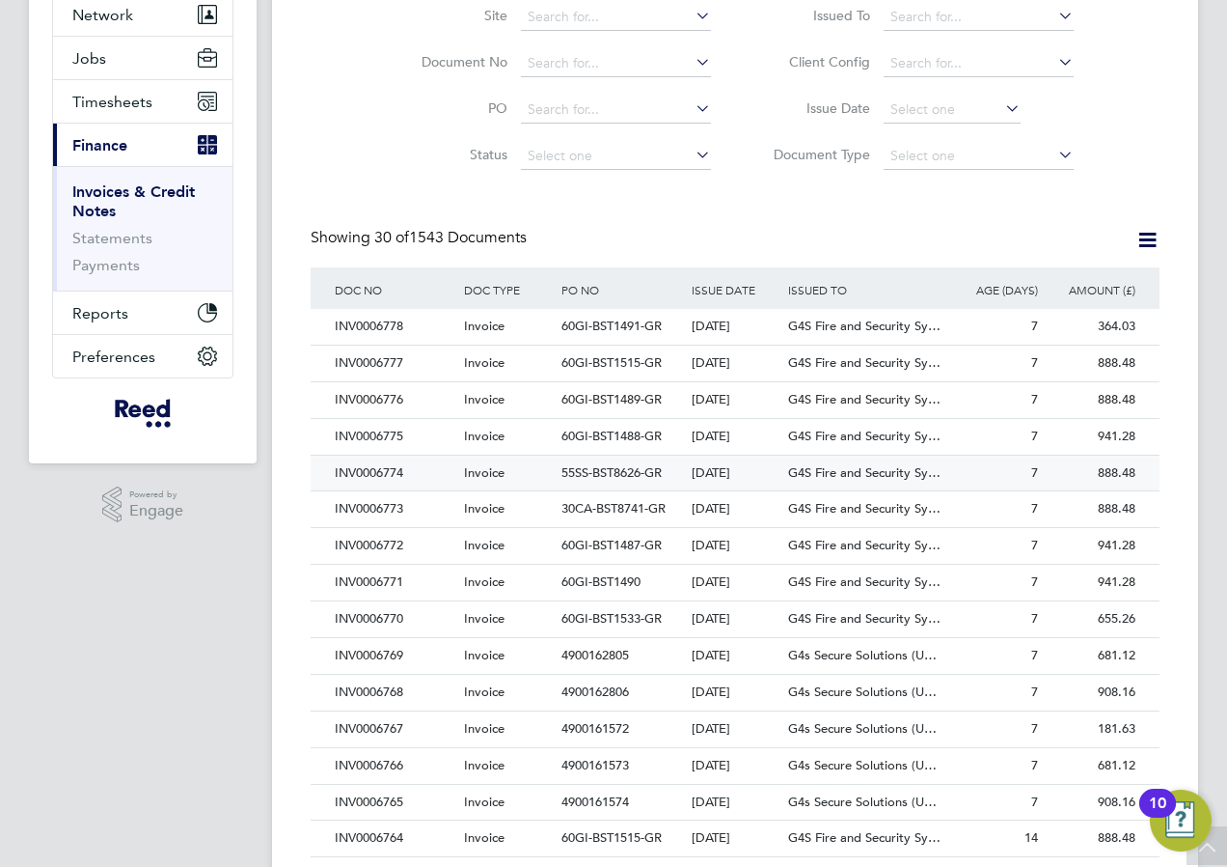
click at [364, 462] on div "INV0006774" at bounding box center [394, 473] width 129 height 36
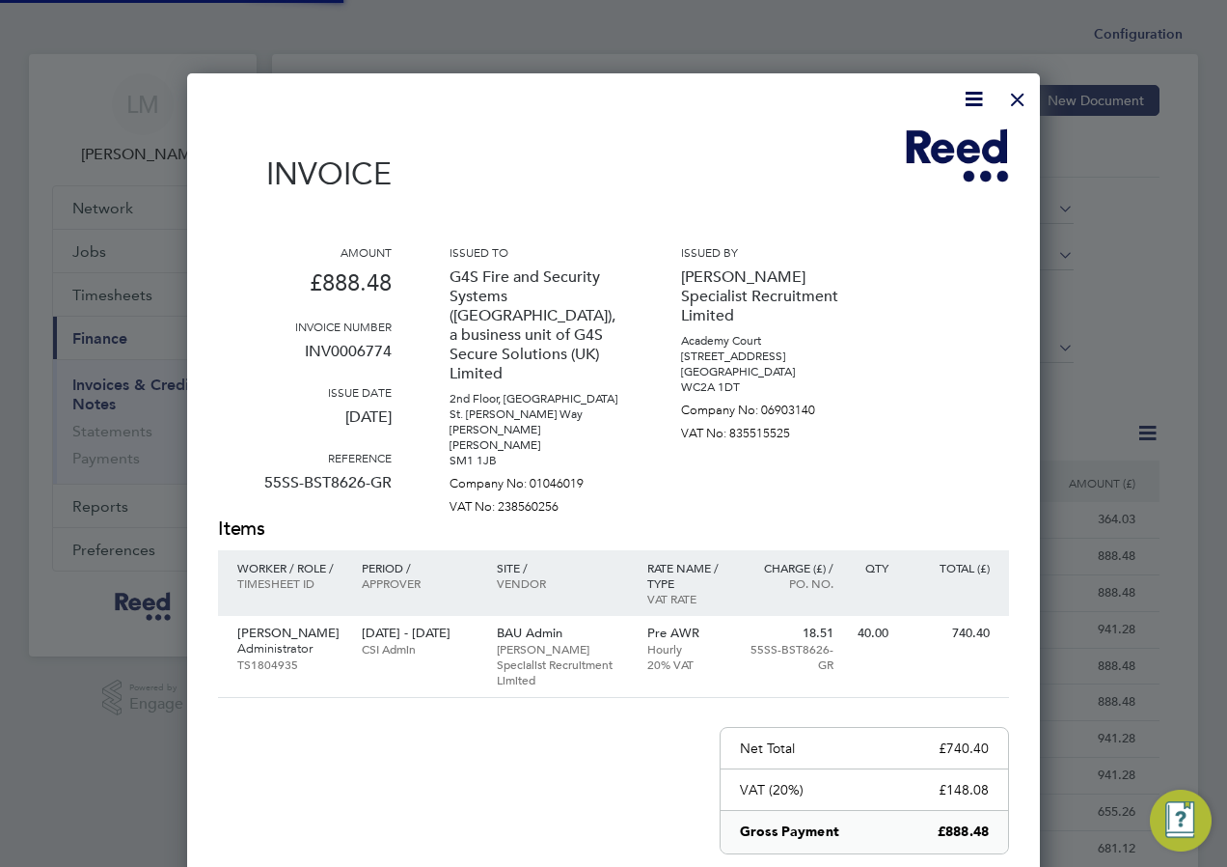
scroll to position [1011, 854]
click at [1017, 98] on div at bounding box center [1018, 94] width 35 height 35
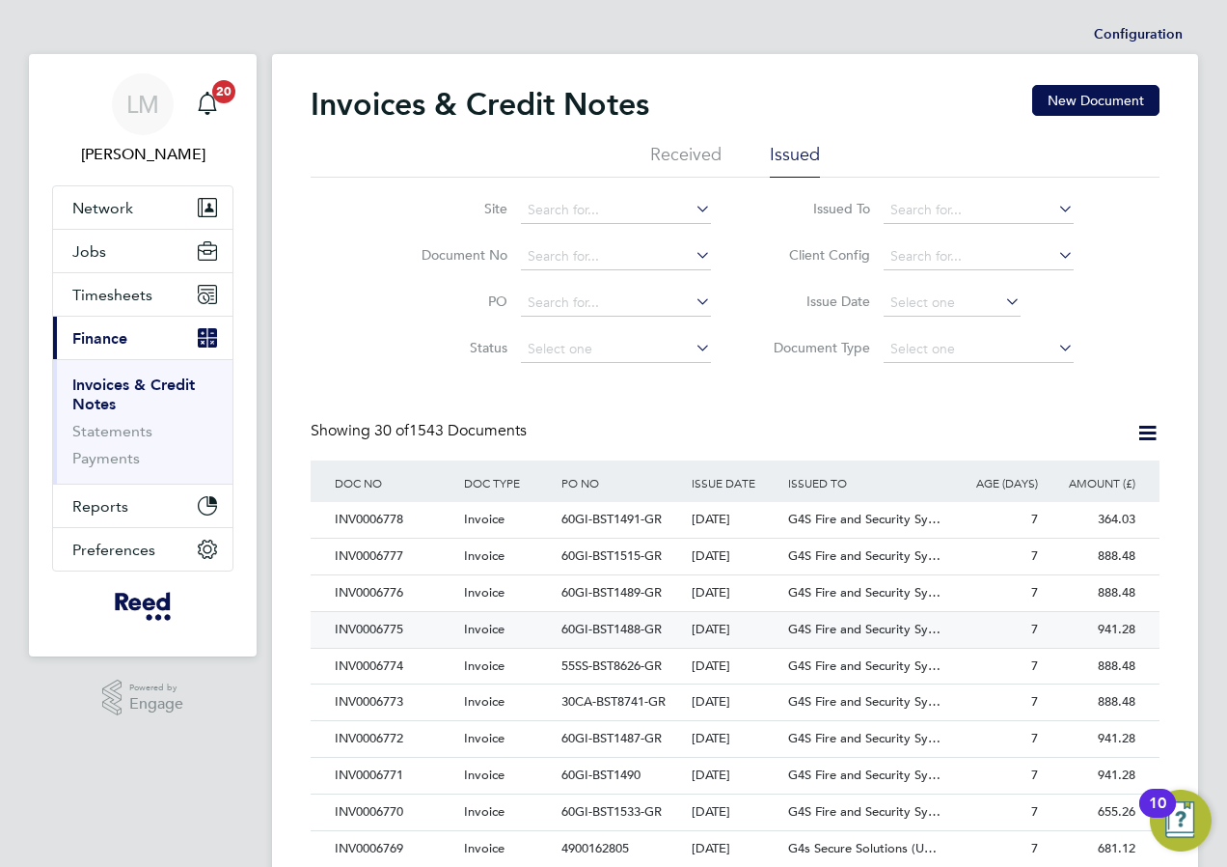
click at [379, 626] on div "INV0006775" at bounding box center [394, 630] width 129 height 36
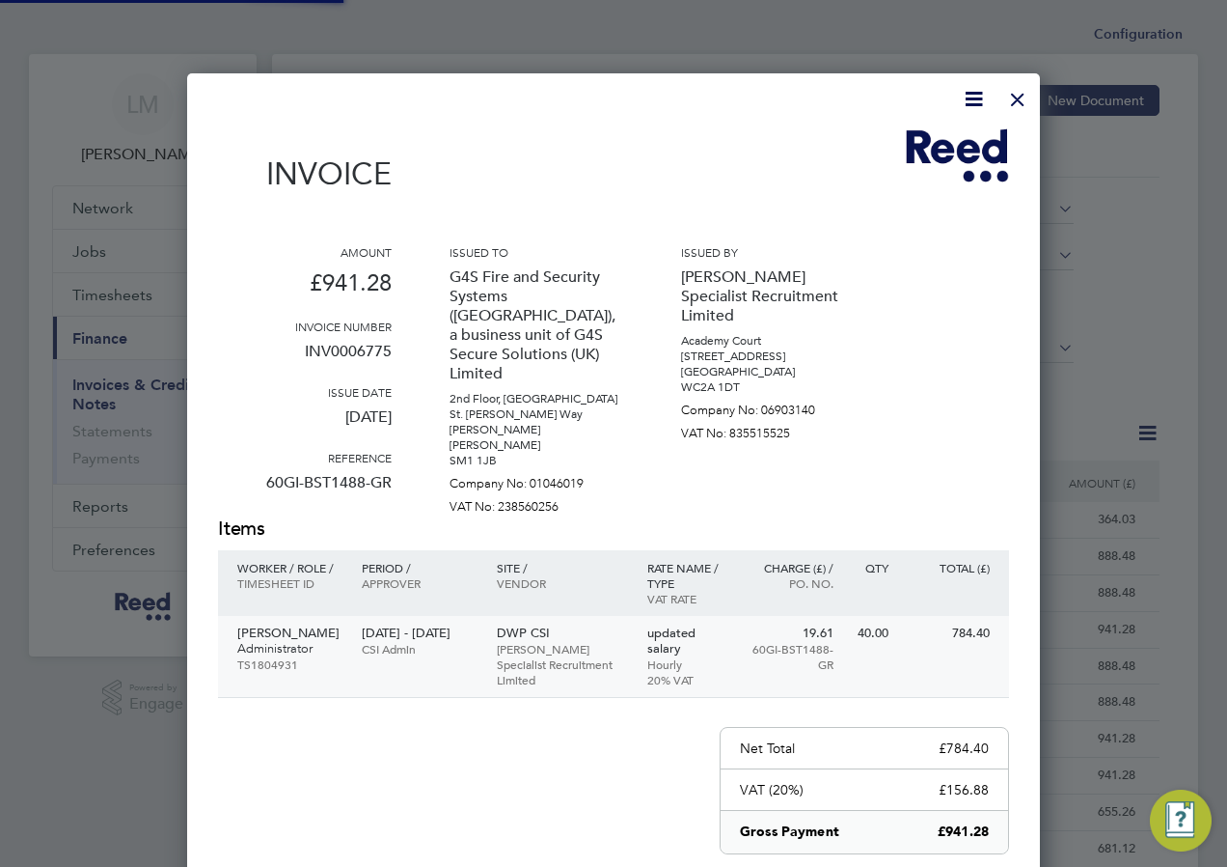
scroll to position [1027, 854]
click at [1015, 94] on div at bounding box center [1018, 94] width 35 height 35
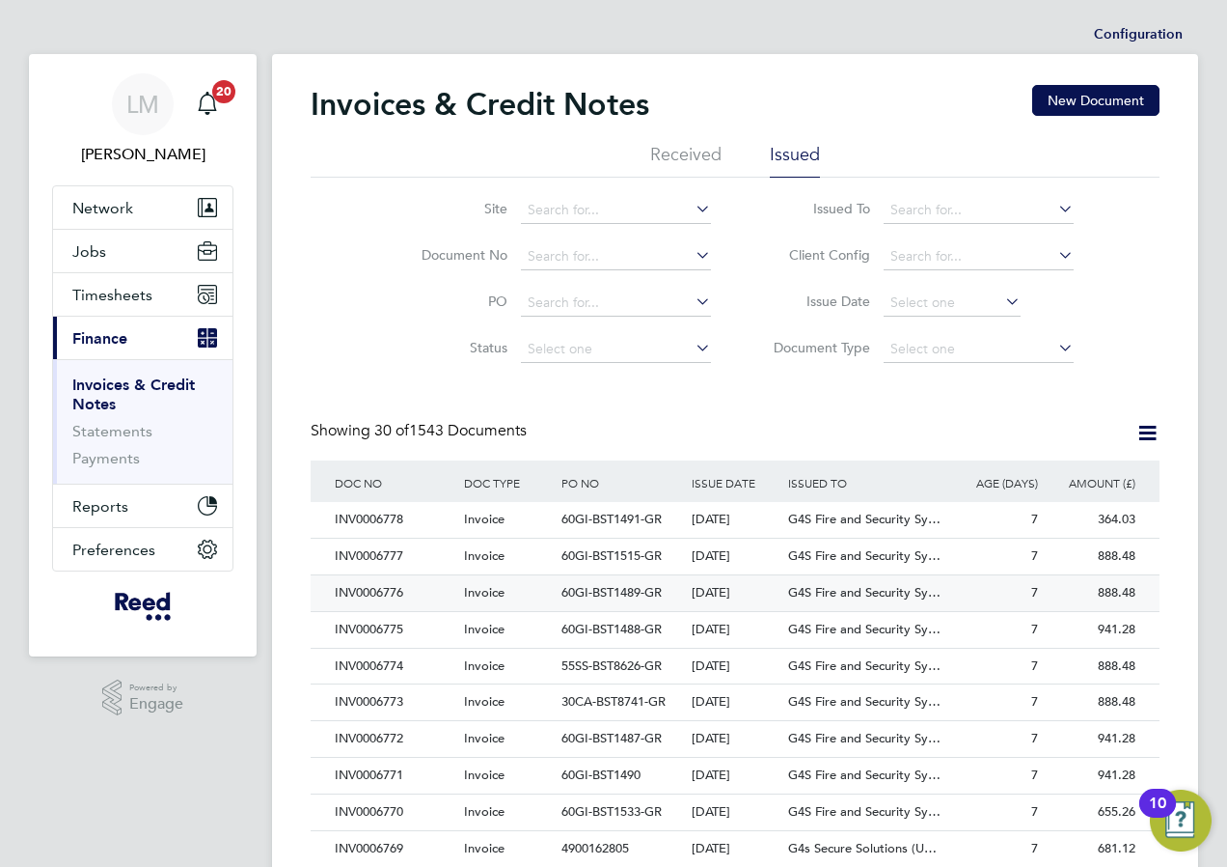
click at [390, 589] on div "INV0006776" at bounding box center [394, 593] width 129 height 36
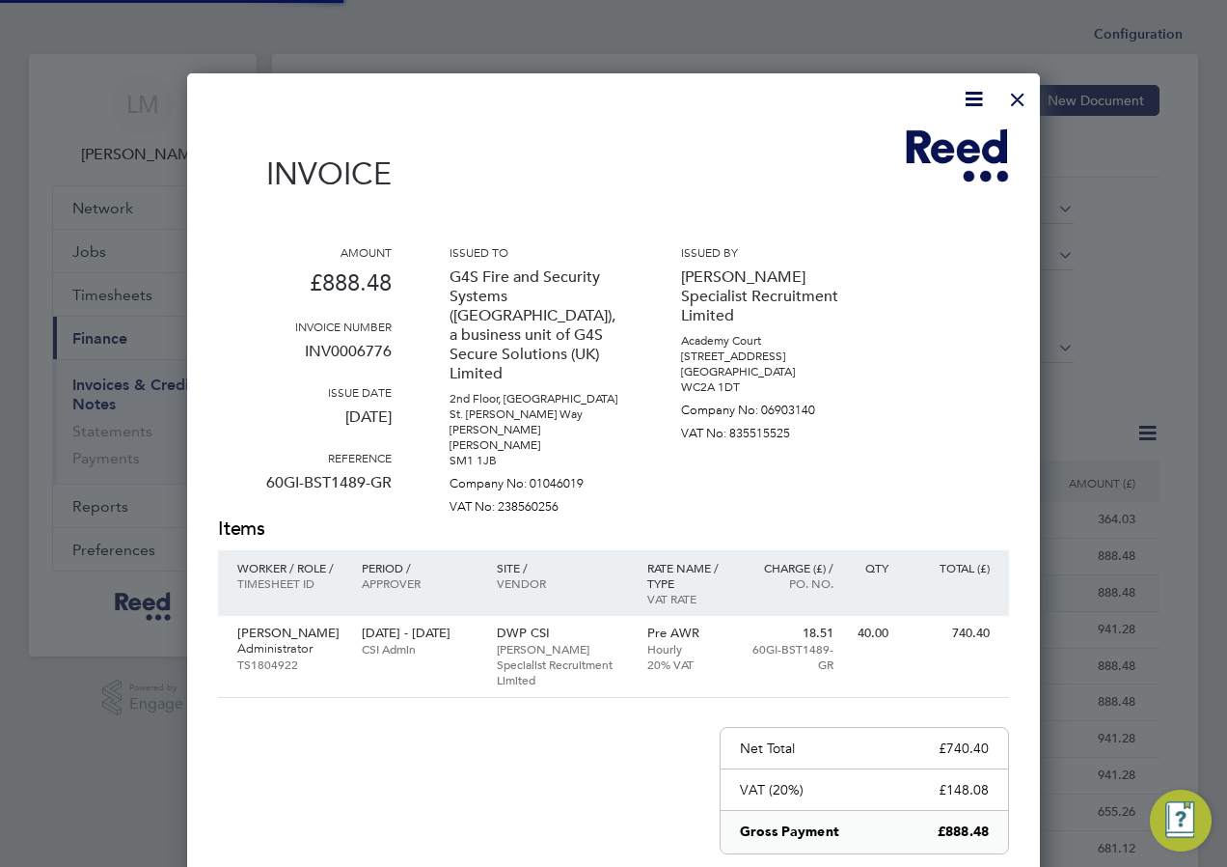
scroll to position [1011, 854]
click at [1014, 98] on div at bounding box center [1018, 94] width 35 height 35
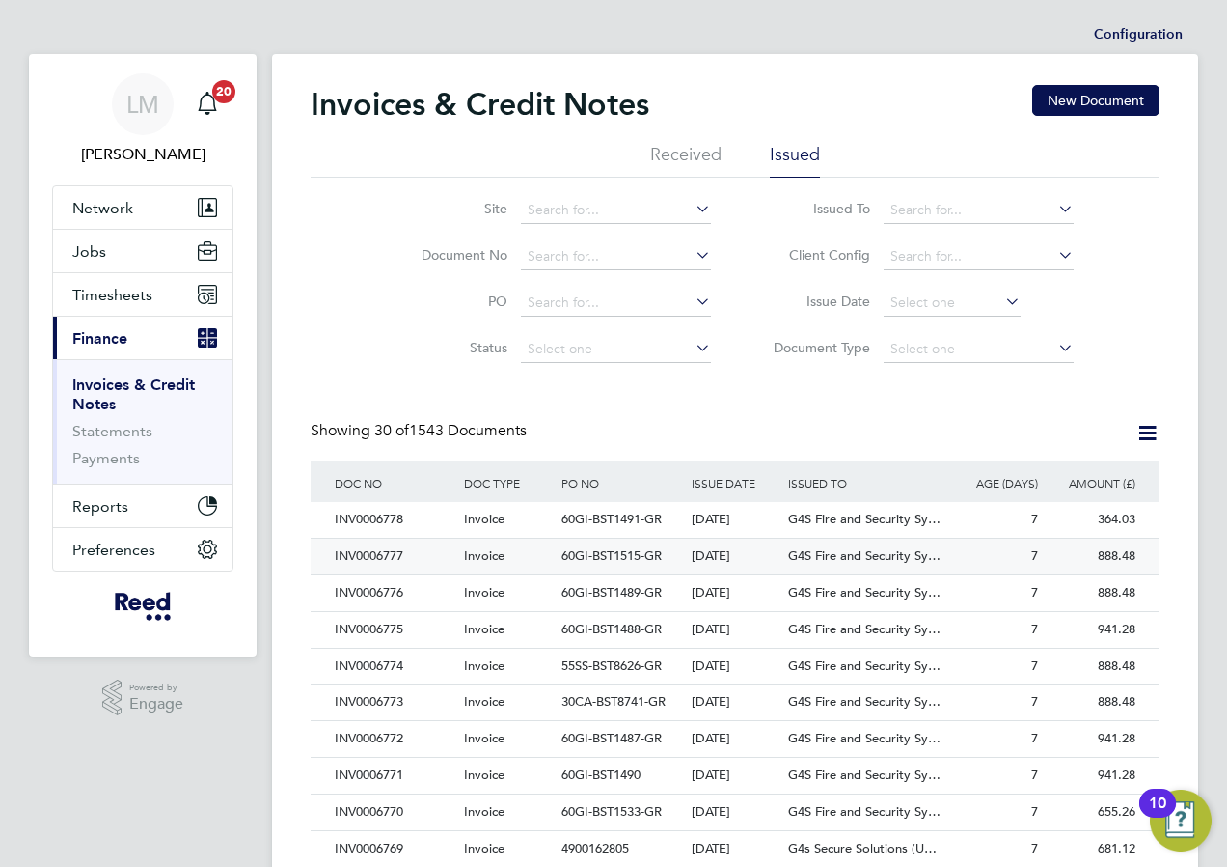
click at [376, 548] on div "INV0006777" at bounding box center [394, 556] width 129 height 36
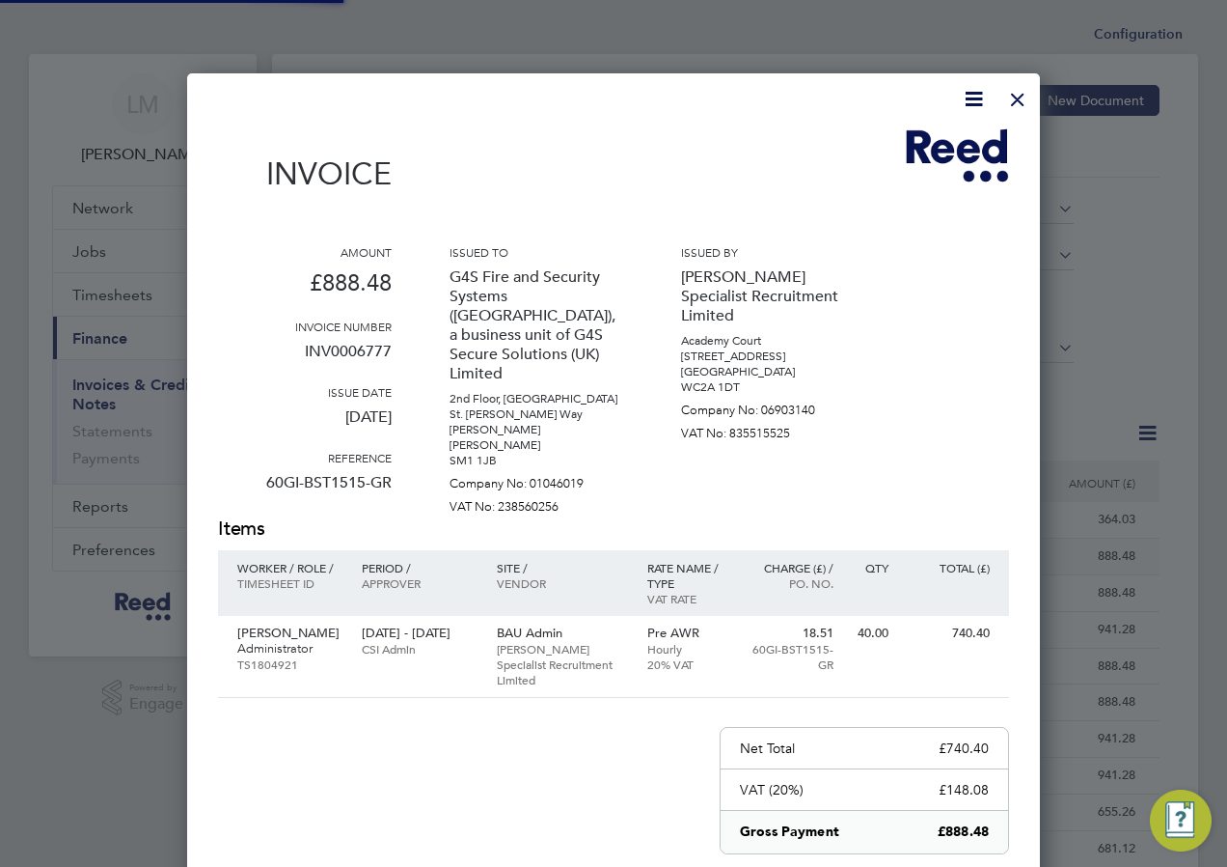
scroll to position [1011, 854]
drag, startPoint x: 1011, startPoint y: 96, endPoint x: 997, endPoint y: 100, distance: 15.3
click at [1011, 96] on div at bounding box center [1018, 94] width 35 height 35
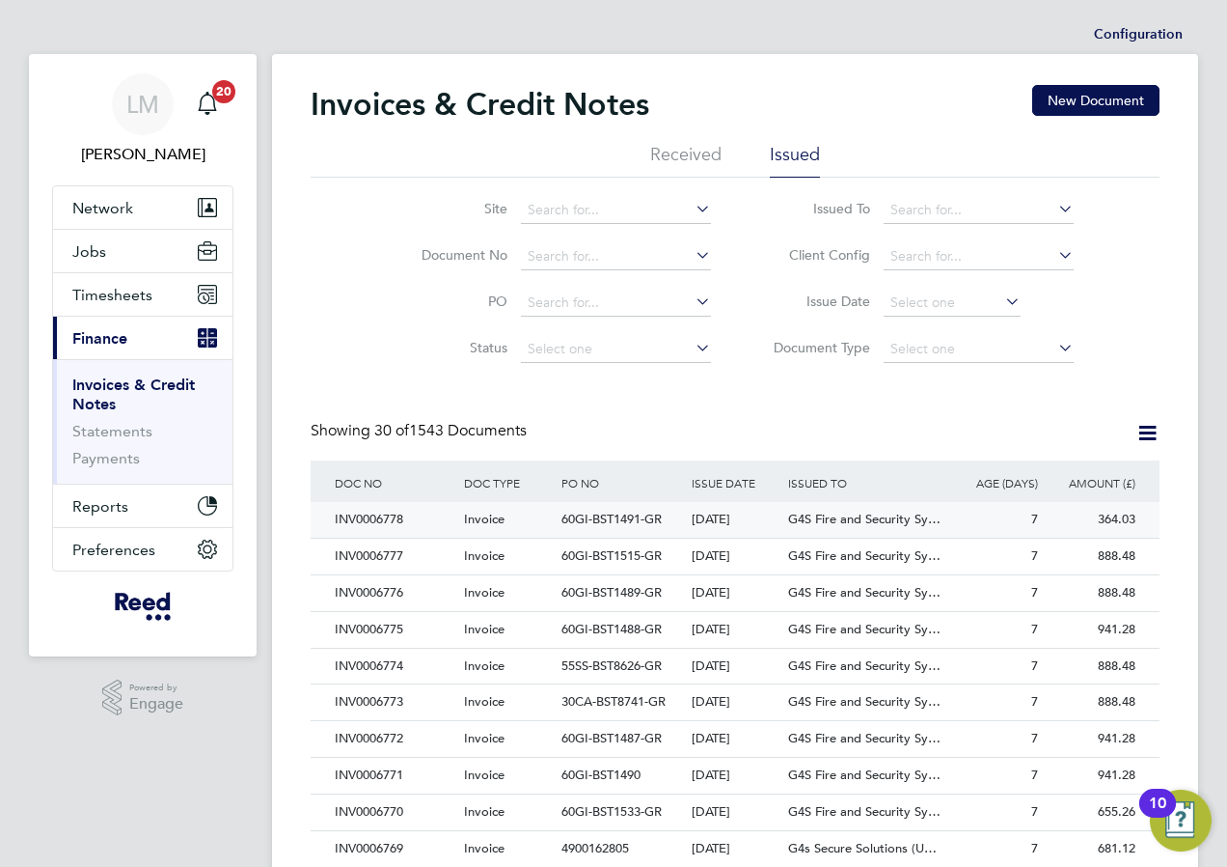
click at [389, 513] on div "INV0006778" at bounding box center [394, 520] width 129 height 36
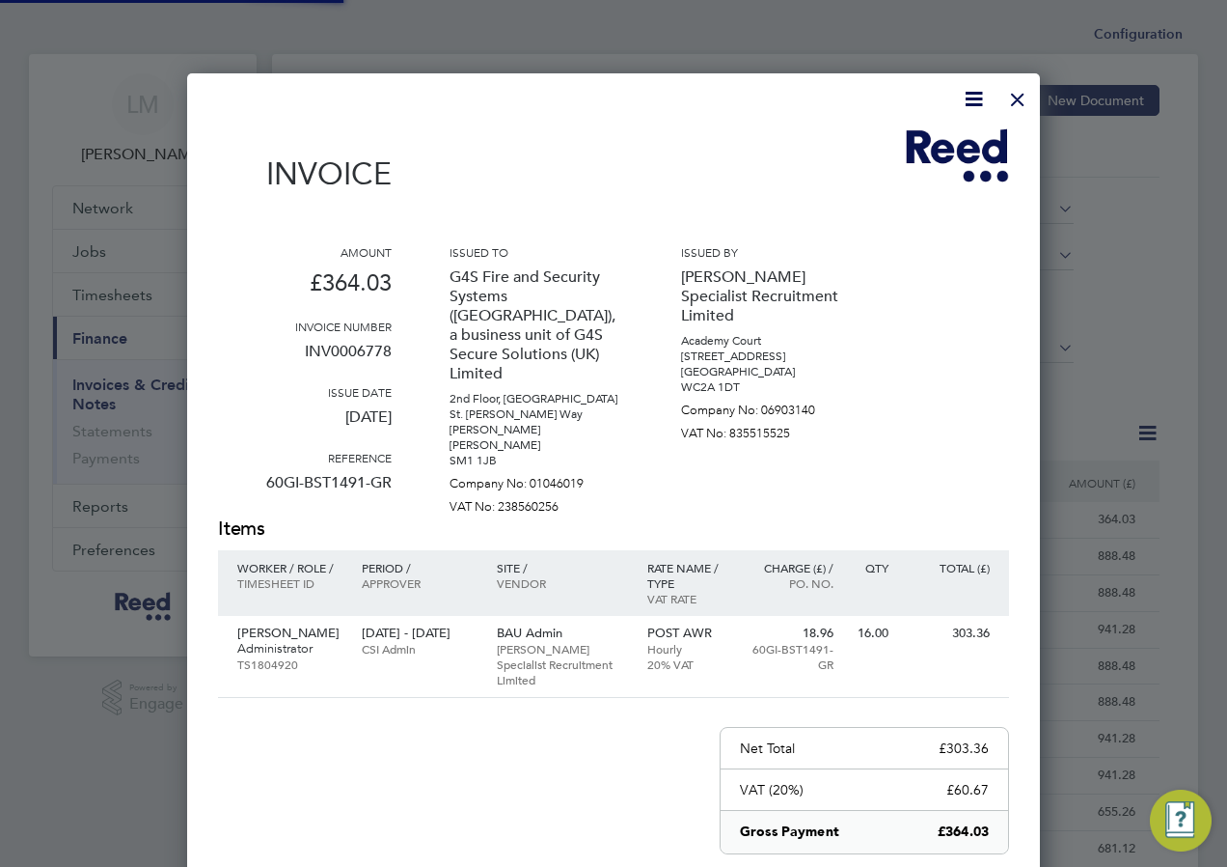
scroll to position [1011, 854]
click at [1020, 94] on div at bounding box center [1018, 94] width 35 height 35
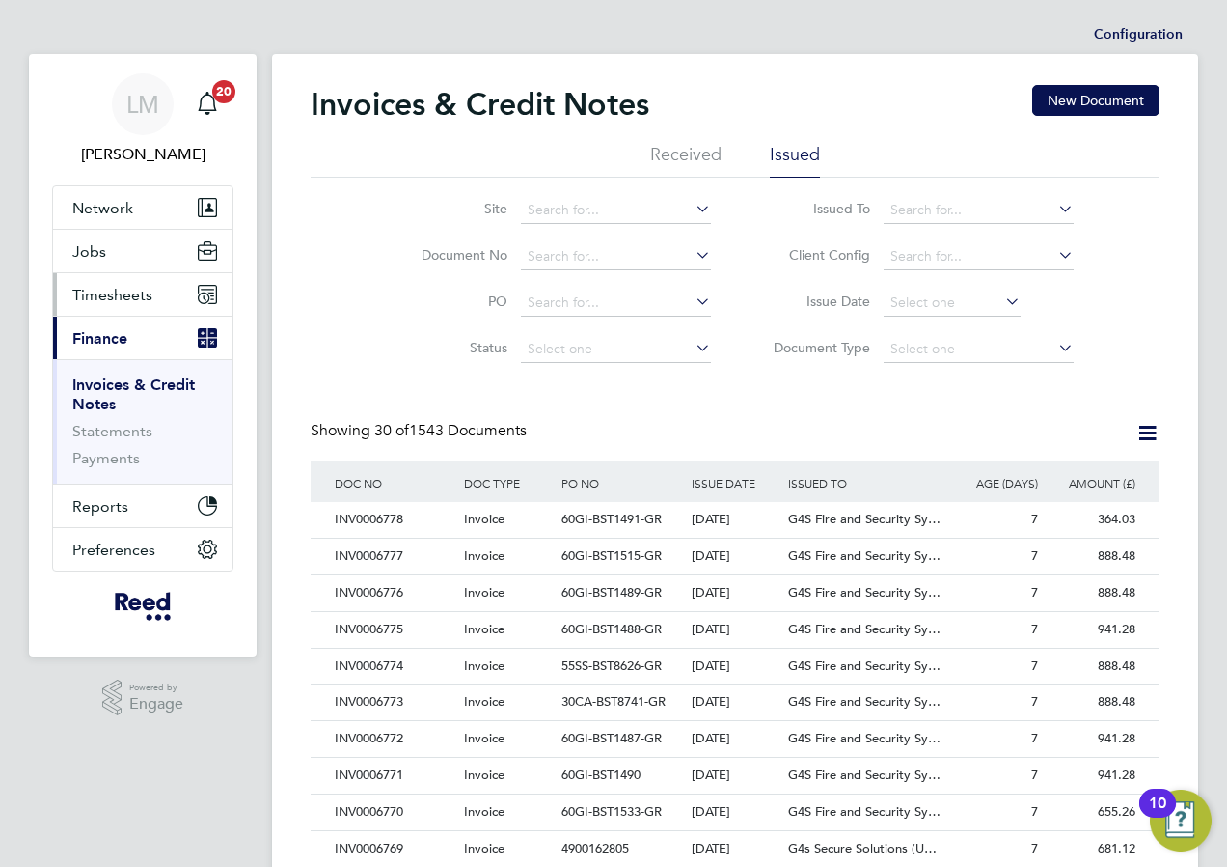
click at [114, 289] on span "Timesheets" at bounding box center [112, 295] width 80 height 18
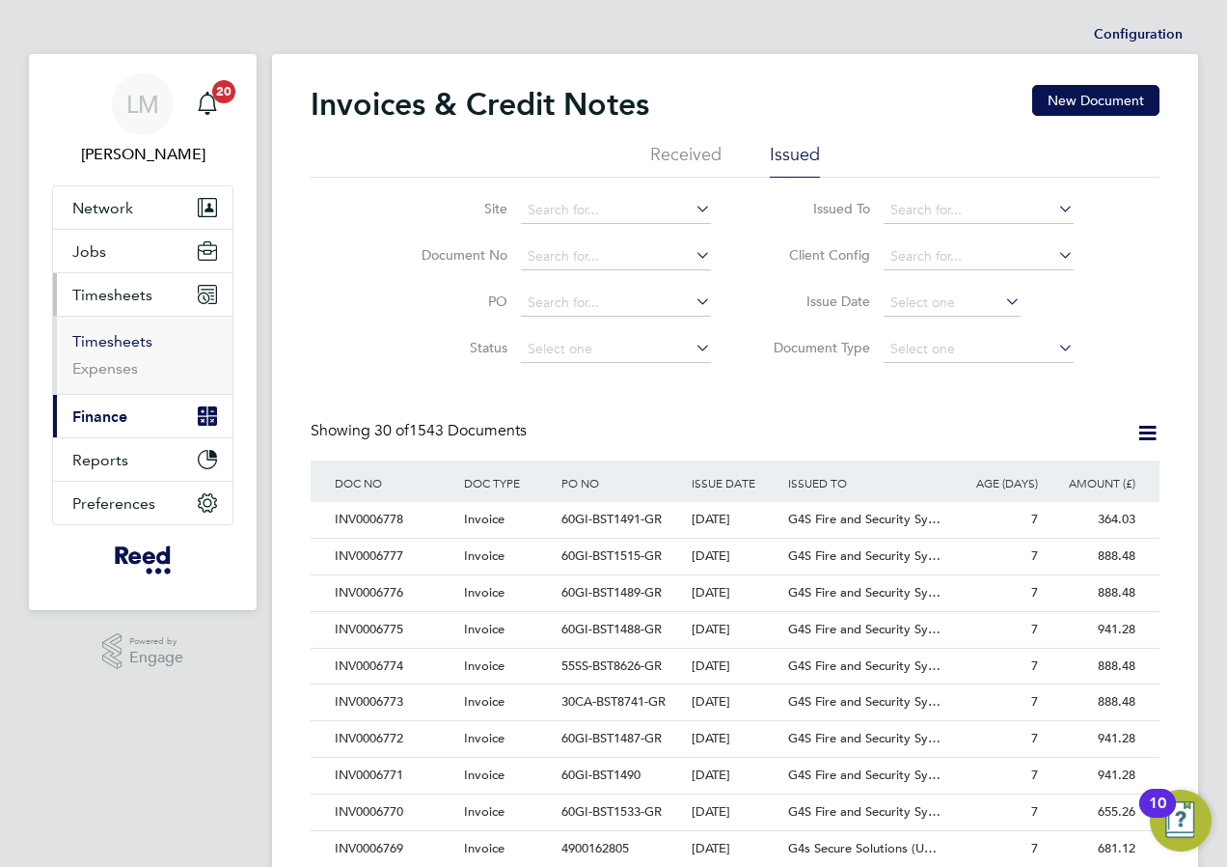
click at [109, 344] on link "Timesheets" at bounding box center [112, 341] width 80 height 18
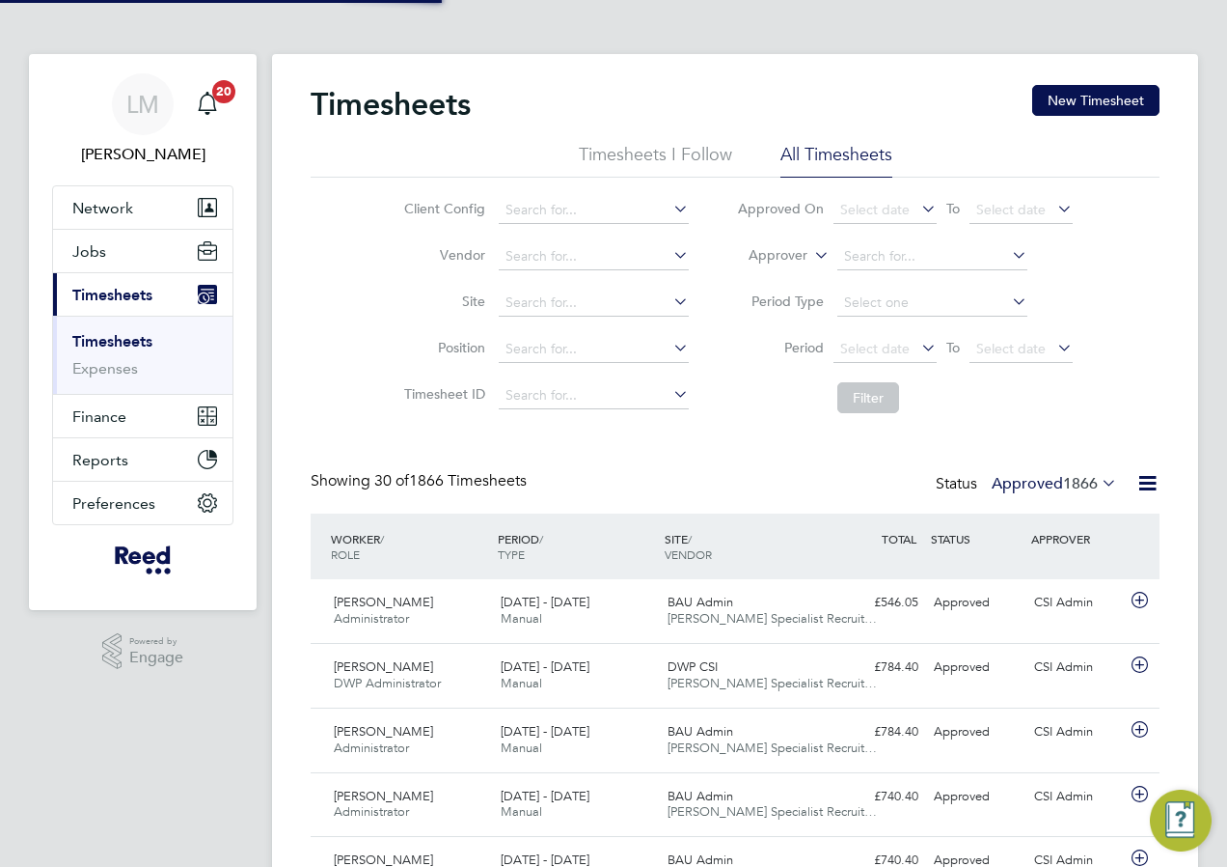
scroll to position [49, 168]
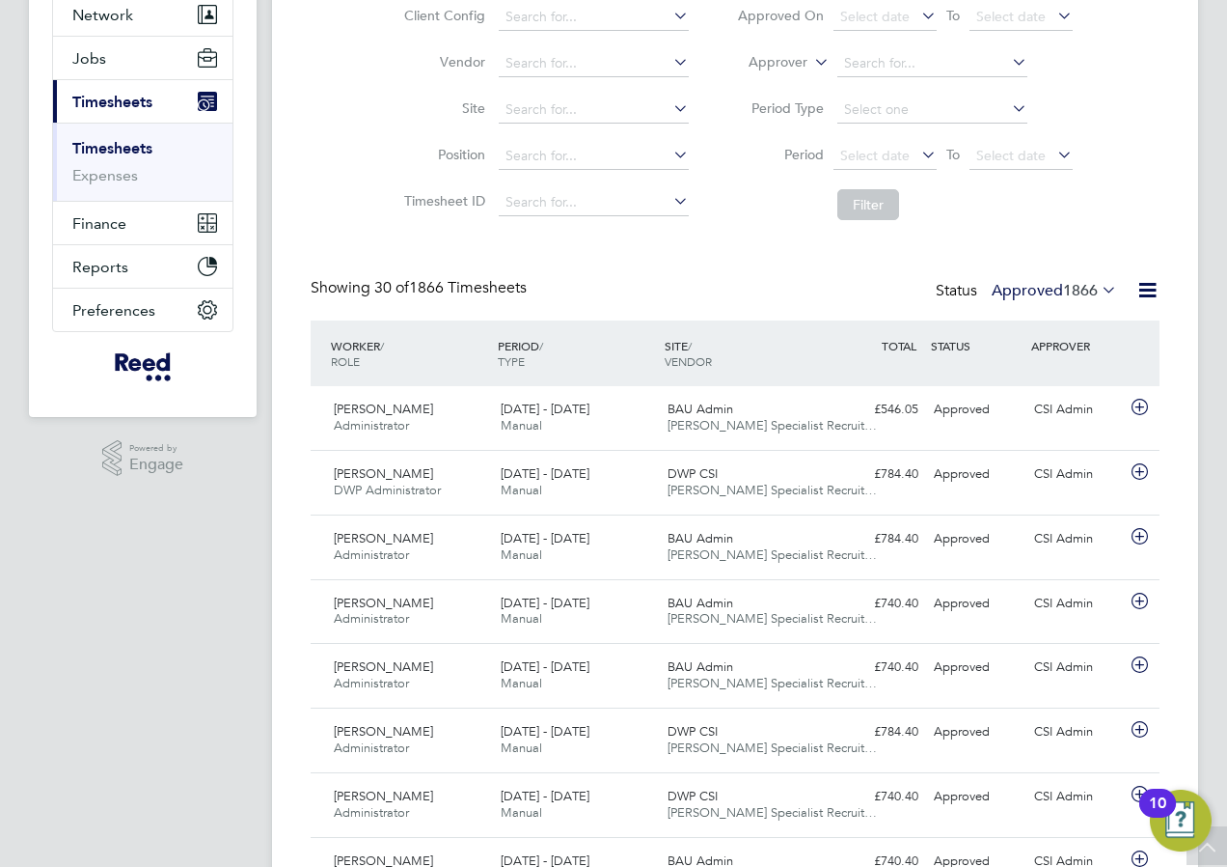
click at [811, 53] on icon at bounding box center [811, 56] width 0 height 17
click at [769, 83] on li "Worker" at bounding box center [760, 84] width 96 height 25
click at [857, 56] on input at bounding box center [933, 63] width 190 height 27
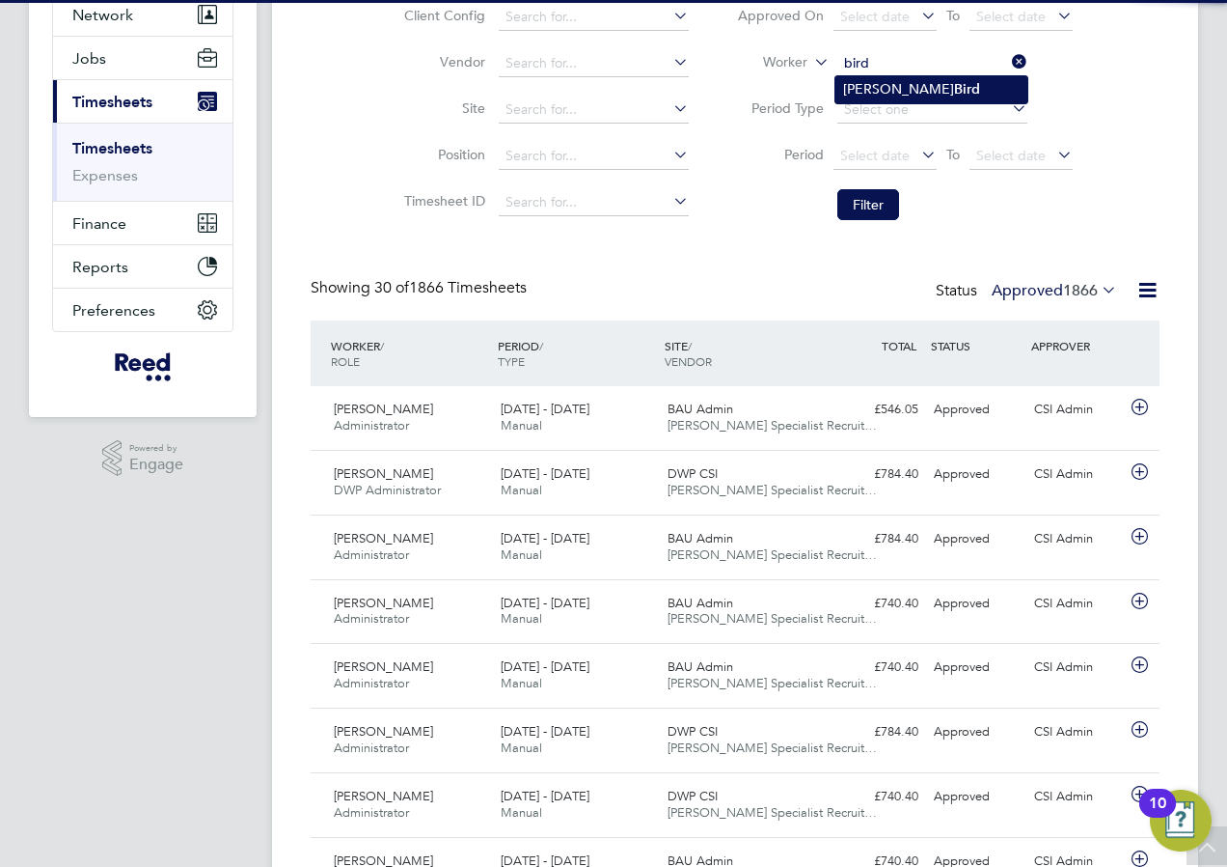
click at [882, 85] on li "Isabella Bird" at bounding box center [932, 89] width 192 height 26
type input "[PERSON_NAME]"
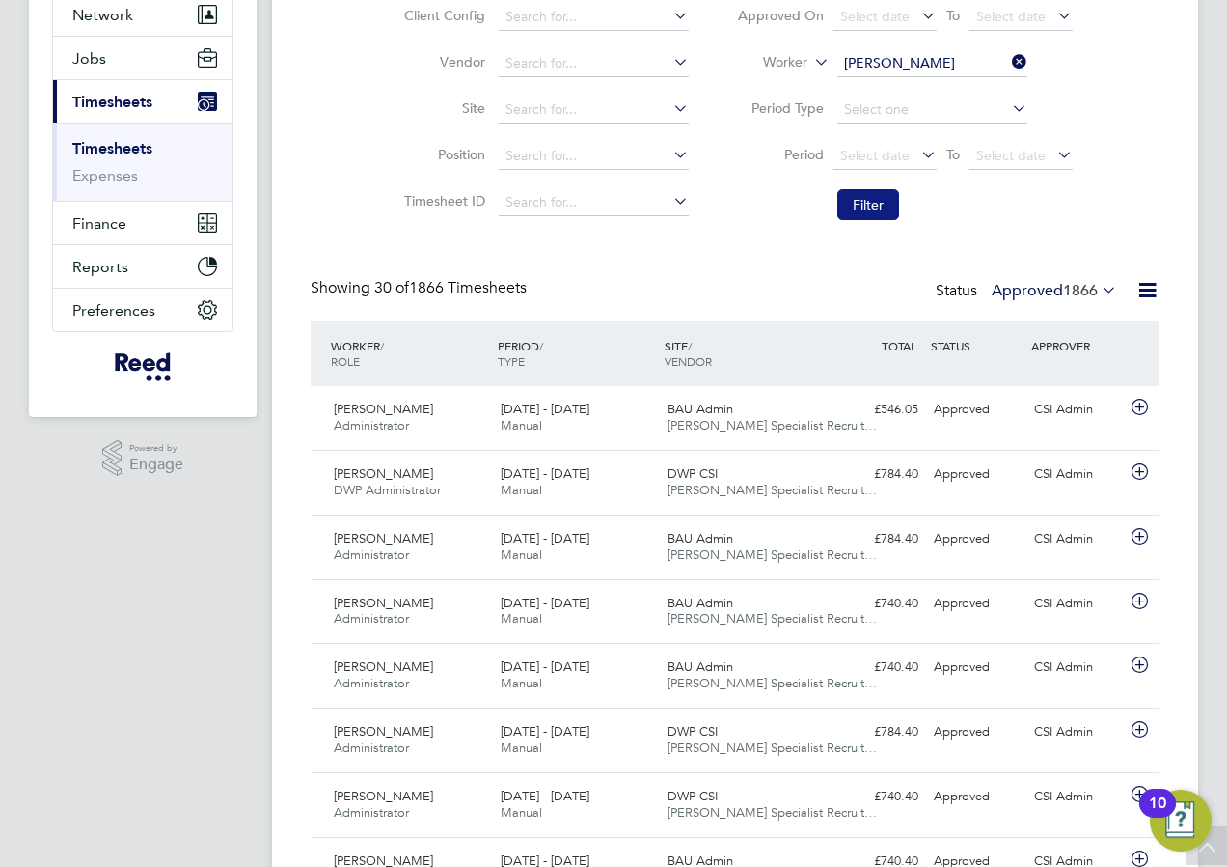
click at [873, 200] on button "Filter" at bounding box center [869, 204] width 62 height 31
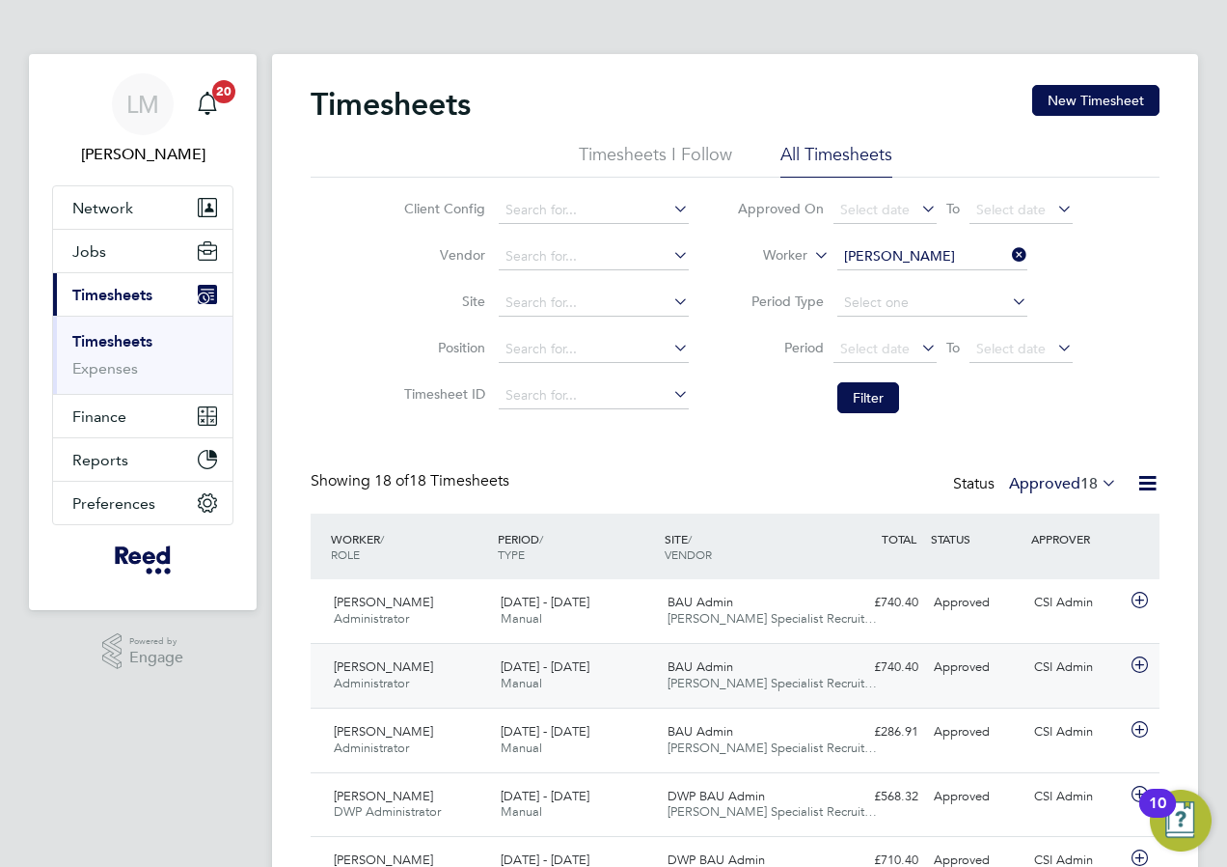
click at [1021, 661] on div "Approved" at bounding box center [976, 667] width 100 height 32
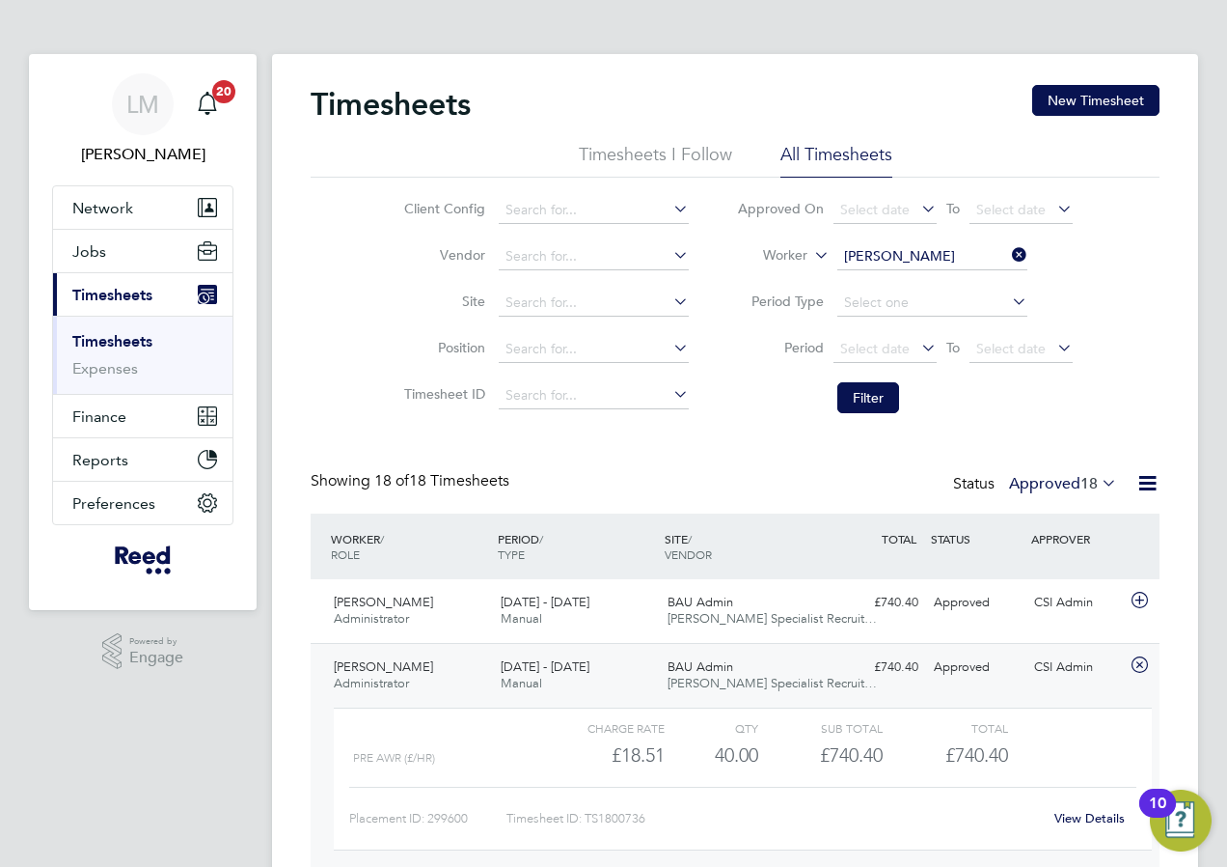
click at [1064, 813] on link "View Details" at bounding box center [1090, 818] width 70 height 16
click at [516, 604] on span "[DATE] - [DATE]" at bounding box center [545, 601] width 89 height 16
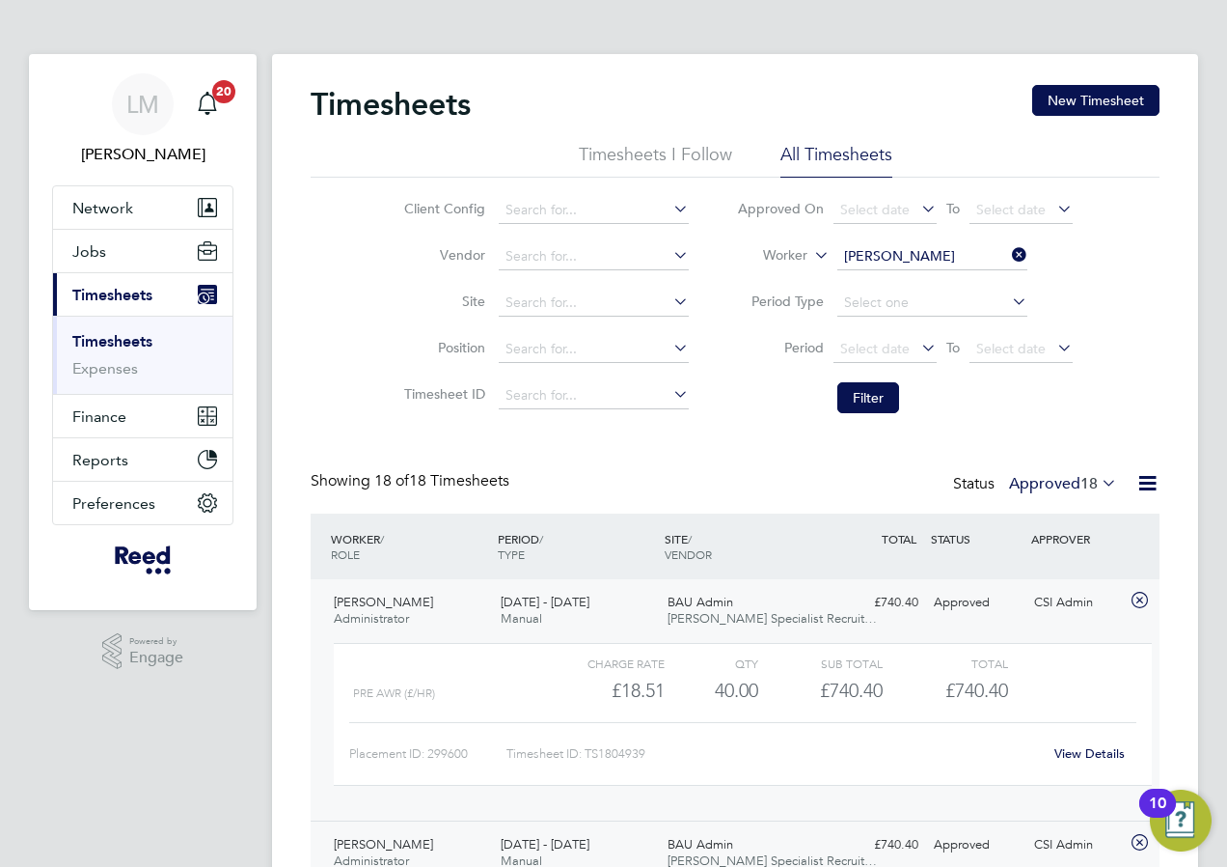
click at [1089, 754] on link "View Details" at bounding box center [1090, 753] width 70 height 16
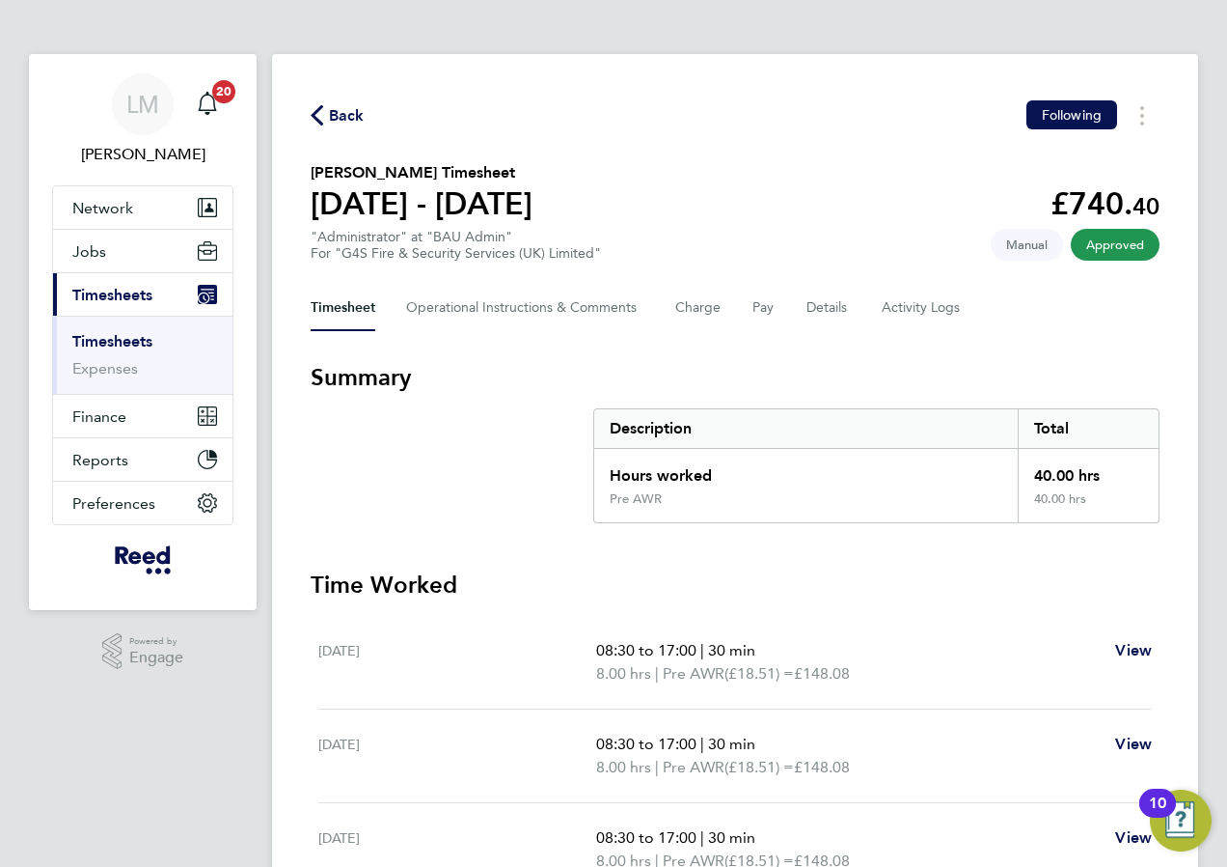
click at [853, 309] on div "Timesheet Operational Instructions & Comments Charge Pay Details Activity Logs" at bounding box center [735, 308] width 849 height 46
click at [823, 309] on button "Details" at bounding box center [829, 308] width 44 height 46
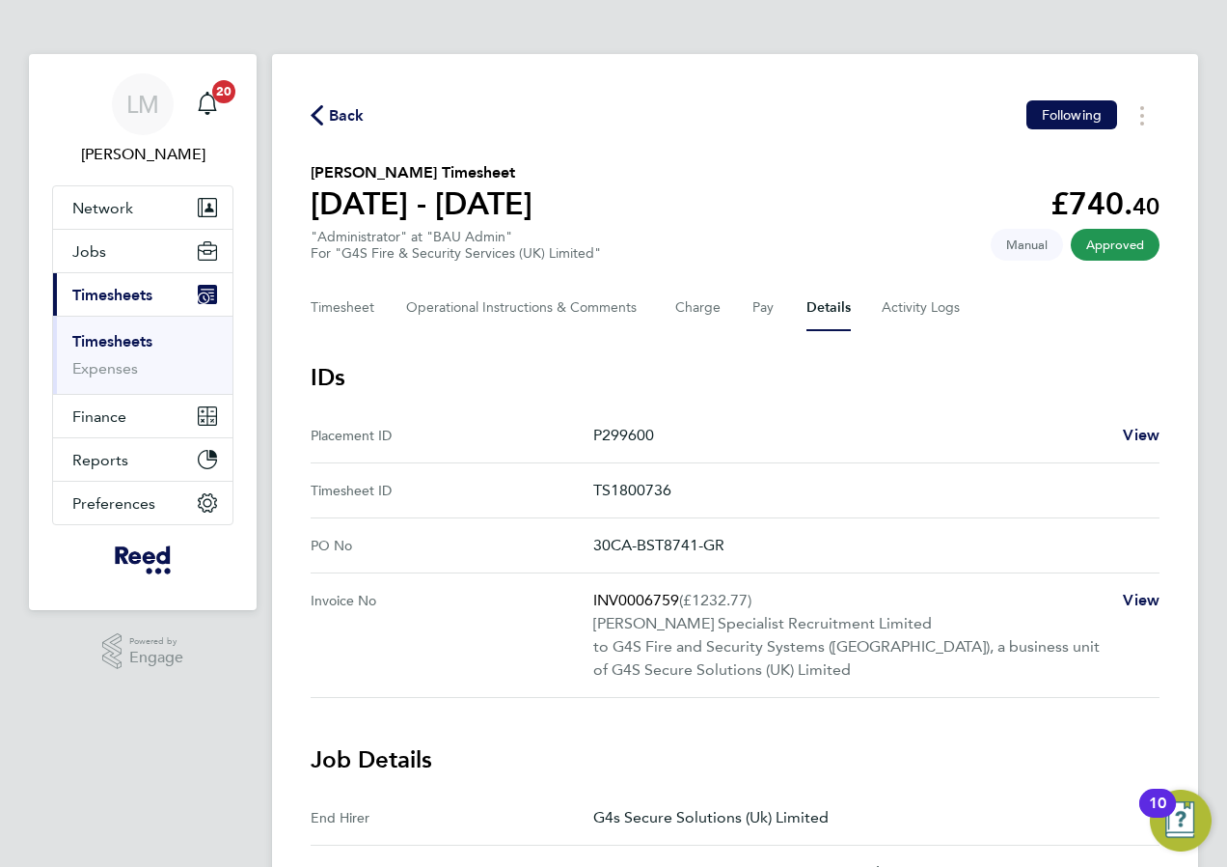
drag, startPoint x: 593, startPoint y: 540, endPoint x: 789, endPoint y: 564, distance: 197.3
click at [789, 564] on No "PO No 30CA-BST8741-GR" at bounding box center [735, 545] width 849 height 55
copy No "30CA-BST8741-GR"
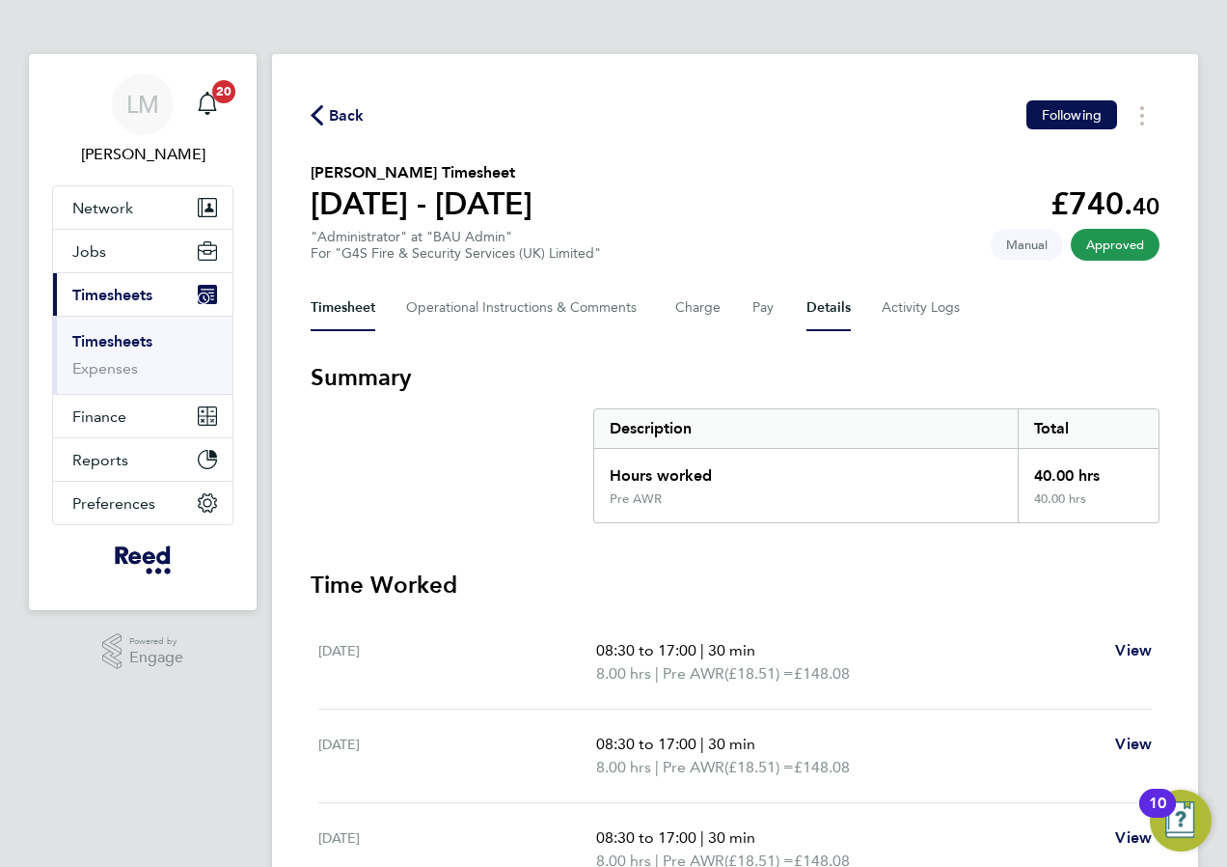
click at [817, 307] on button "Details" at bounding box center [829, 308] width 44 height 46
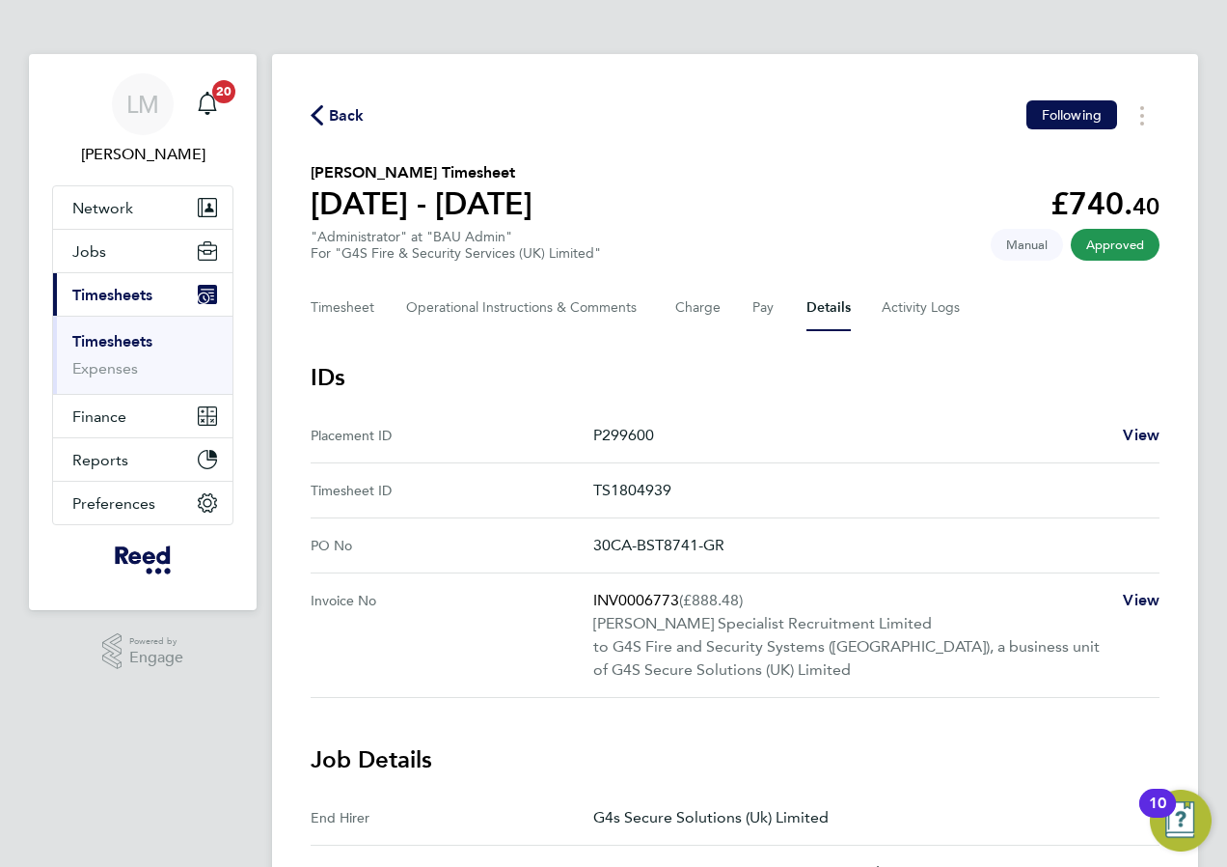
drag, startPoint x: 602, startPoint y: 543, endPoint x: 803, endPoint y: 558, distance: 201.2
click at [803, 558] on No "PO No 30CA-BST8741-GR" at bounding box center [735, 545] width 849 height 55
drag, startPoint x: 509, startPoint y: 542, endPoint x: 559, endPoint y: 537, distance: 49.4
click at [511, 541] on No-label "PO No" at bounding box center [452, 545] width 283 height 23
drag, startPoint x: 595, startPoint y: 541, endPoint x: 772, endPoint y: 549, distance: 176.8
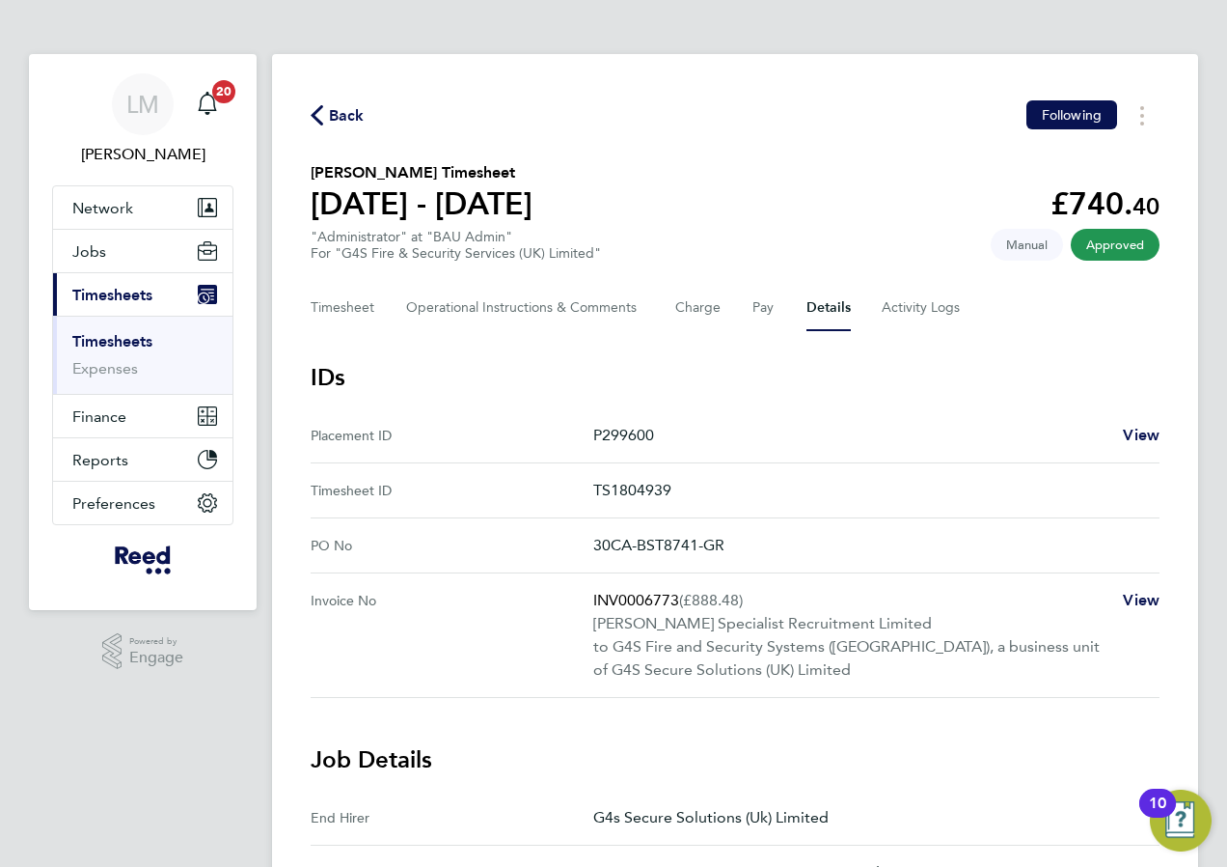
click at [772, 549] on p "30CA-BST8741-GR" at bounding box center [868, 545] width 551 height 23
copy p "30CA-BST8741-GR"
